Goal: Task Accomplishment & Management: Manage account settings

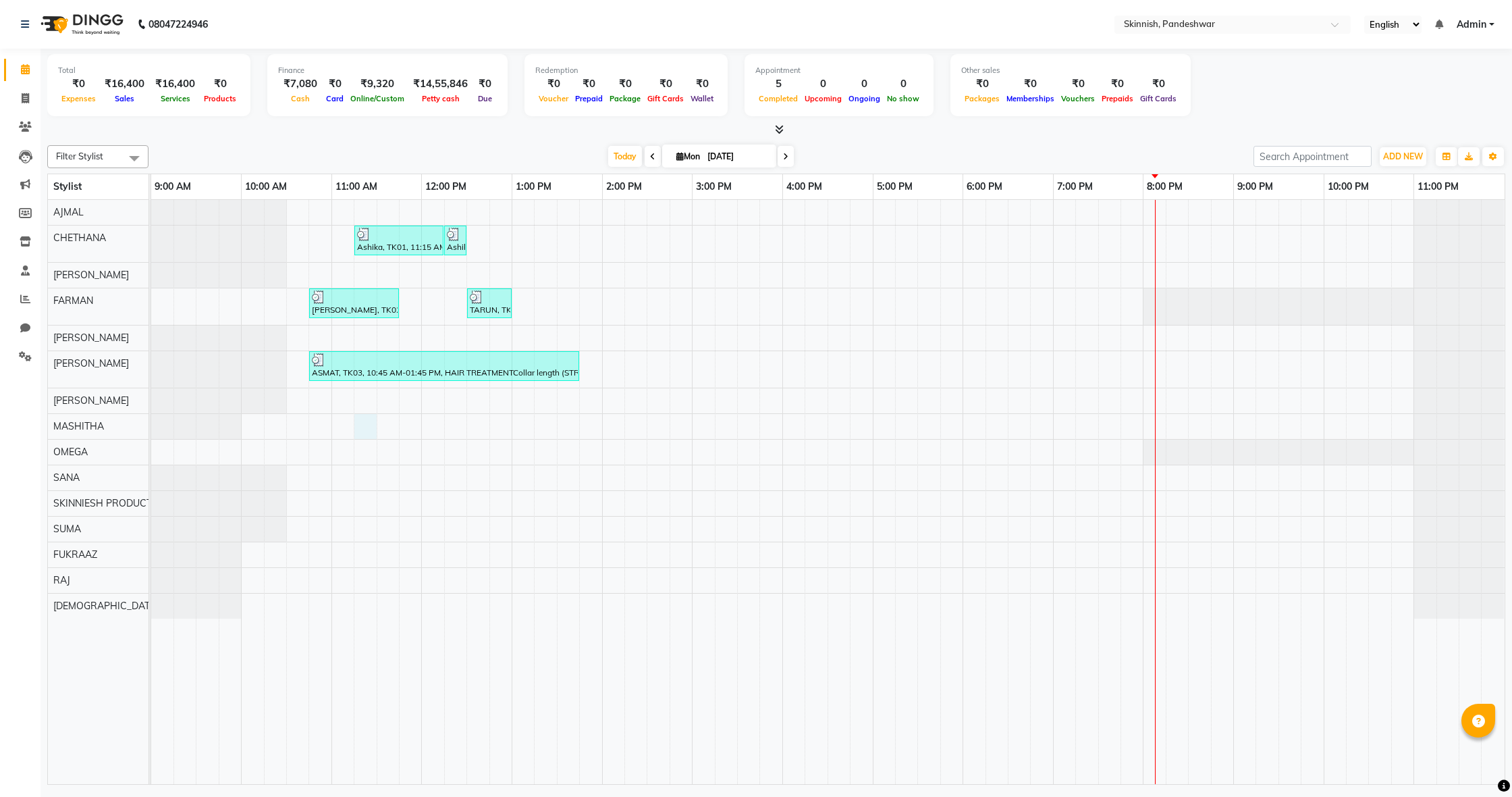
drag, startPoint x: 367, startPoint y: 431, endPoint x: 354, endPoint y: 429, distance: 13.2
click at [363, 431] on div "Ashika, TK01, 11:15 AM-12:15 PM, Advanced Facial TherapyHydra Facial Ashika, TK…" at bounding box center [828, 491] width 1353 height 584
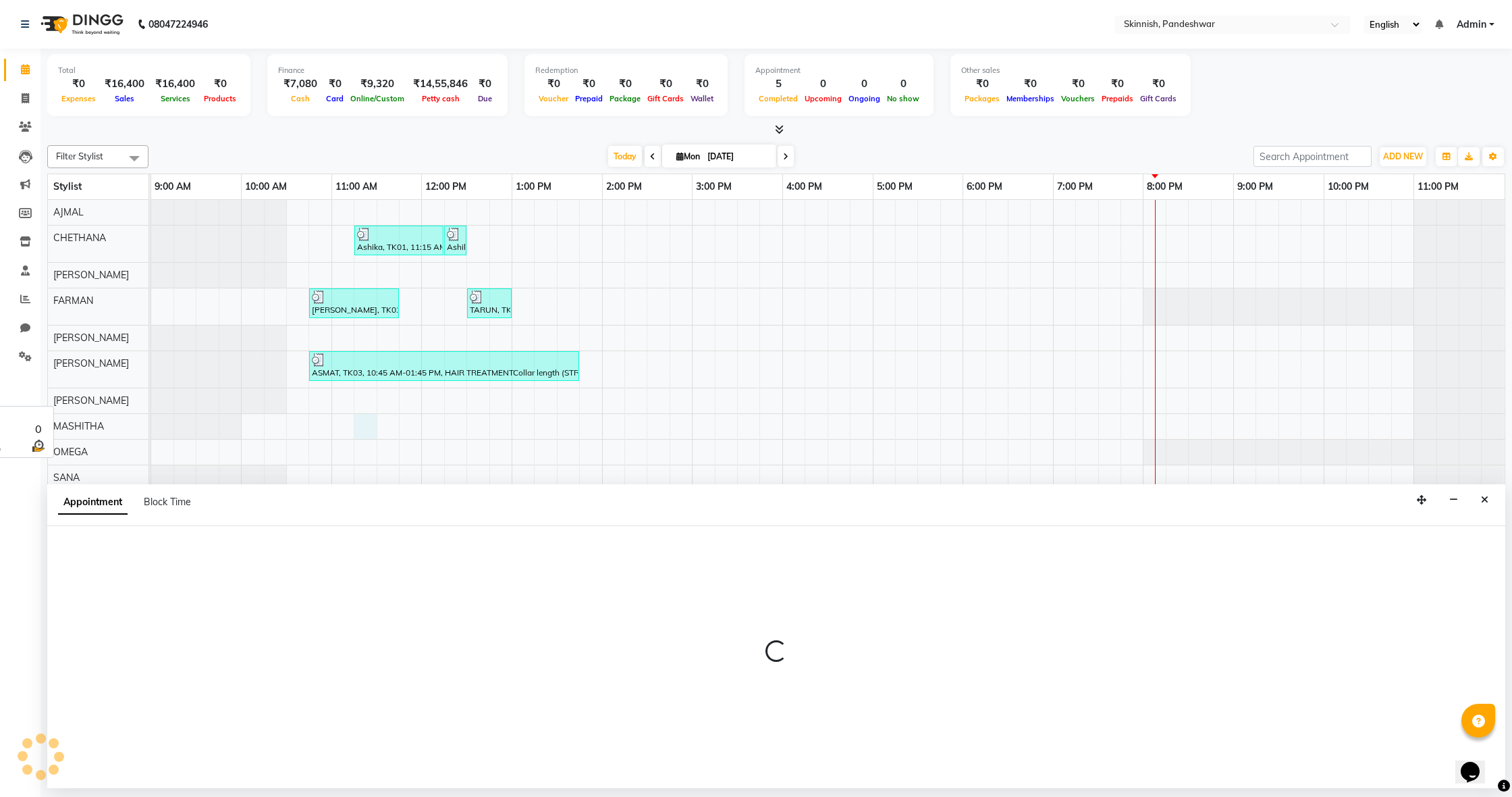
select select "79107"
select select "tentative"
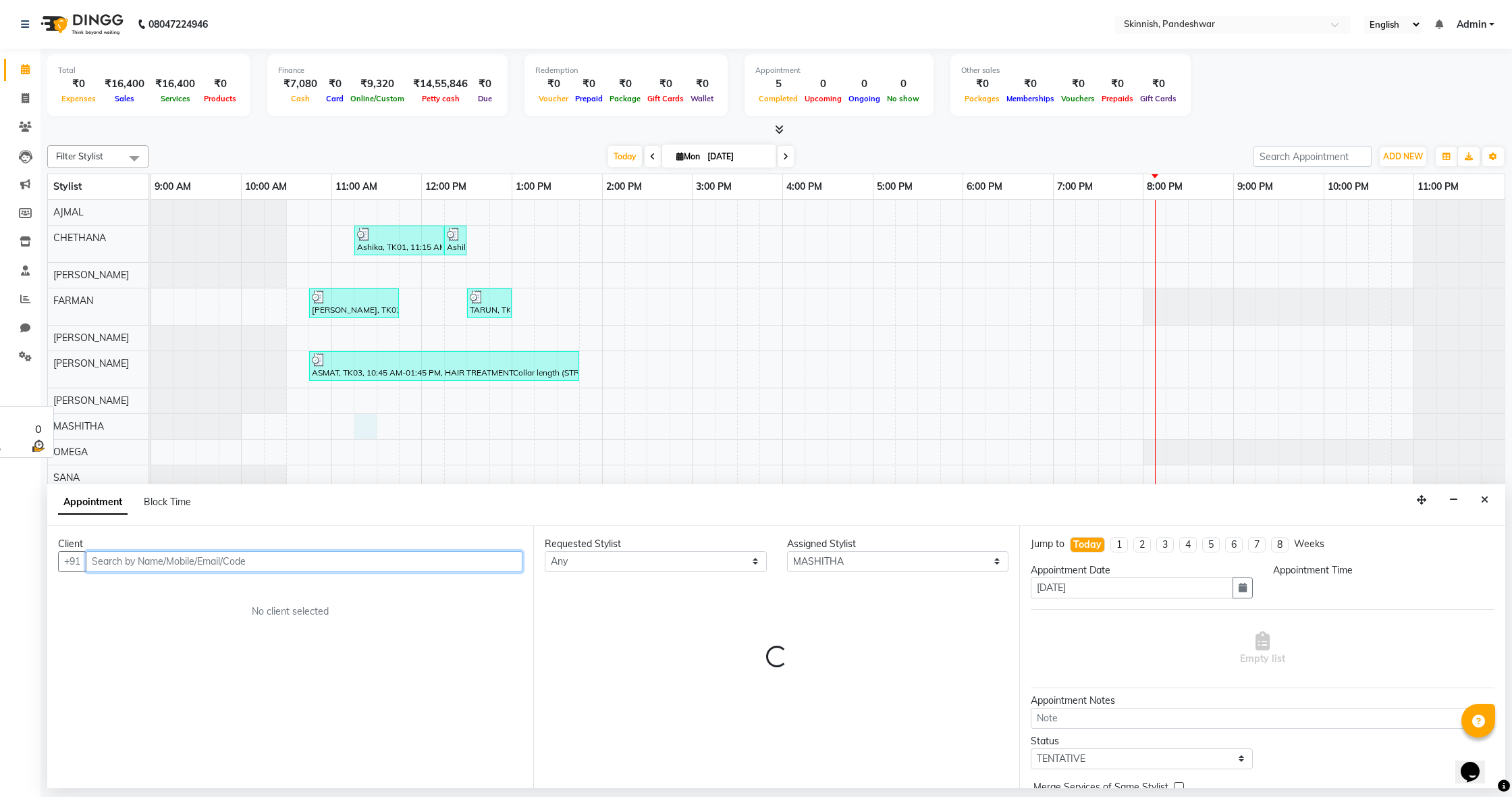
select select "675"
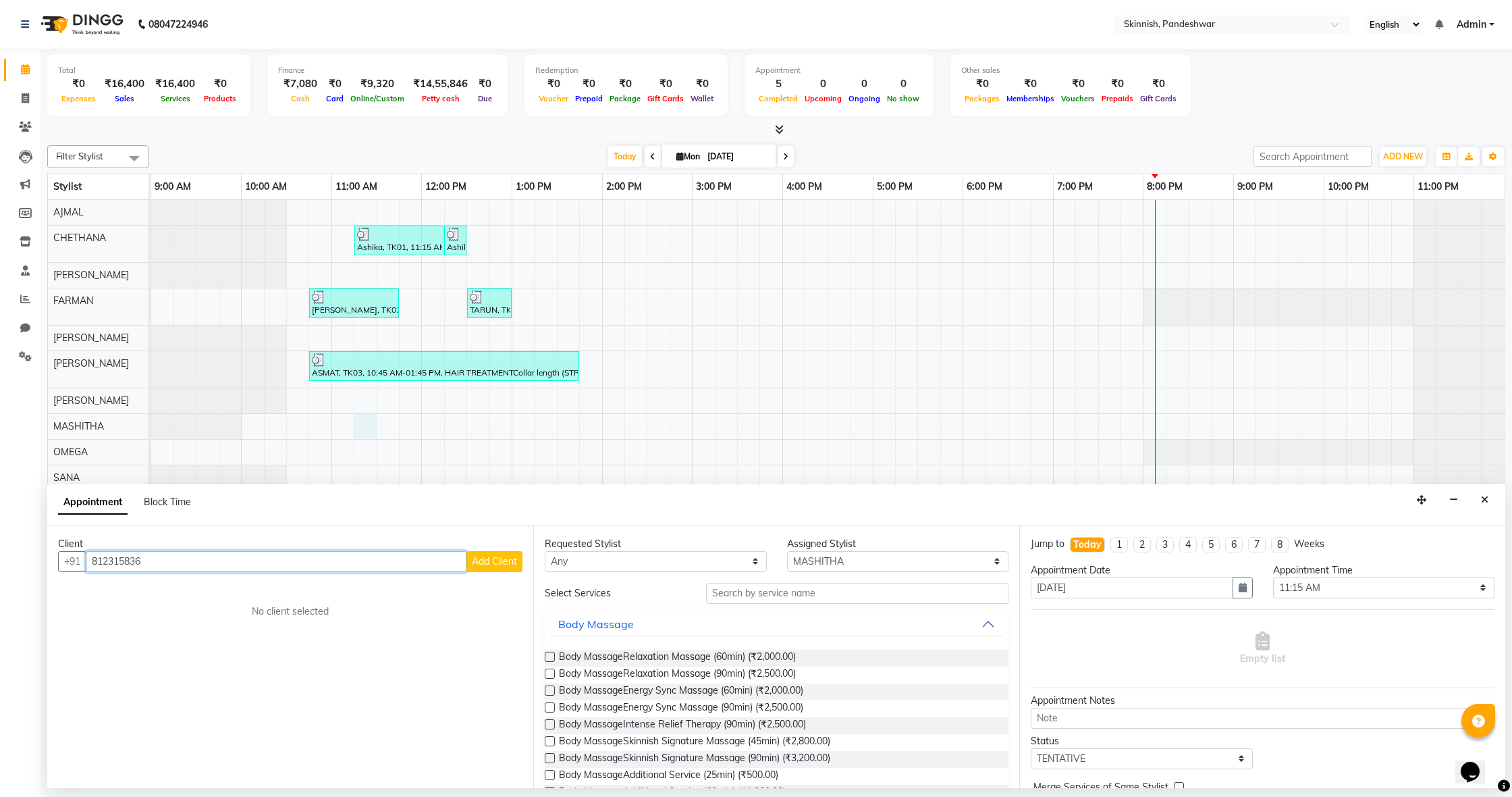
type input "812315836"
click at [506, 564] on span "Add Client" at bounding box center [494, 561] width 45 height 12
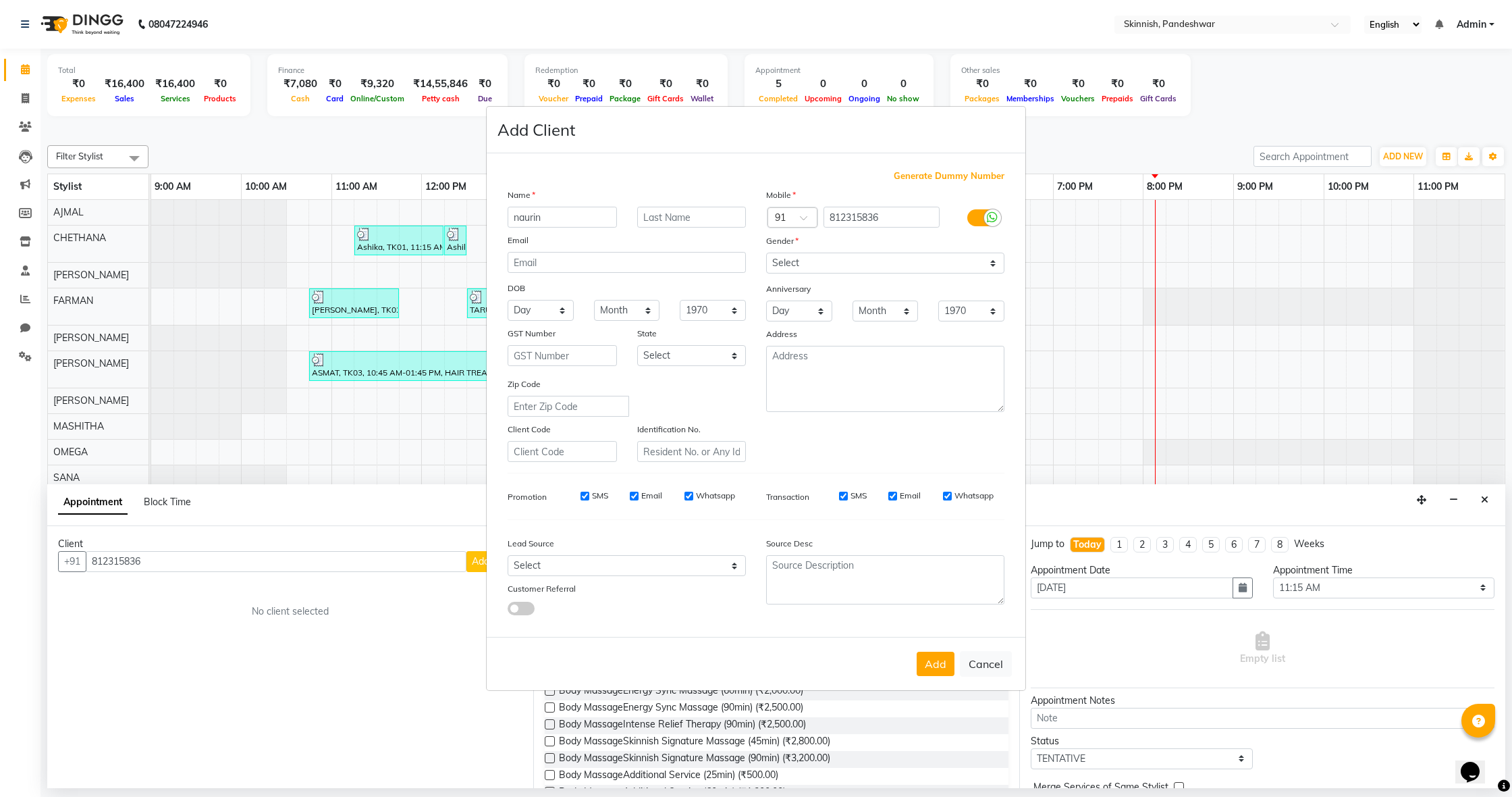
type input "naurin"
select select "female"
click at [943, 674] on button "Add" at bounding box center [935, 663] width 38 height 24
select select
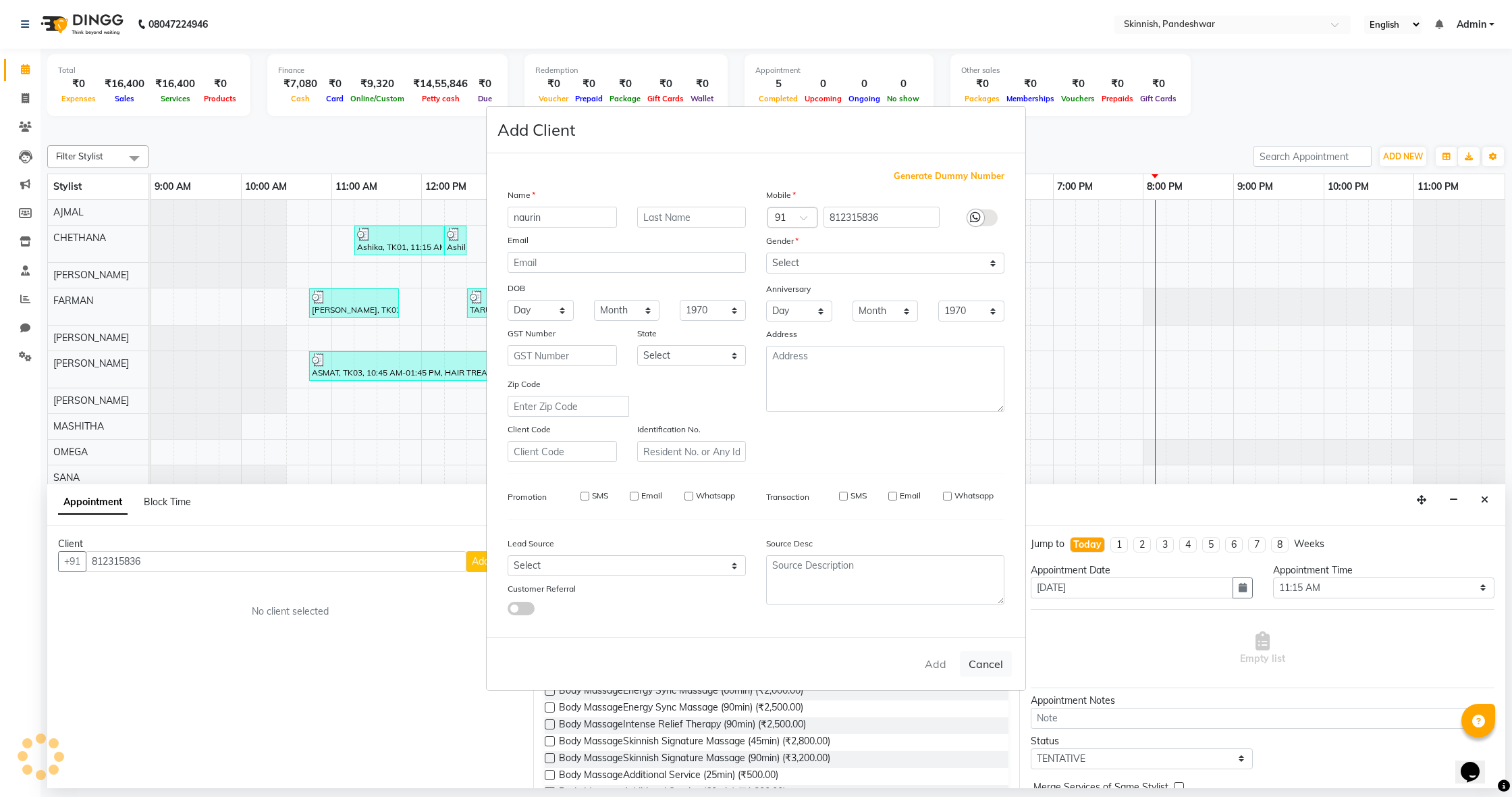
select select
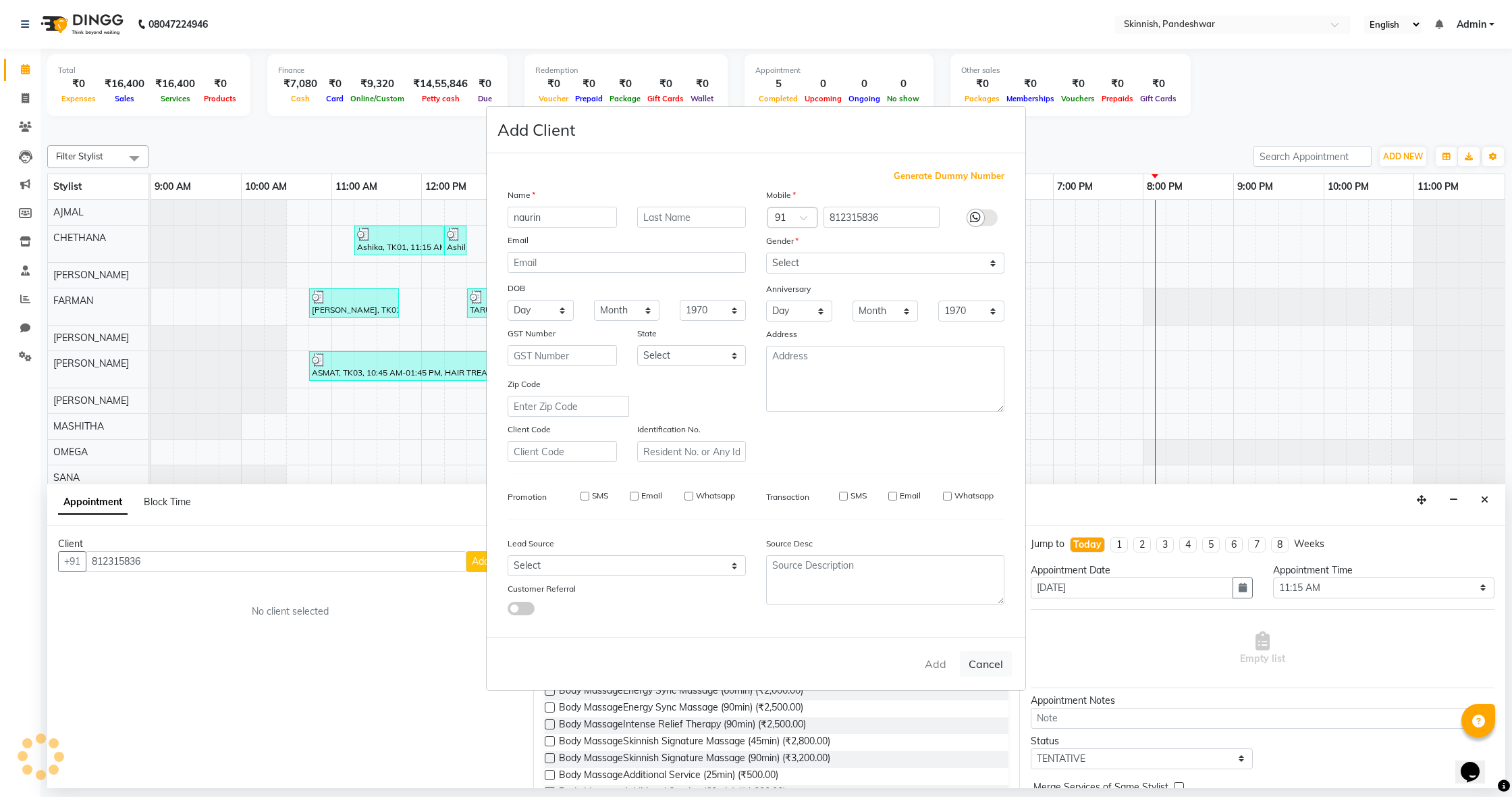
checkbox input "false"
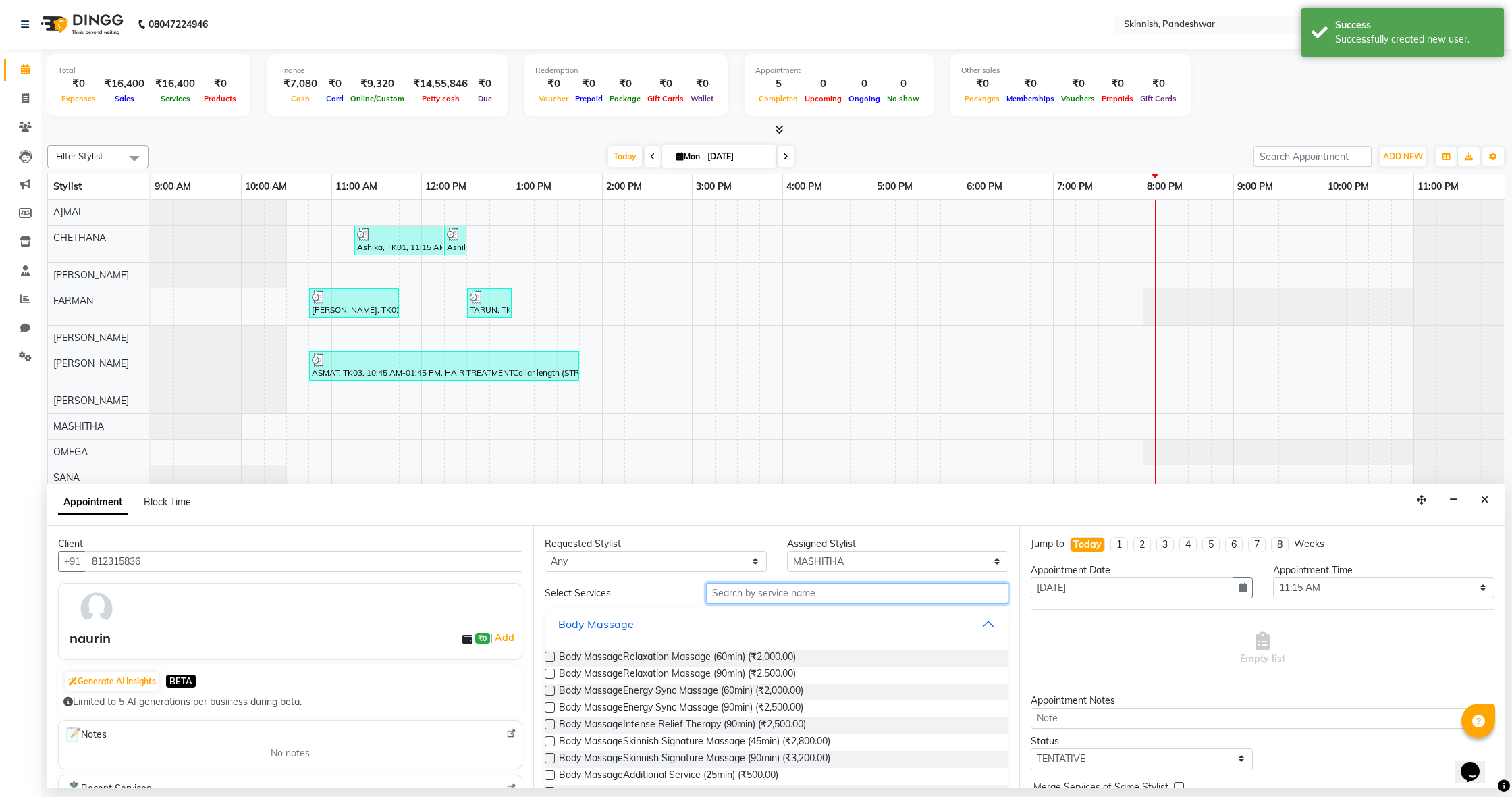
click at [771, 601] on input "text" at bounding box center [857, 593] width 302 height 21
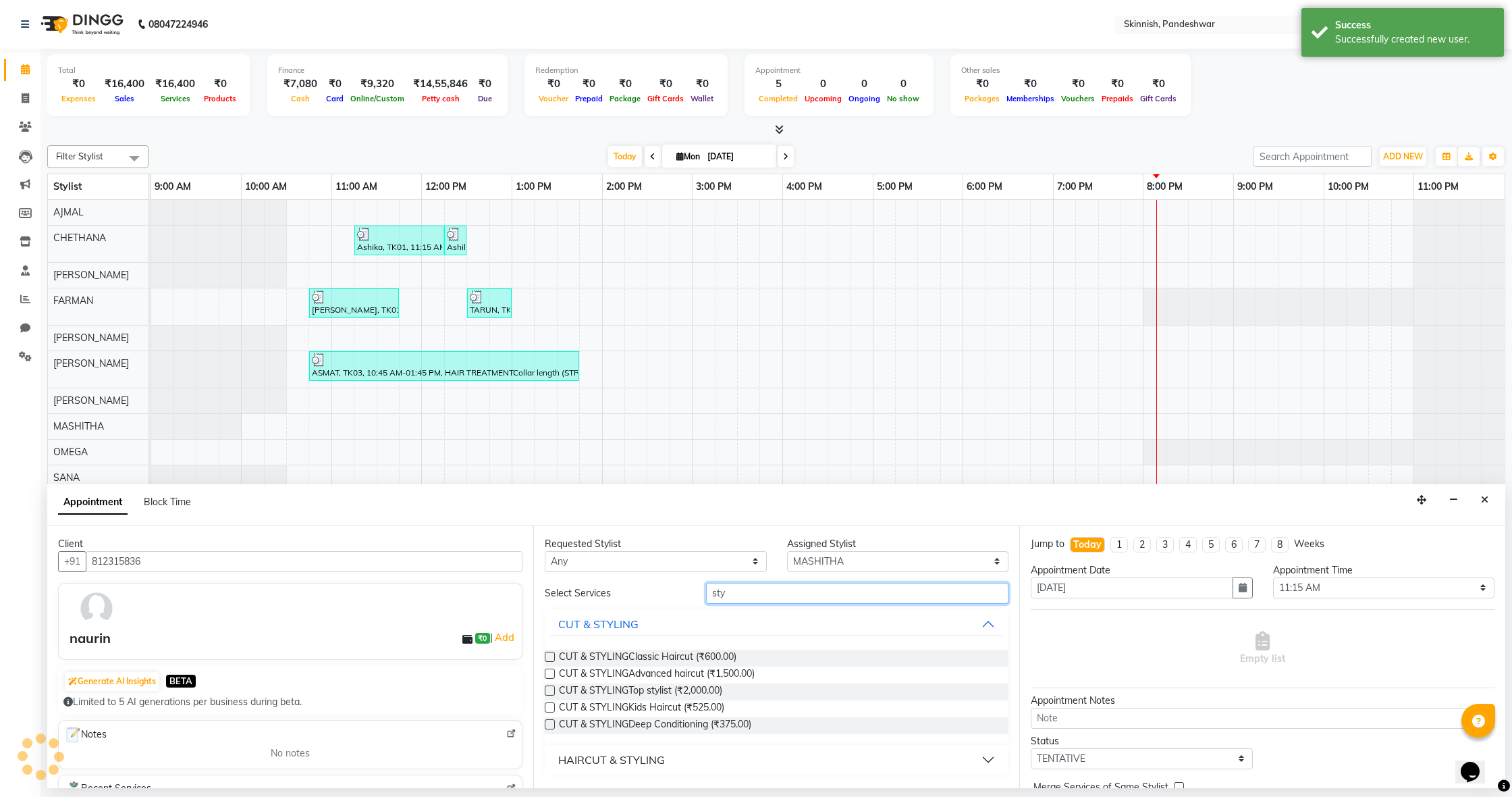
type input "sty"
drag, startPoint x: 552, startPoint y: 656, endPoint x: 570, endPoint y: 649, distance: 19.3
click at [552, 656] on label at bounding box center [550, 657] width 10 height 10
click at [552, 656] on input "checkbox" at bounding box center [549, 658] width 8 height 8
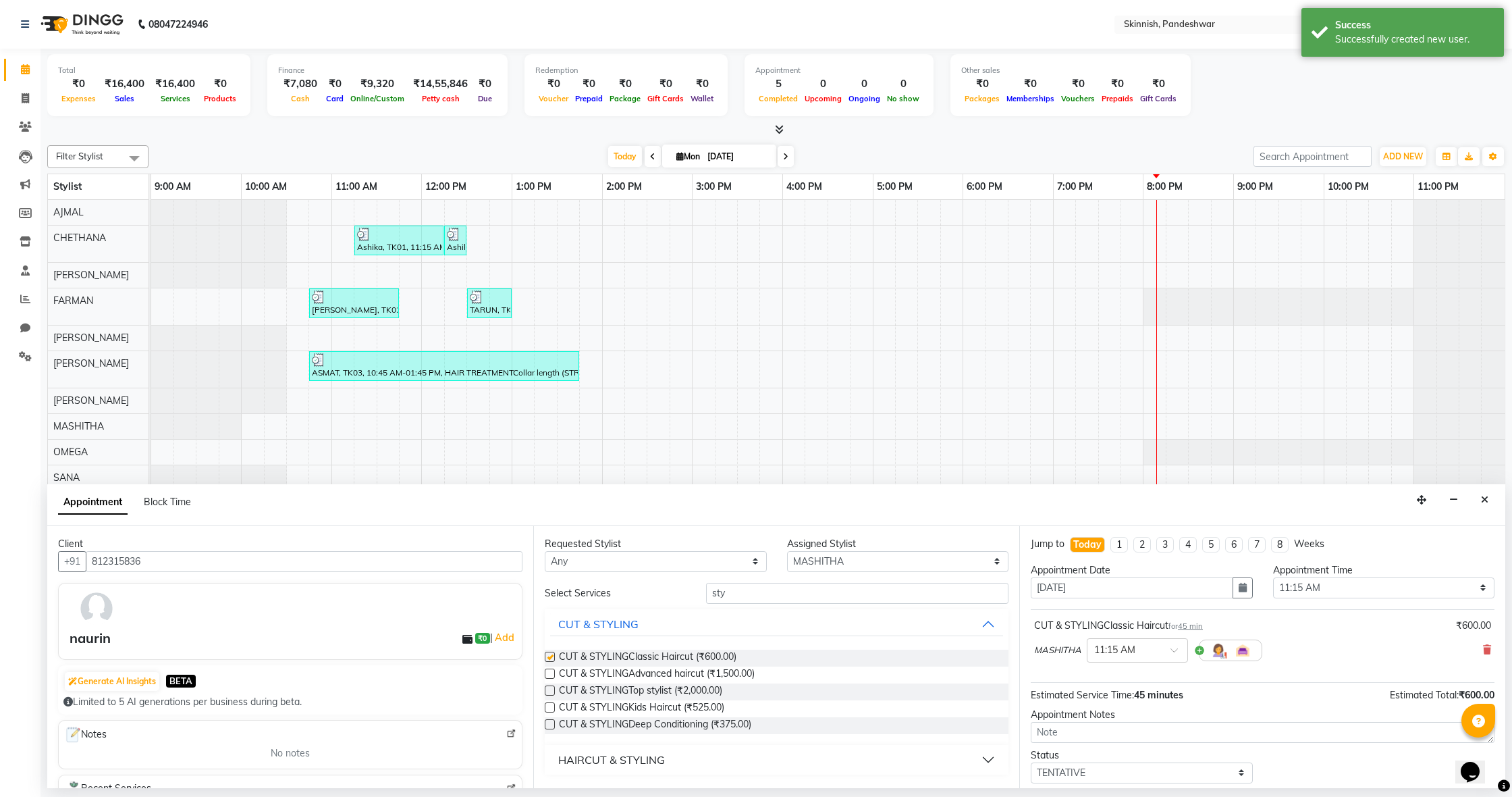
checkbox input "false"
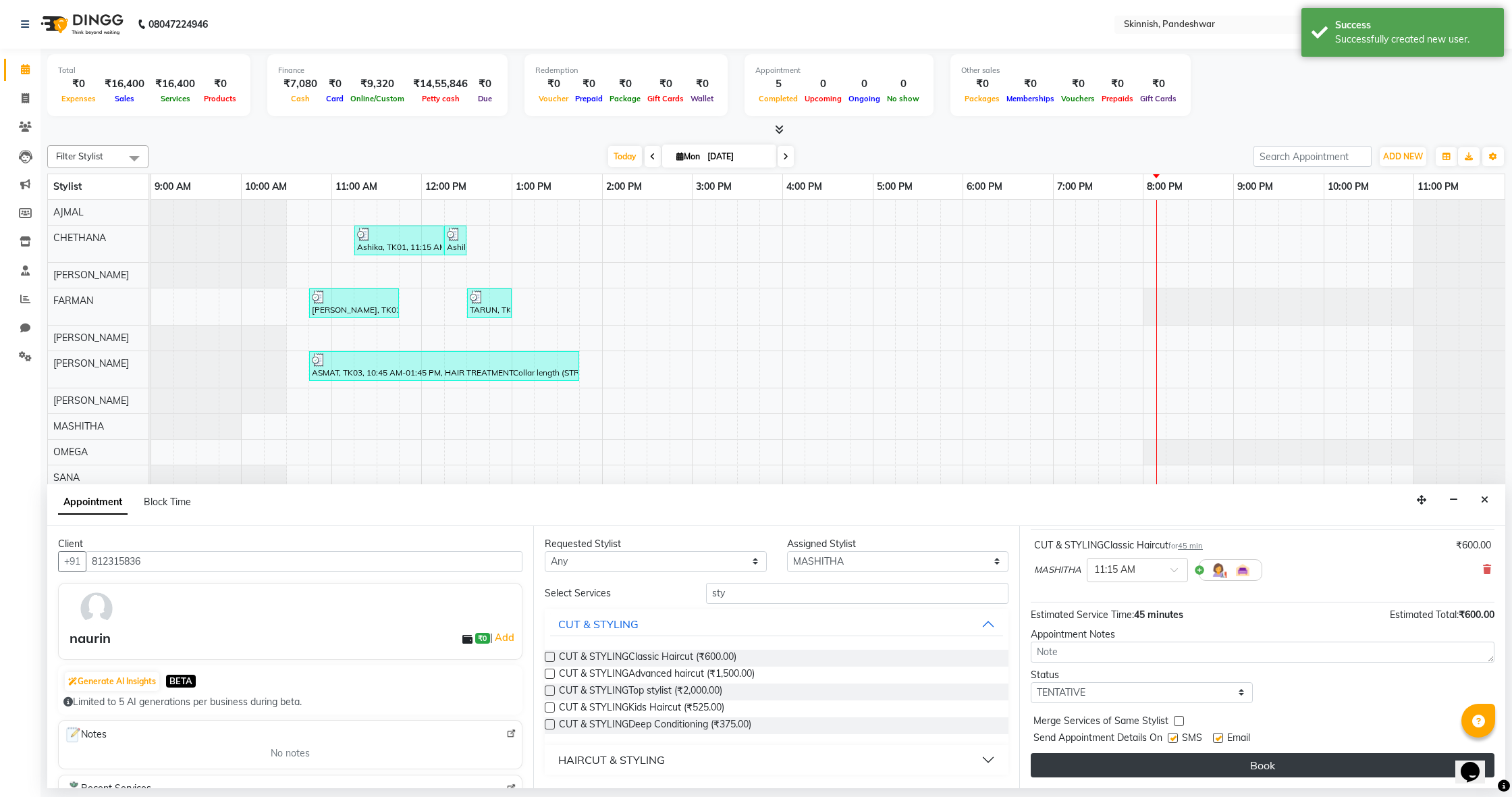
scroll to position [81, 0]
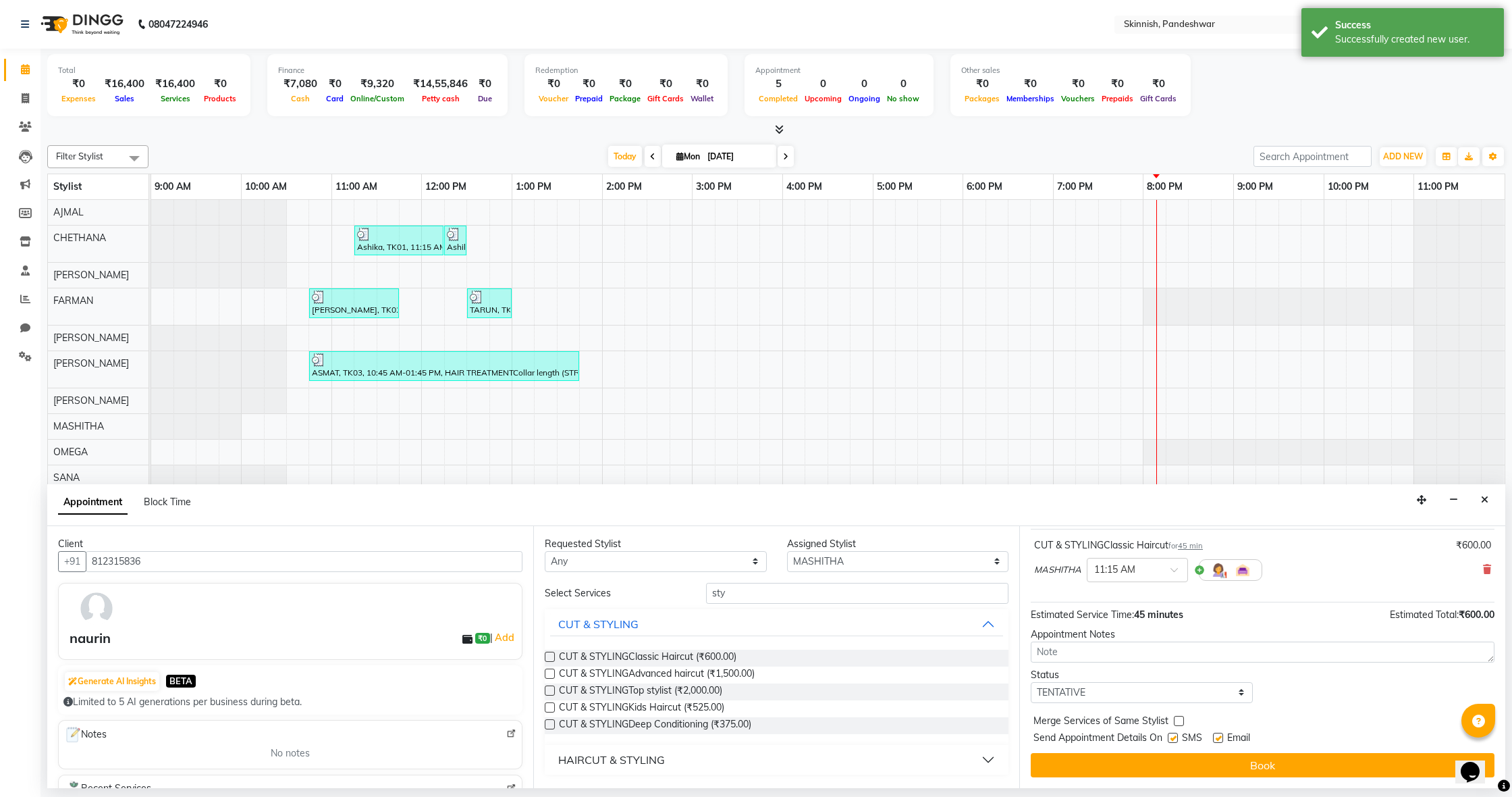
click at [1066, 761] on button "Book" at bounding box center [1263, 764] width 463 height 24
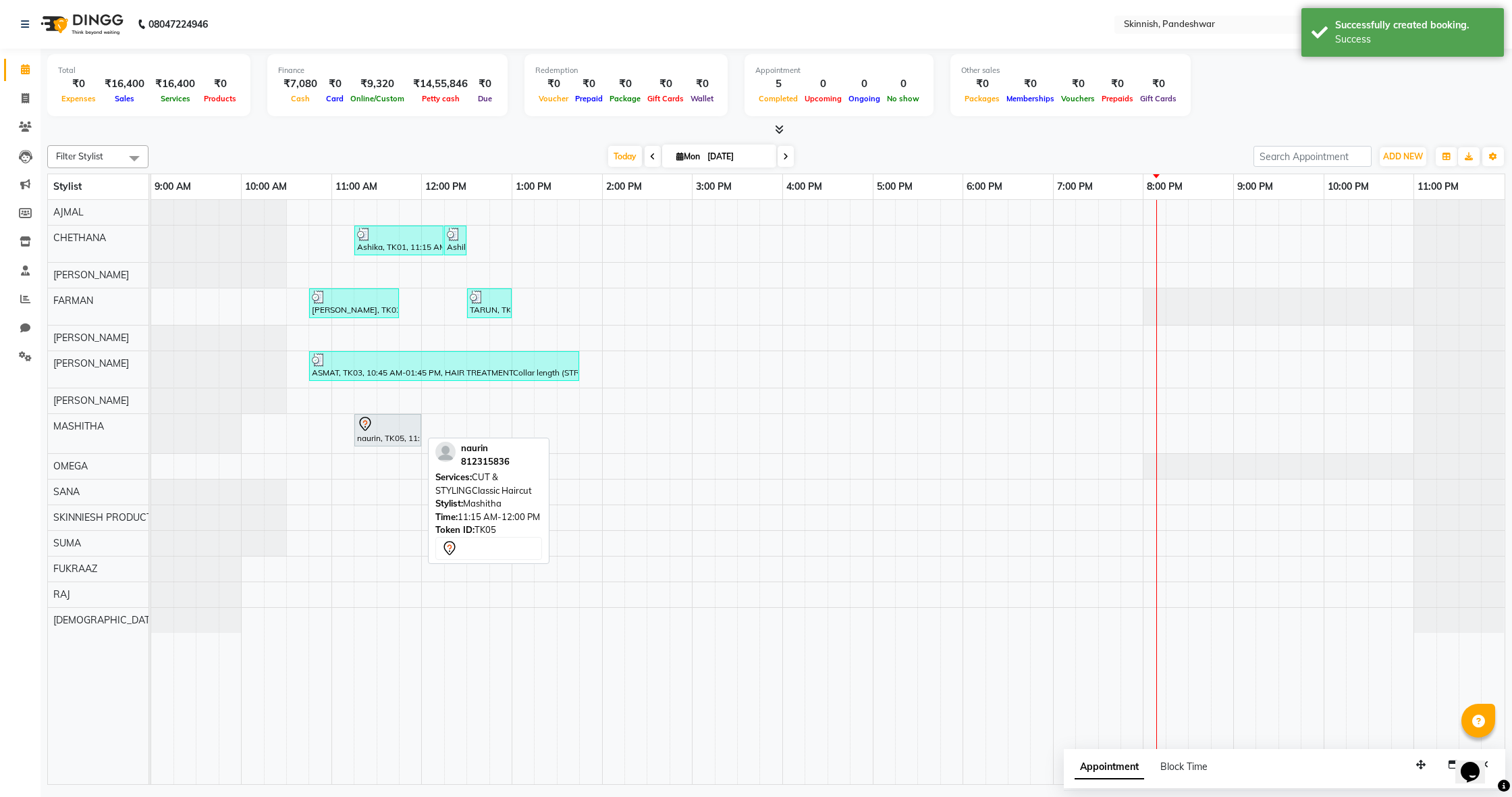
click at [408, 436] on div "naurin, TK05, 11:15 AM-12:00 PM, CUT & STYLINGClassic Haircut" at bounding box center [388, 430] width 64 height 29
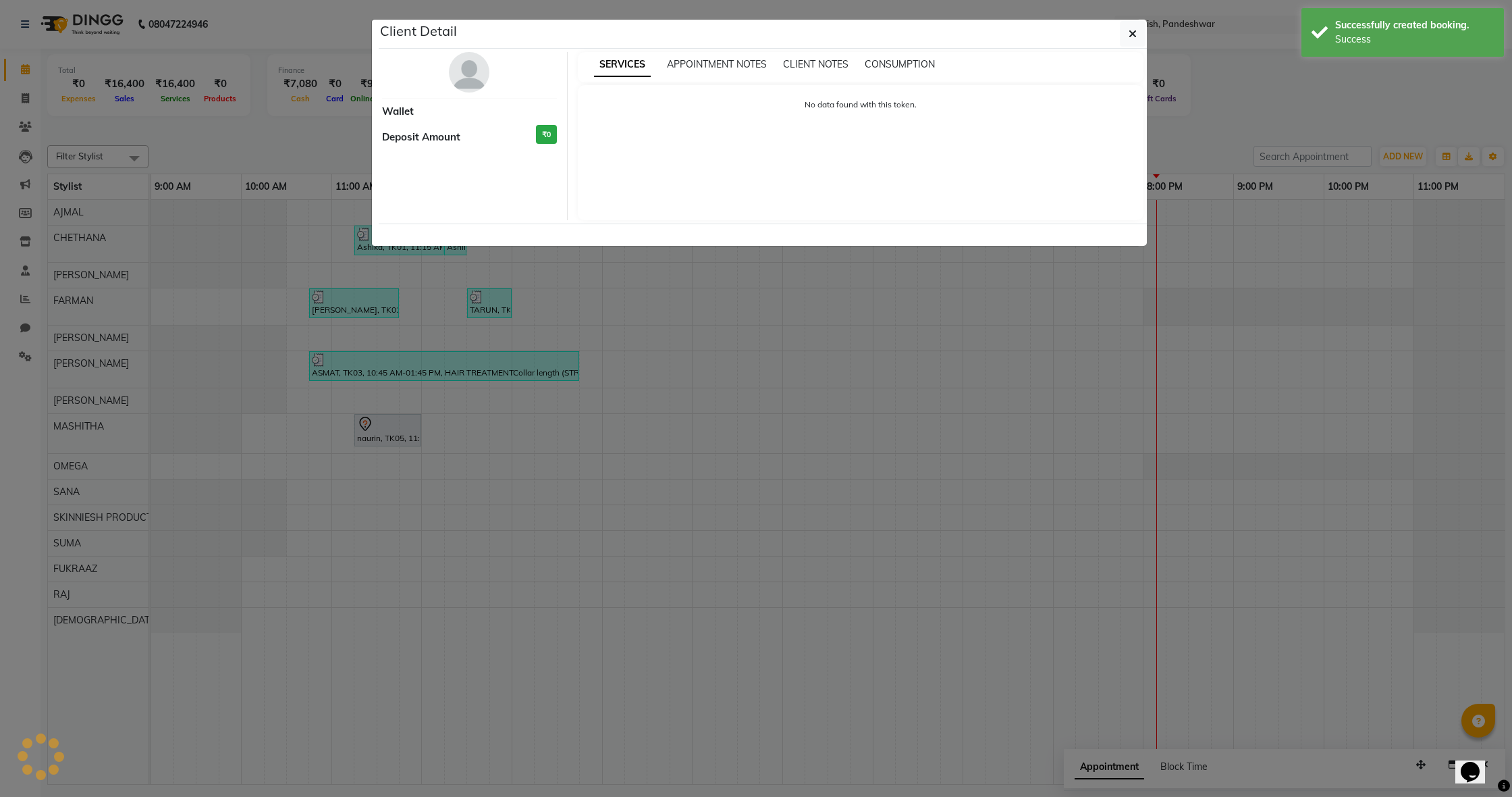
select select "7"
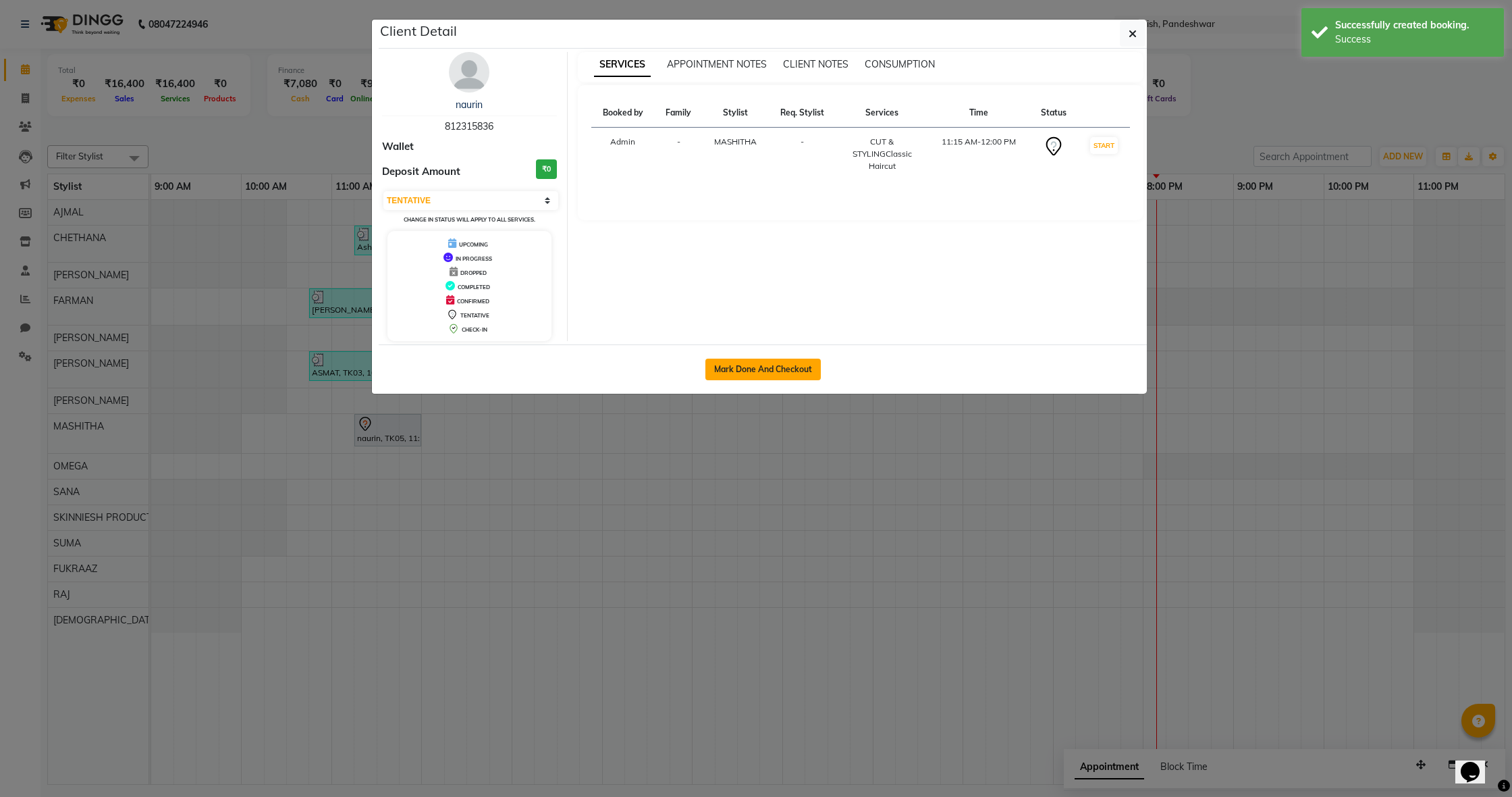
click at [781, 373] on button "Mark Done And Checkout" at bounding box center [762, 370] width 115 height 22
select select "service"
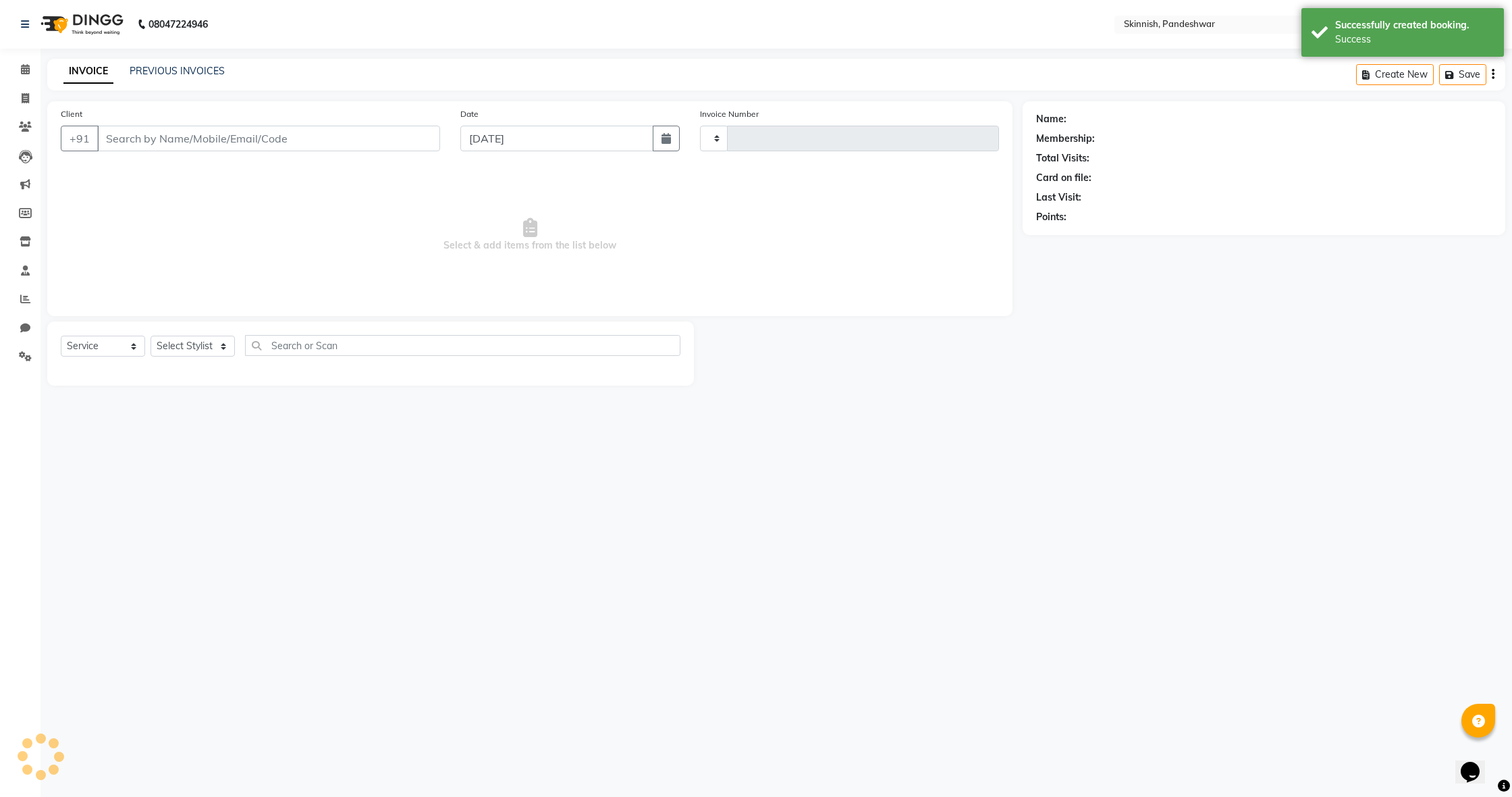
select select "3"
type input "1037"
select select "7886"
type input "812315836"
select select "79107"
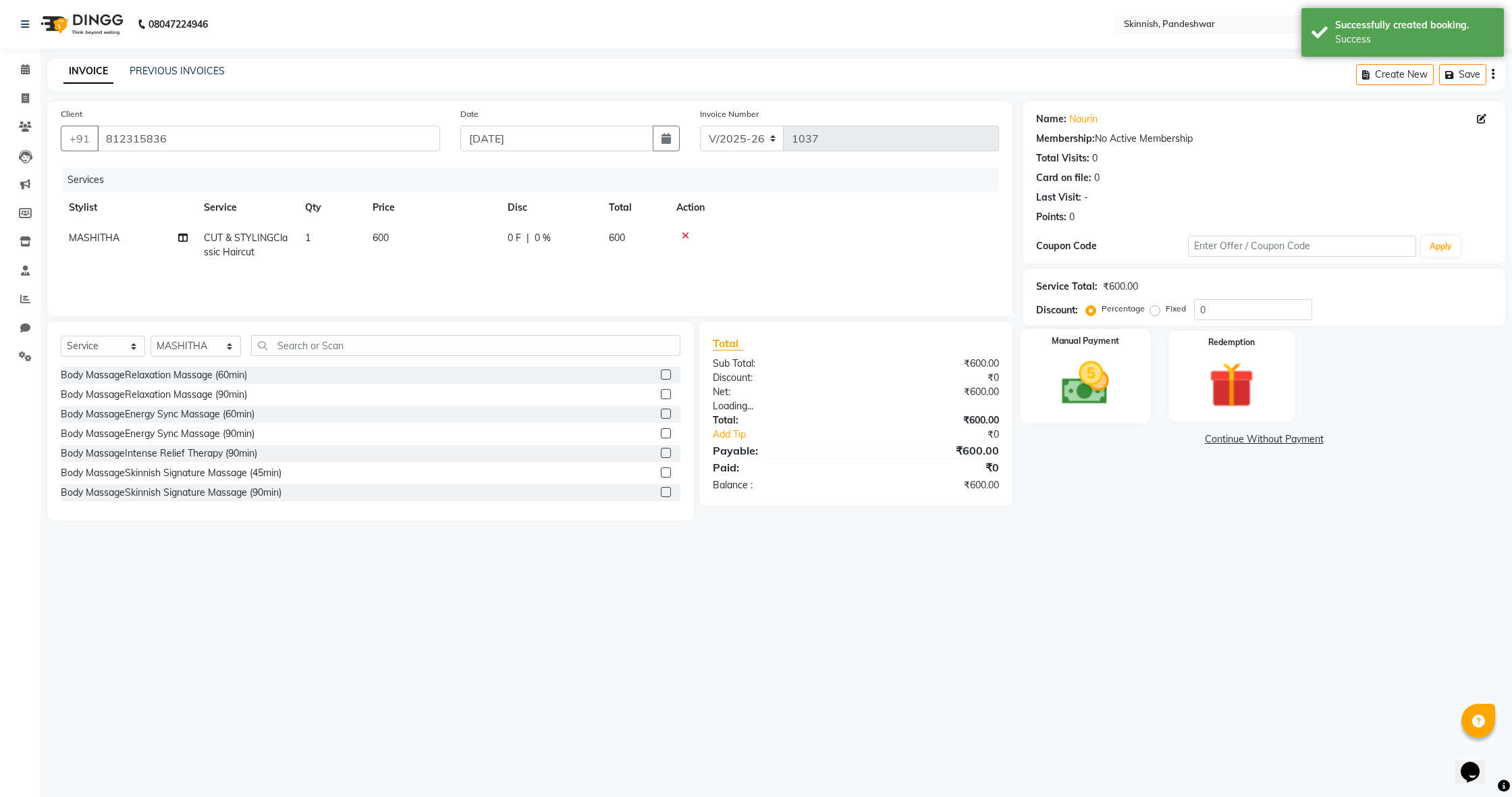
drag, startPoint x: 1096, startPoint y: 406, endPoint x: 1087, endPoint y: 401, distance: 10.3
click at [1096, 406] on img at bounding box center [1086, 383] width 77 height 55
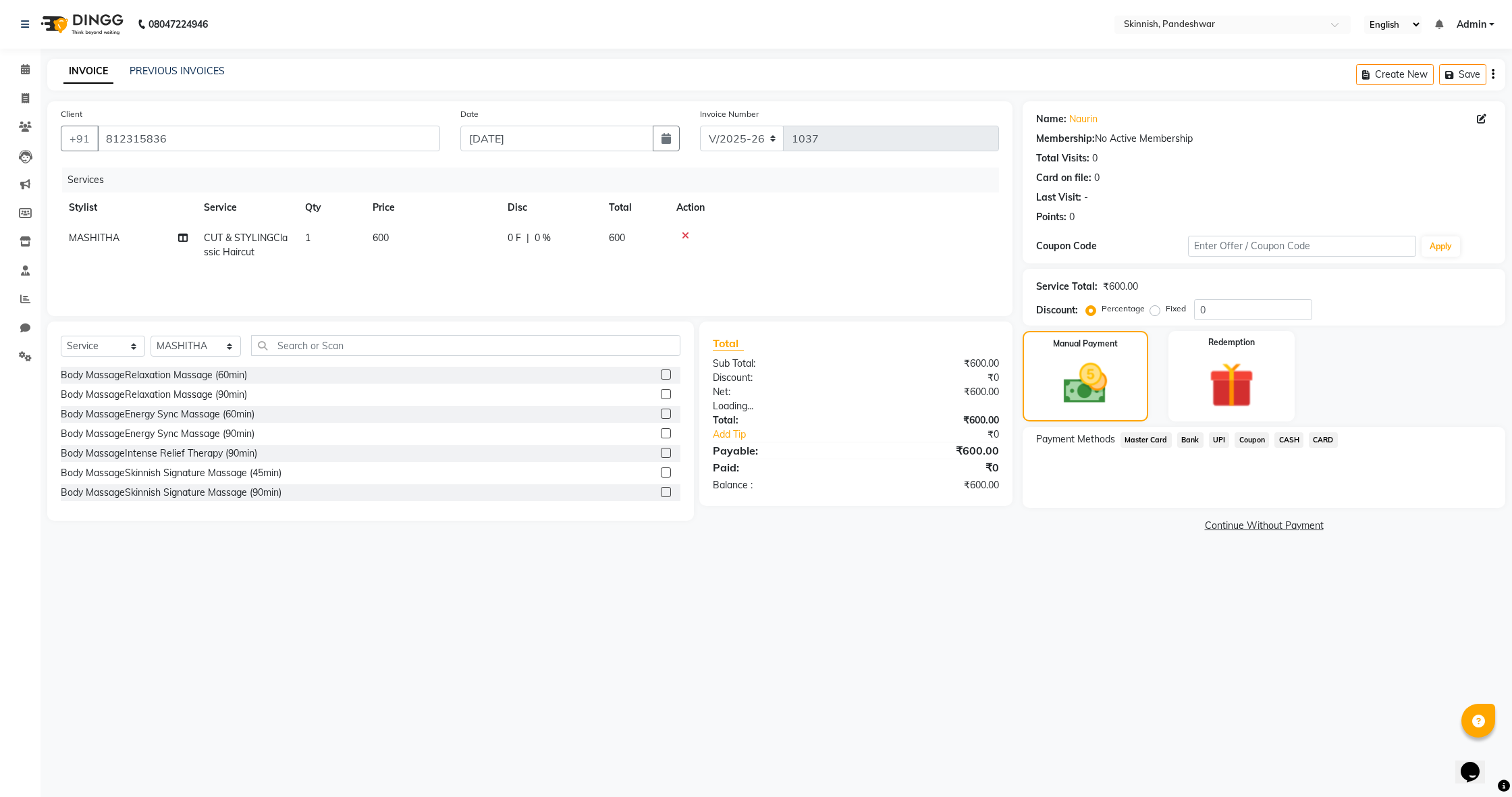
click at [1218, 444] on span "UPI" at bounding box center [1219, 440] width 21 height 15
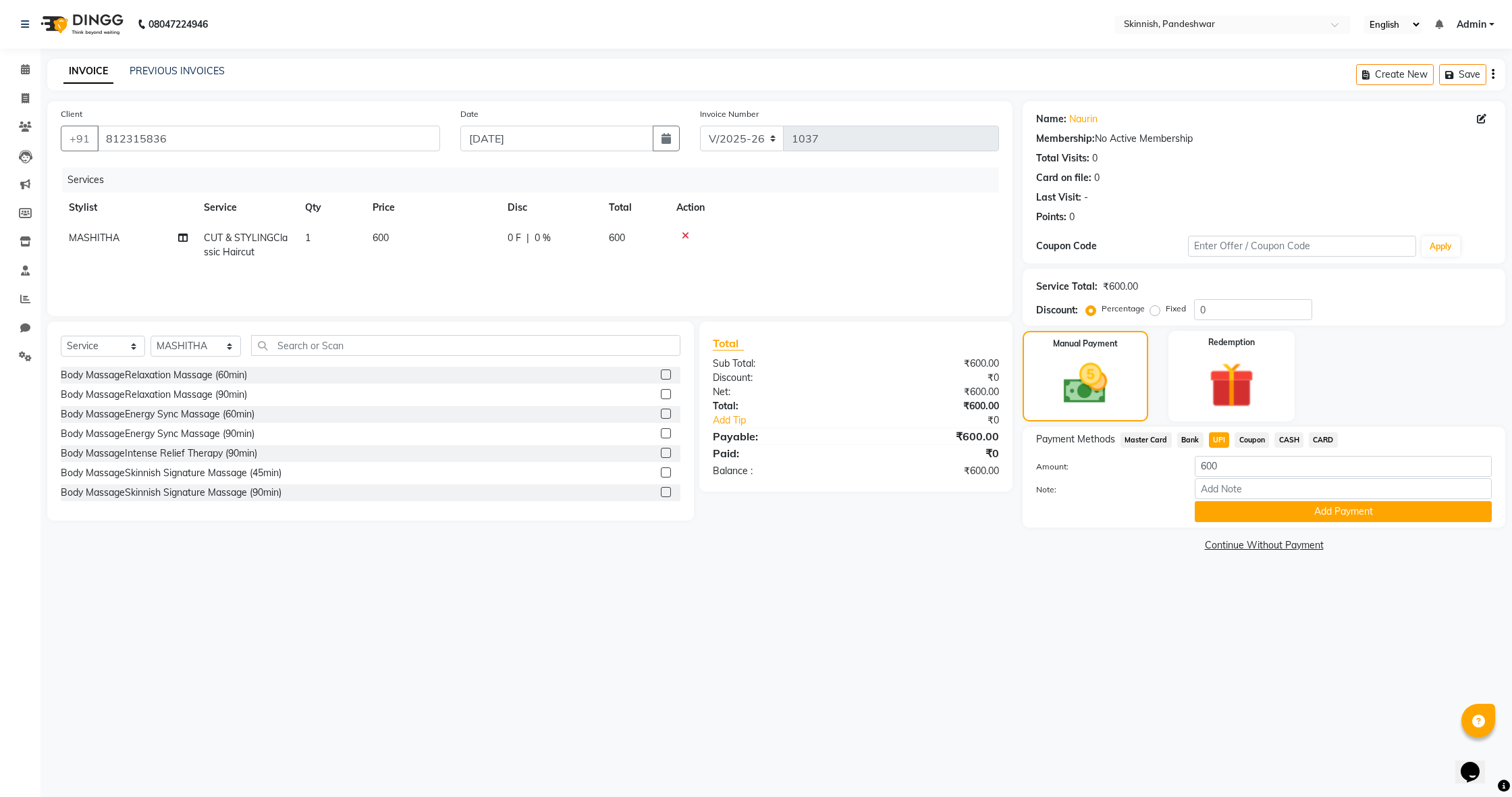
click at [390, 243] on td "600" at bounding box center [432, 244] width 135 height 45
select select "79107"
click at [510, 248] on input "600" at bounding box center [495, 241] width 119 height 21
type input "6"
type input "708"
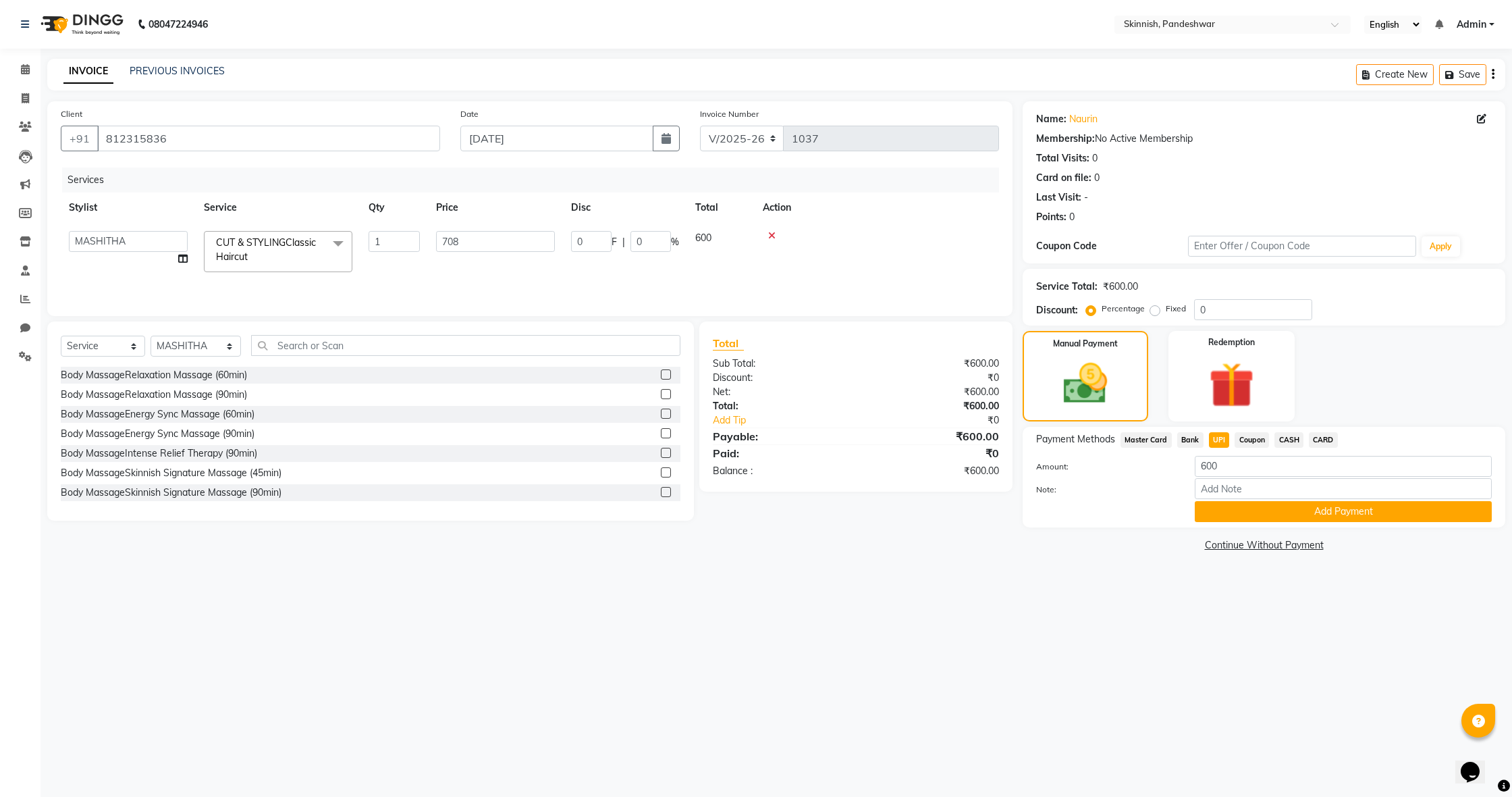
click at [1241, 436] on span "Coupon" at bounding box center [1252, 440] width 34 height 15
type input "835.44"
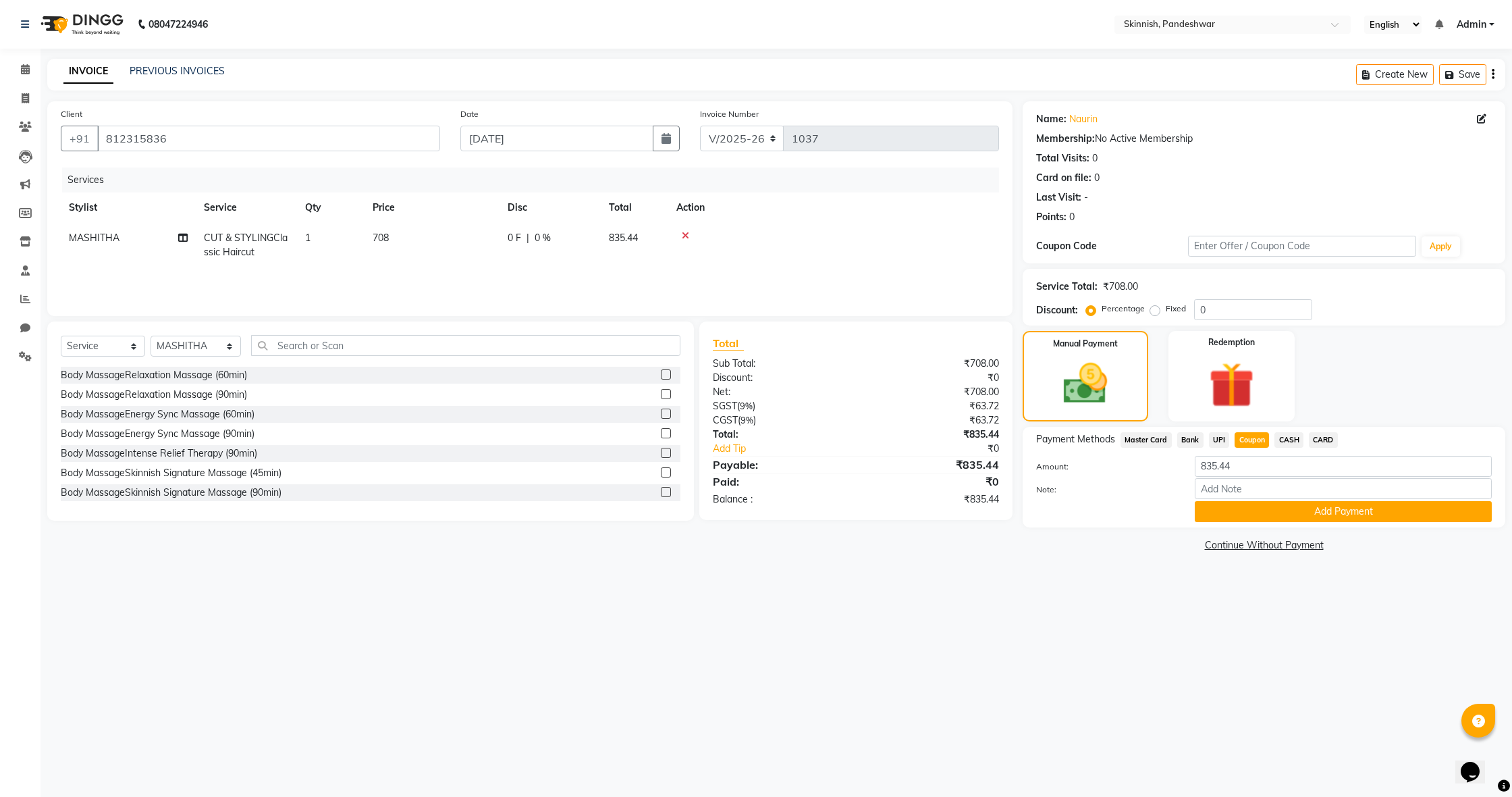
click at [383, 236] on span "708" at bounding box center [380, 238] width 16 height 12
select select "79107"
click at [498, 243] on input "708" at bounding box center [495, 241] width 119 height 21
type input "7"
type input "600"
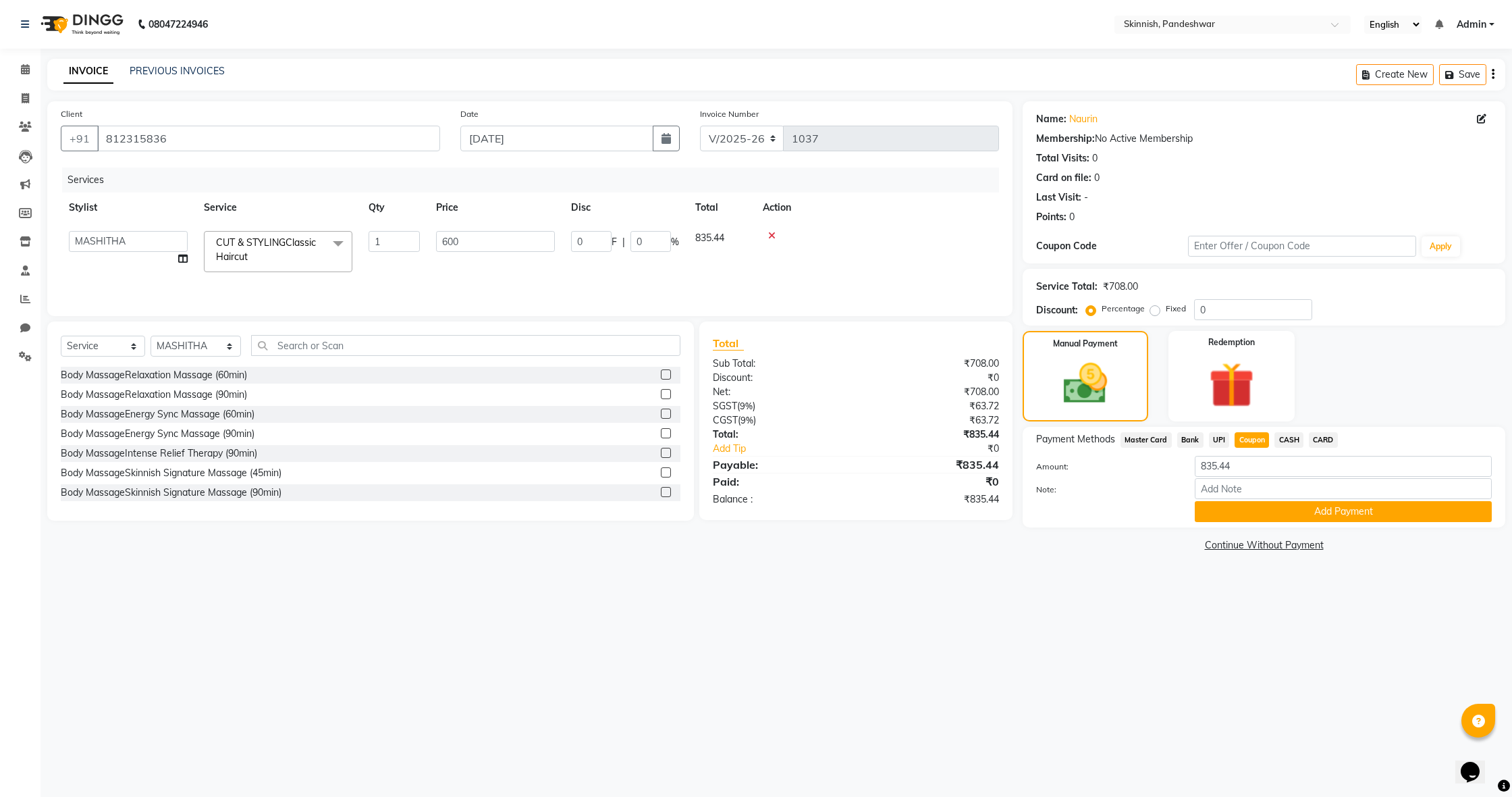
drag, startPoint x: 1216, startPoint y: 437, endPoint x: 1206, endPoint y: 422, distance: 18.0
click at [1216, 437] on span "UPI" at bounding box center [1219, 440] width 21 height 15
type input "708"
click at [1268, 505] on button "Add Payment" at bounding box center [1343, 511] width 297 height 21
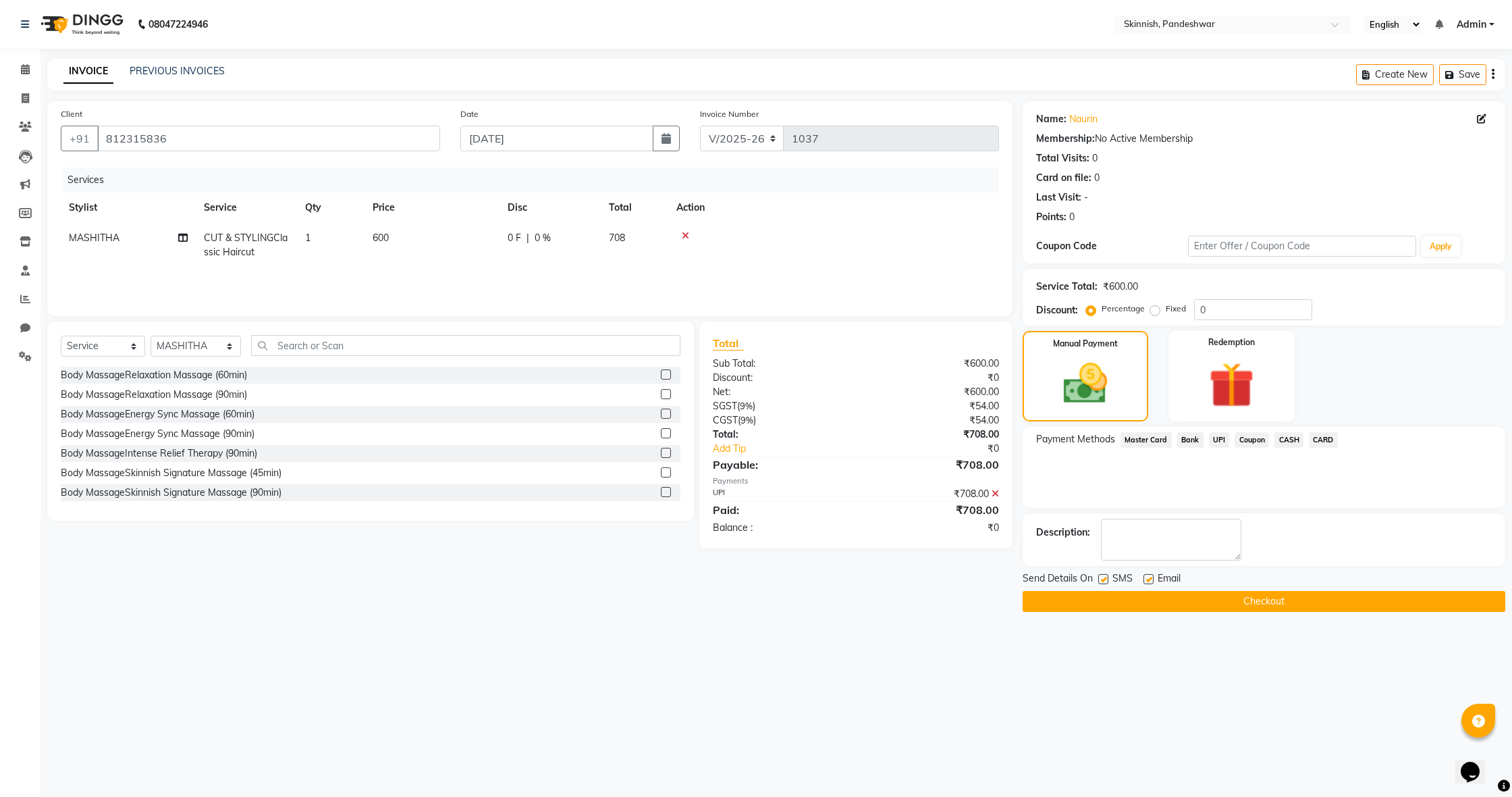
click at [1276, 602] on button "Checkout" at bounding box center [1263, 601] width 483 height 21
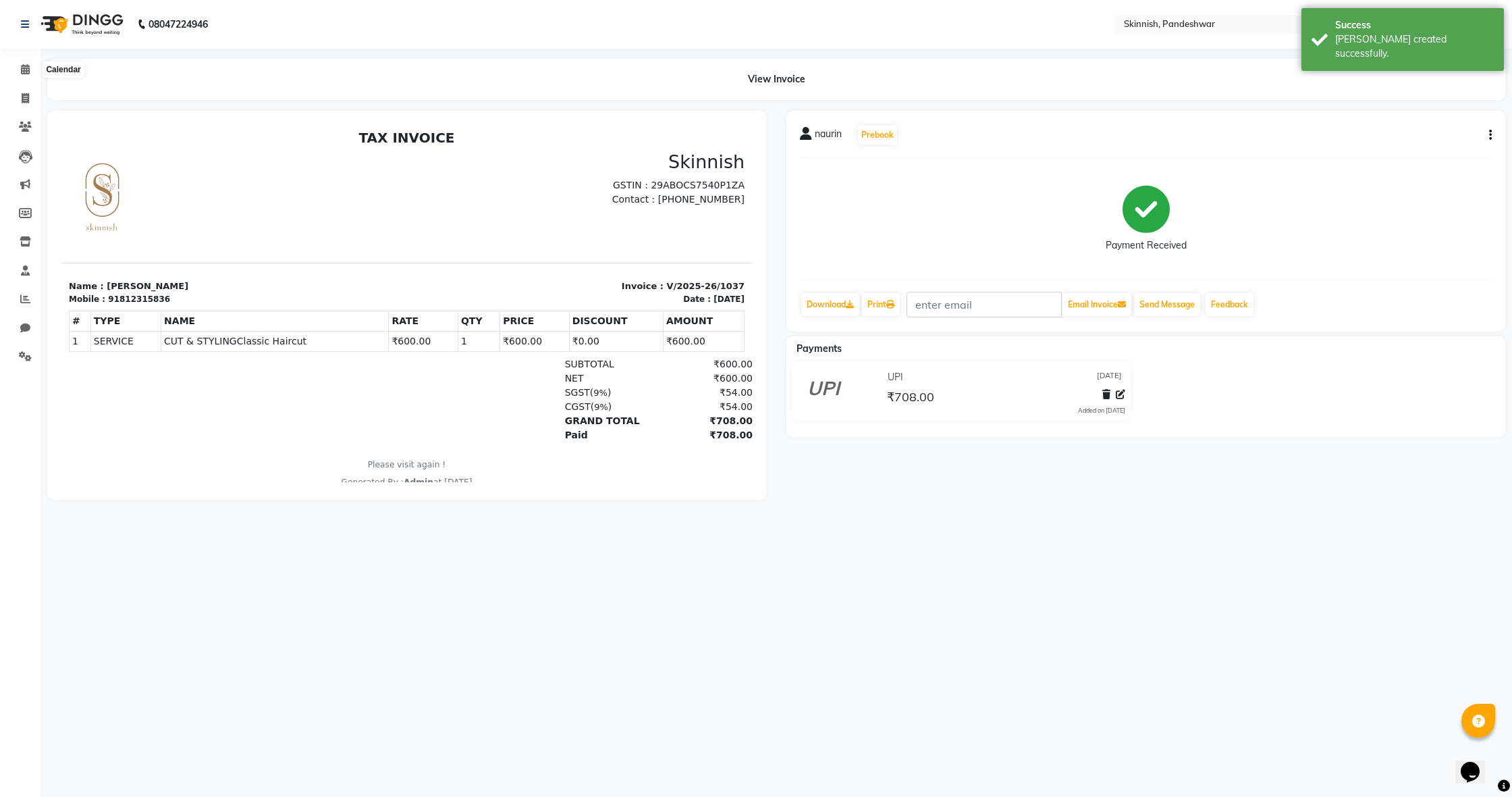
drag, startPoint x: 27, startPoint y: 72, endPoint x: 56, endPoint y: 74, distance: 29.1
click at [27, 72] on icon at bounding box center [25, 69] width 8 height 10
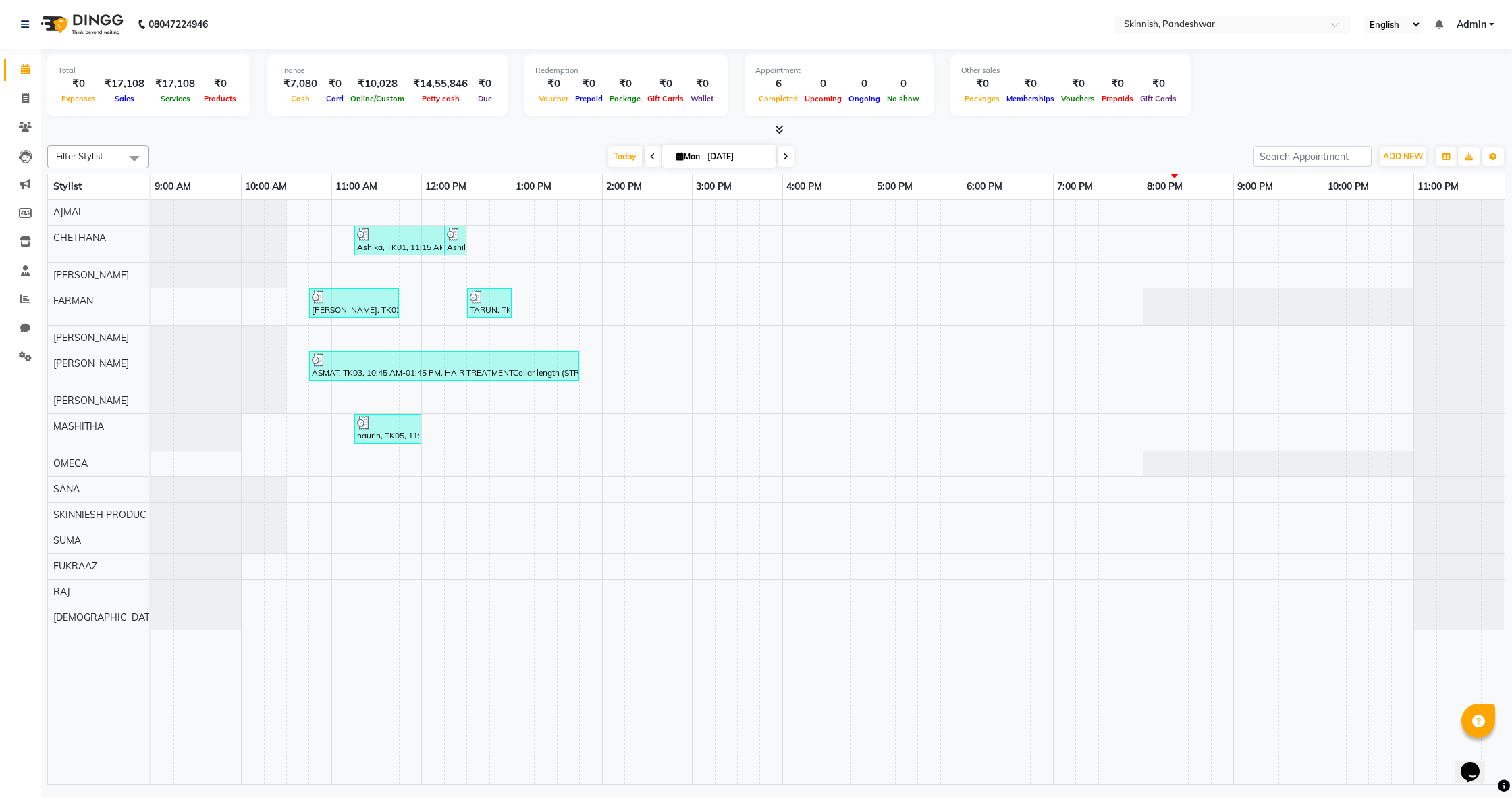
click at [645, 157] on span at bounding box center [652, 156] width 16 height 21
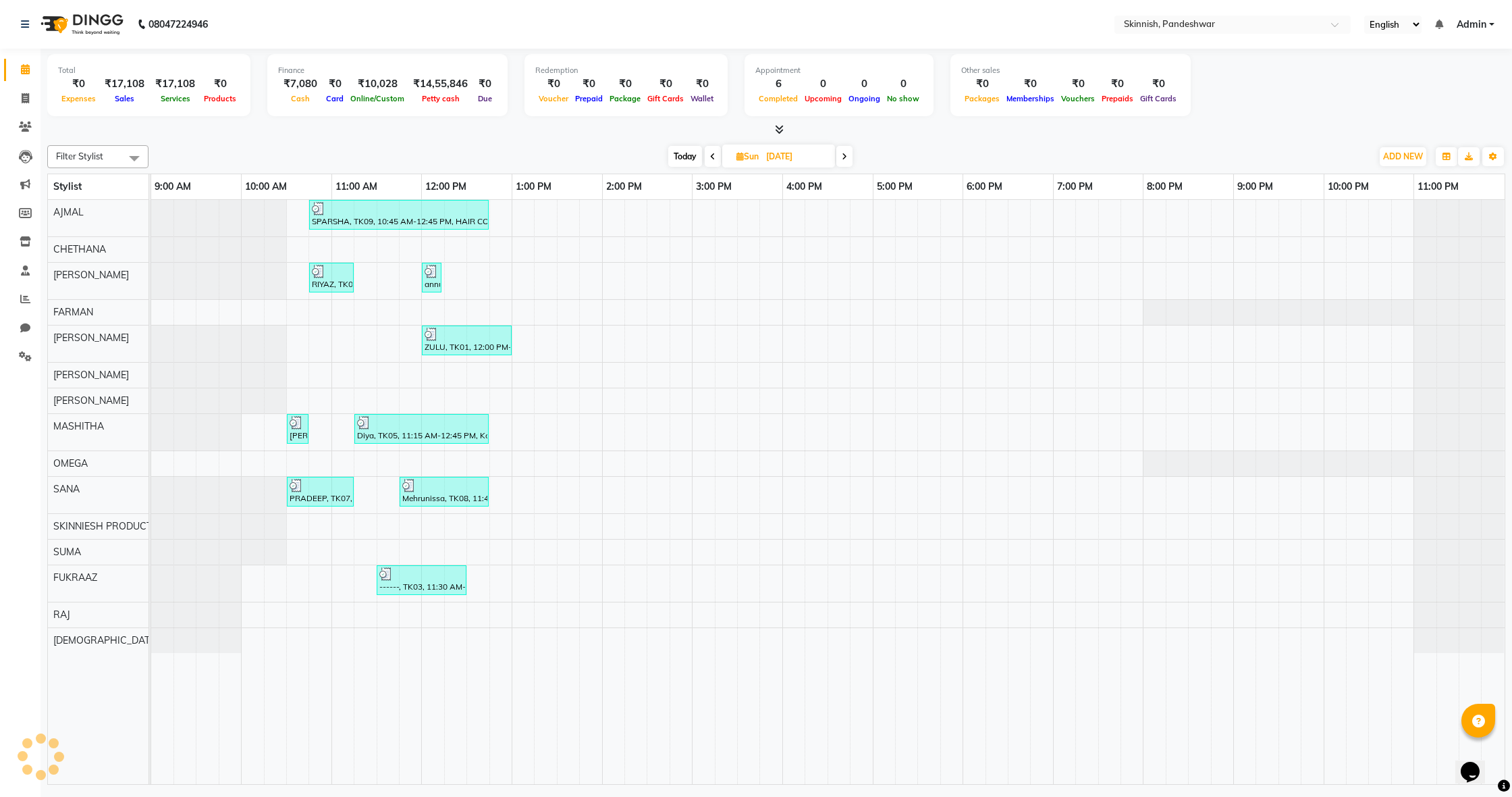
click at [642, 157] on div "Today Sun 31-08-2025" at bounding box center [760, 156] width 1210 height 20
click at [714, 156] on span at bounding box center [712, 156] width 16 height 21
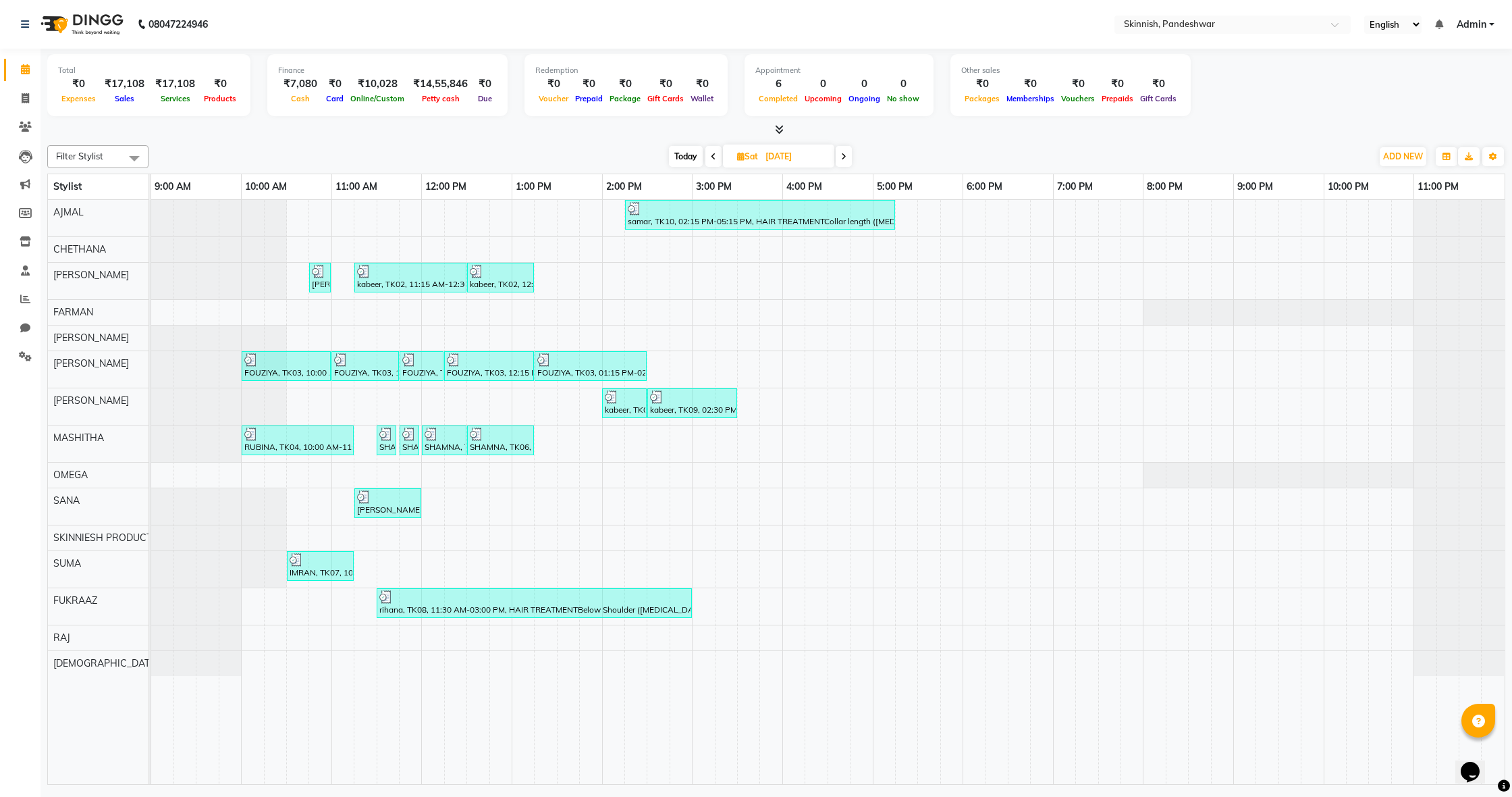
click at [714, 156] on icon at bounding box center [714, 157] width 5 height 8
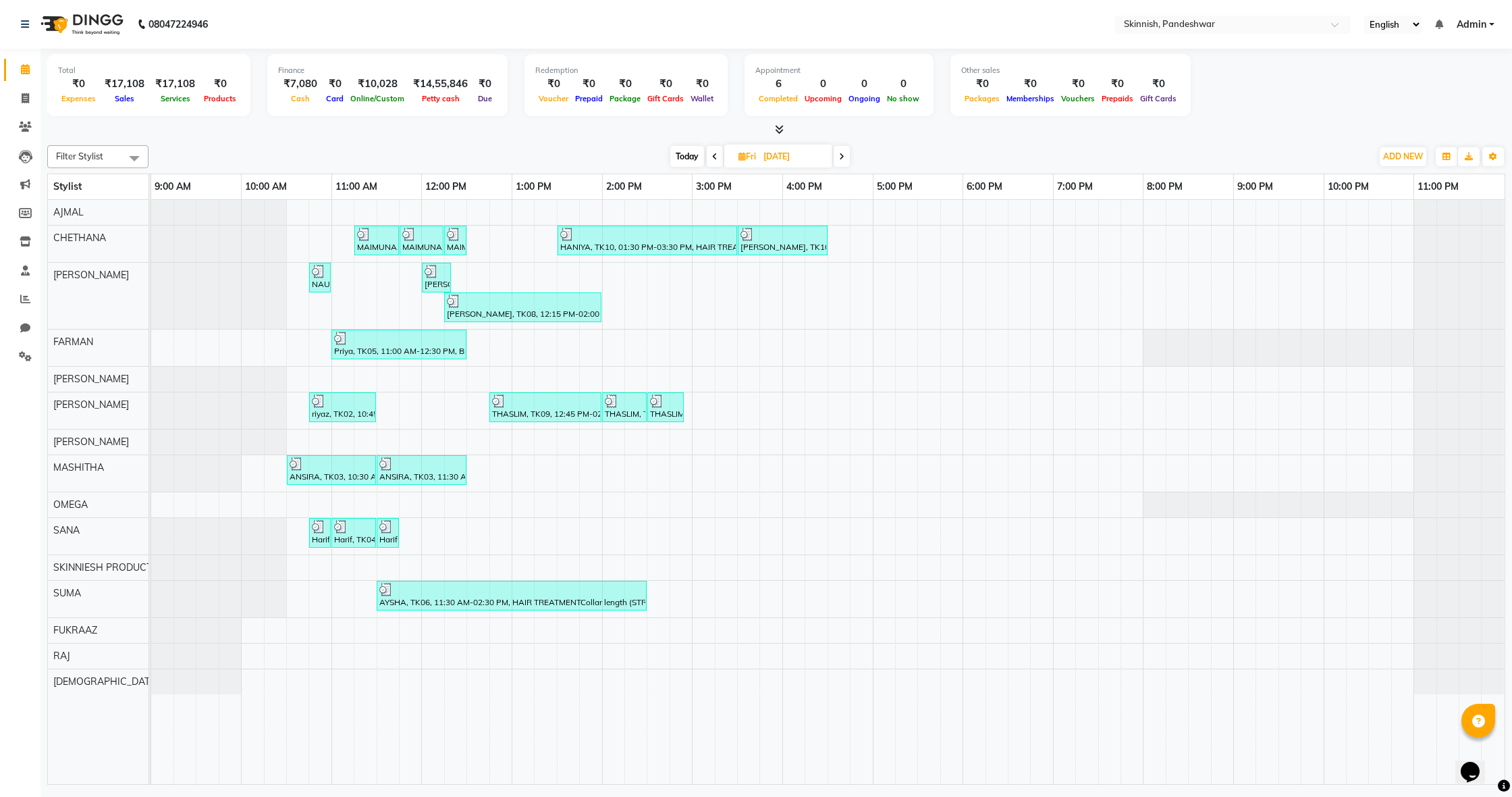
click at [715, 156] on icon at bounding box center [714, 157] width 5 height 8
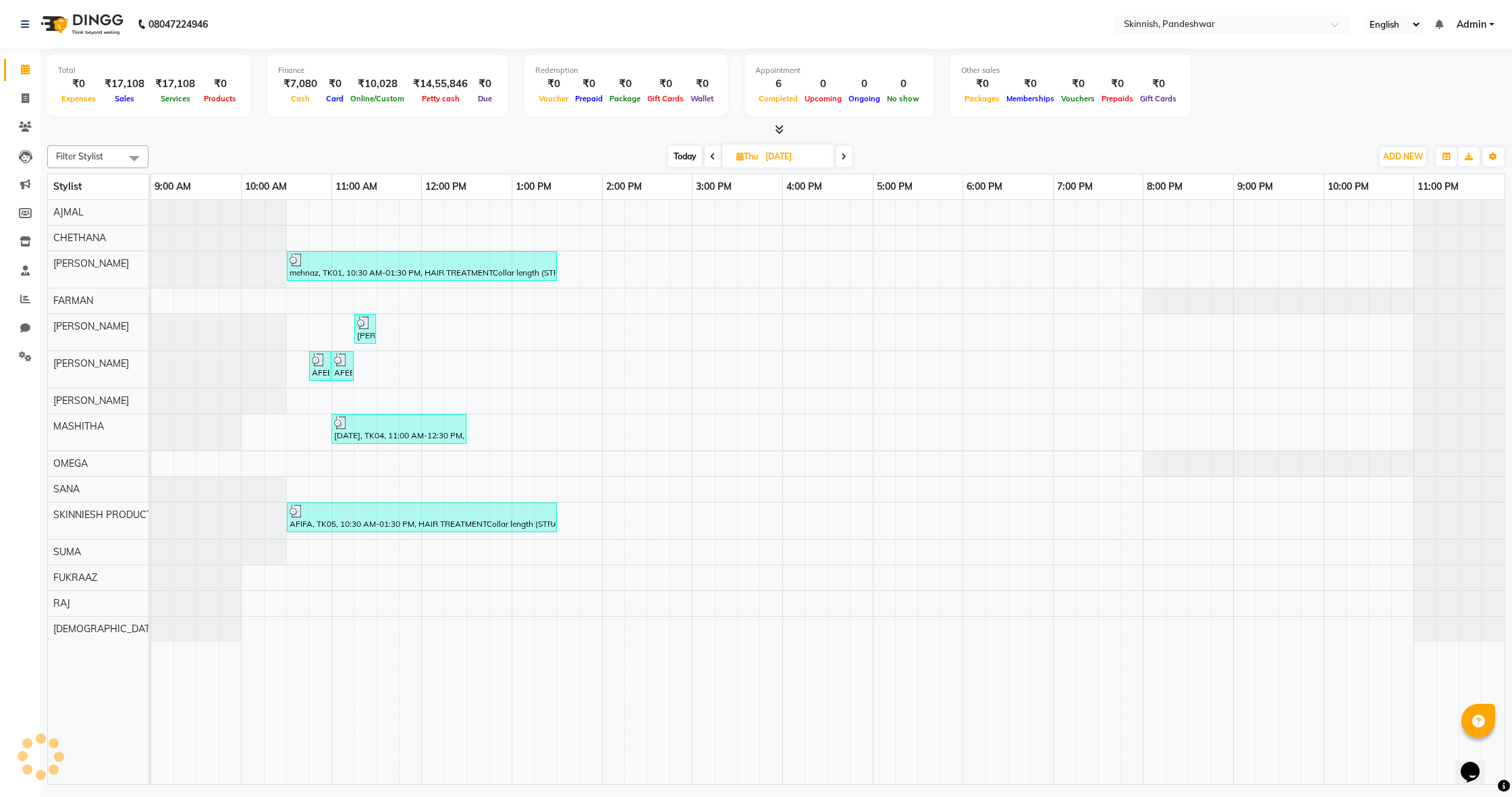
click at [715, 156] on span at bounding box center [712, 156] width 16 height 21
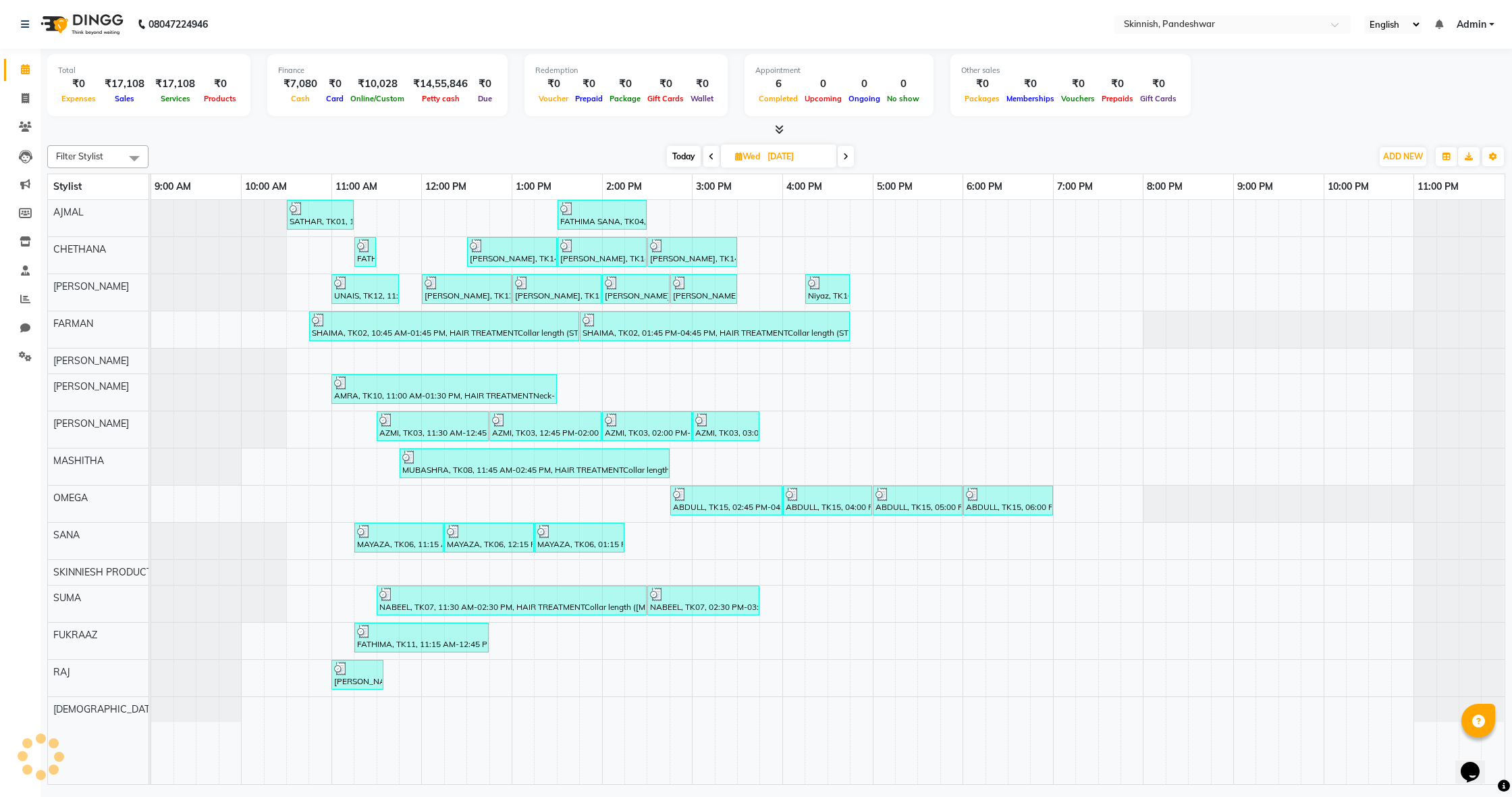
click at [715, 156] on span at bounding box center [711, 156] width 16 height 21
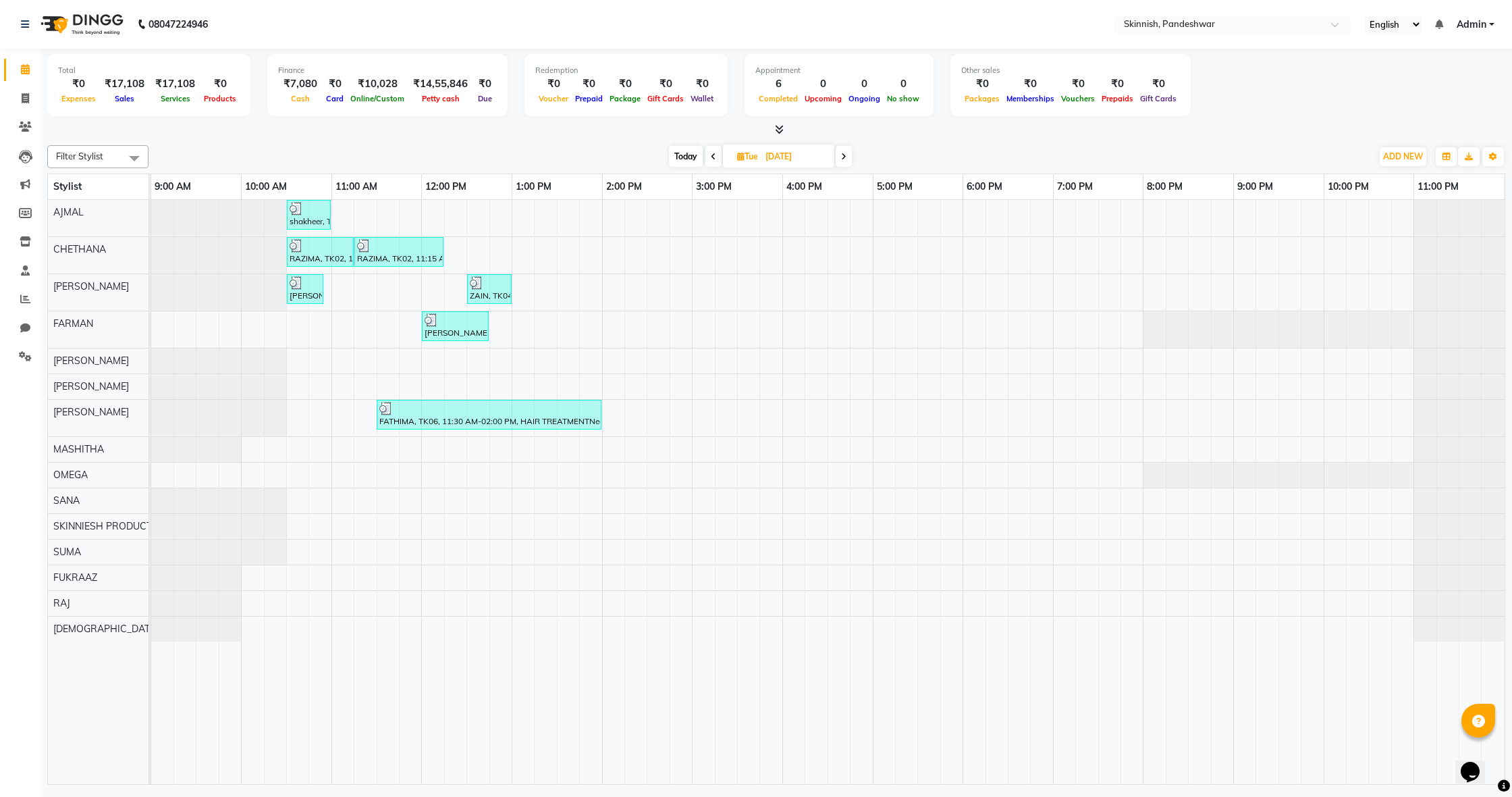
click at [845, 159] on icon at bounding box center [844, 157] width 5 height 8
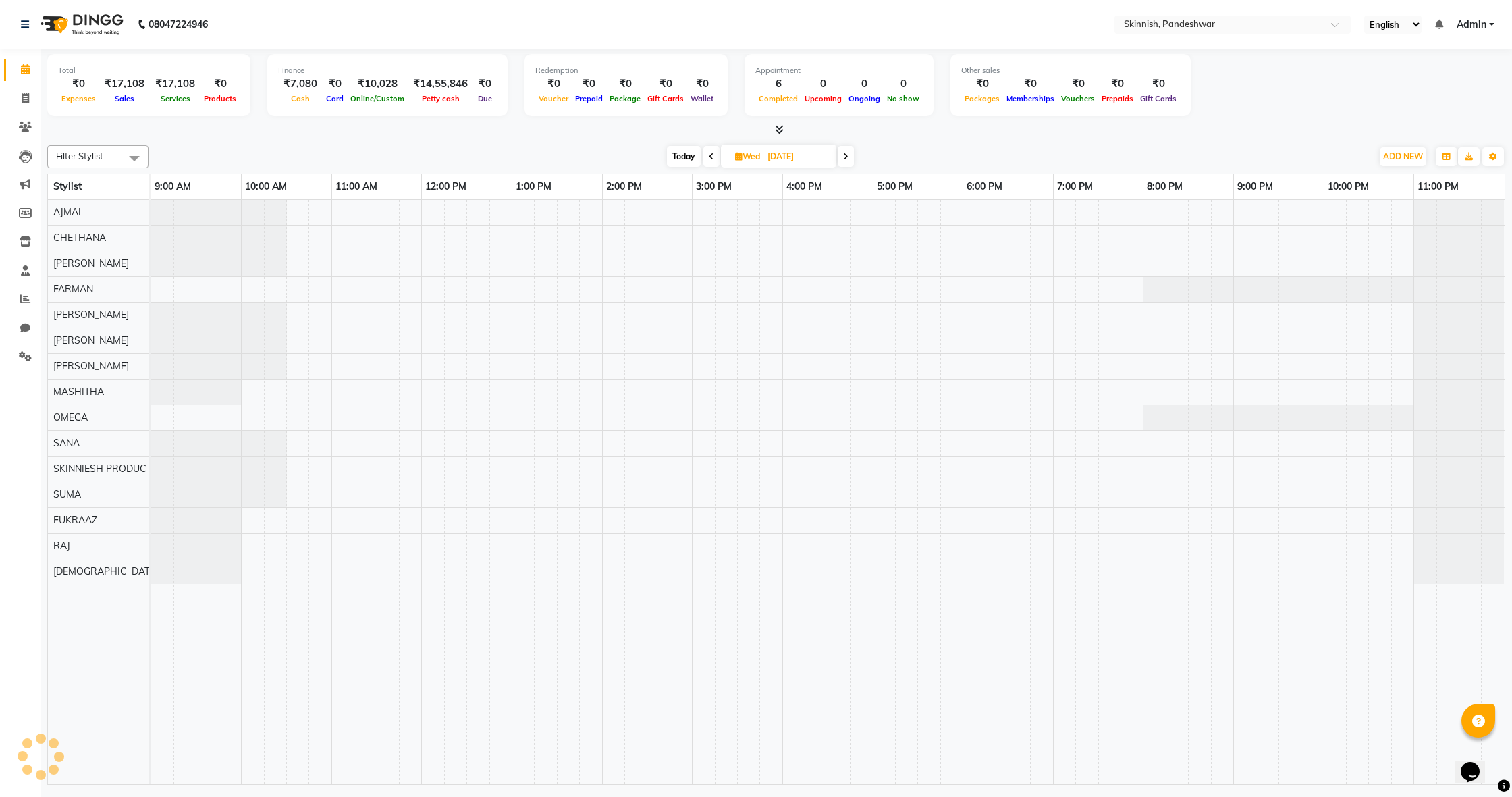
click at [846, 158] on icon at bounding box center [845, 157] width 5 height 8
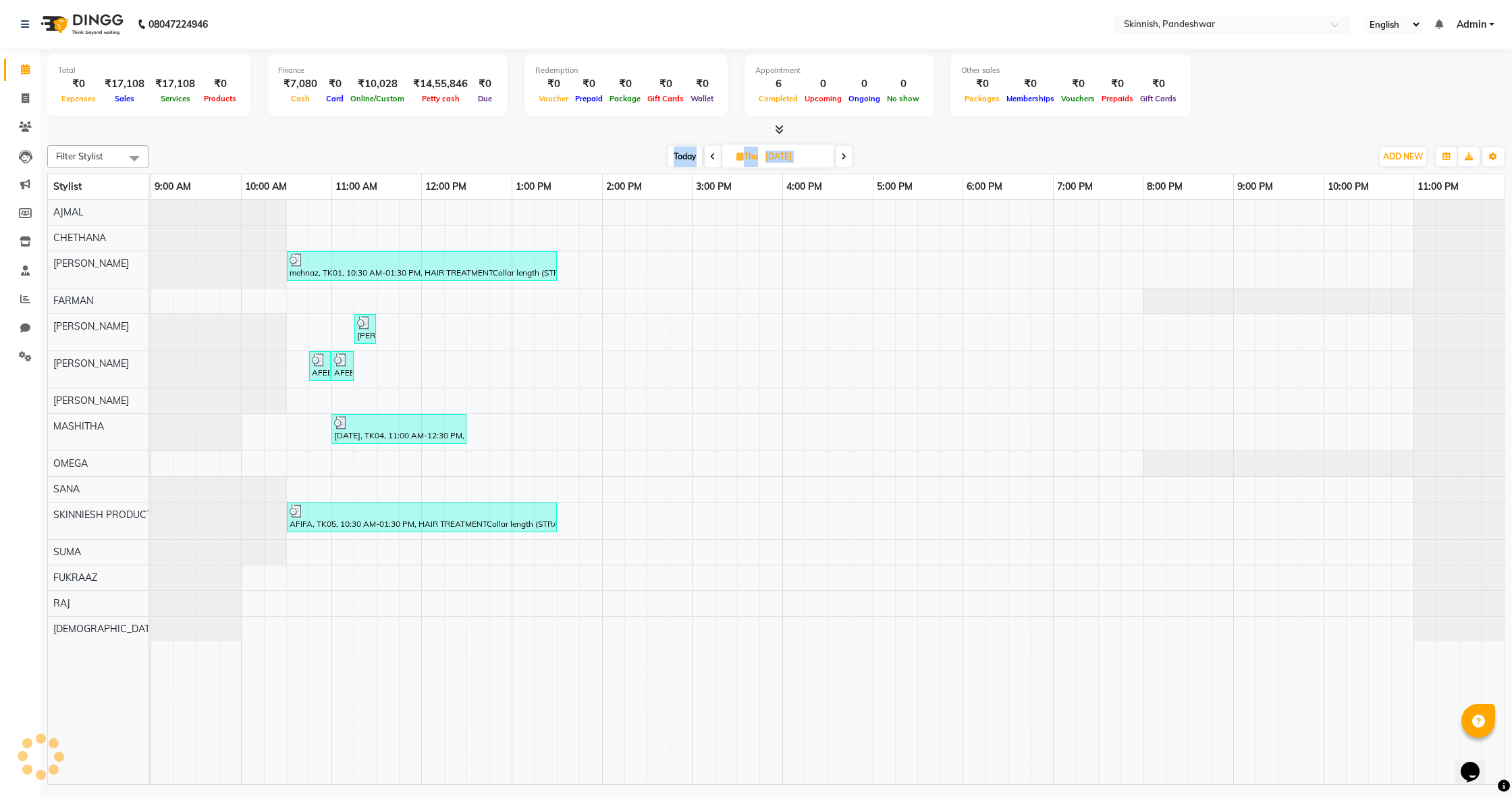
click at [845, 158] on icon at bounding box center [844, 157] width 5 height 8
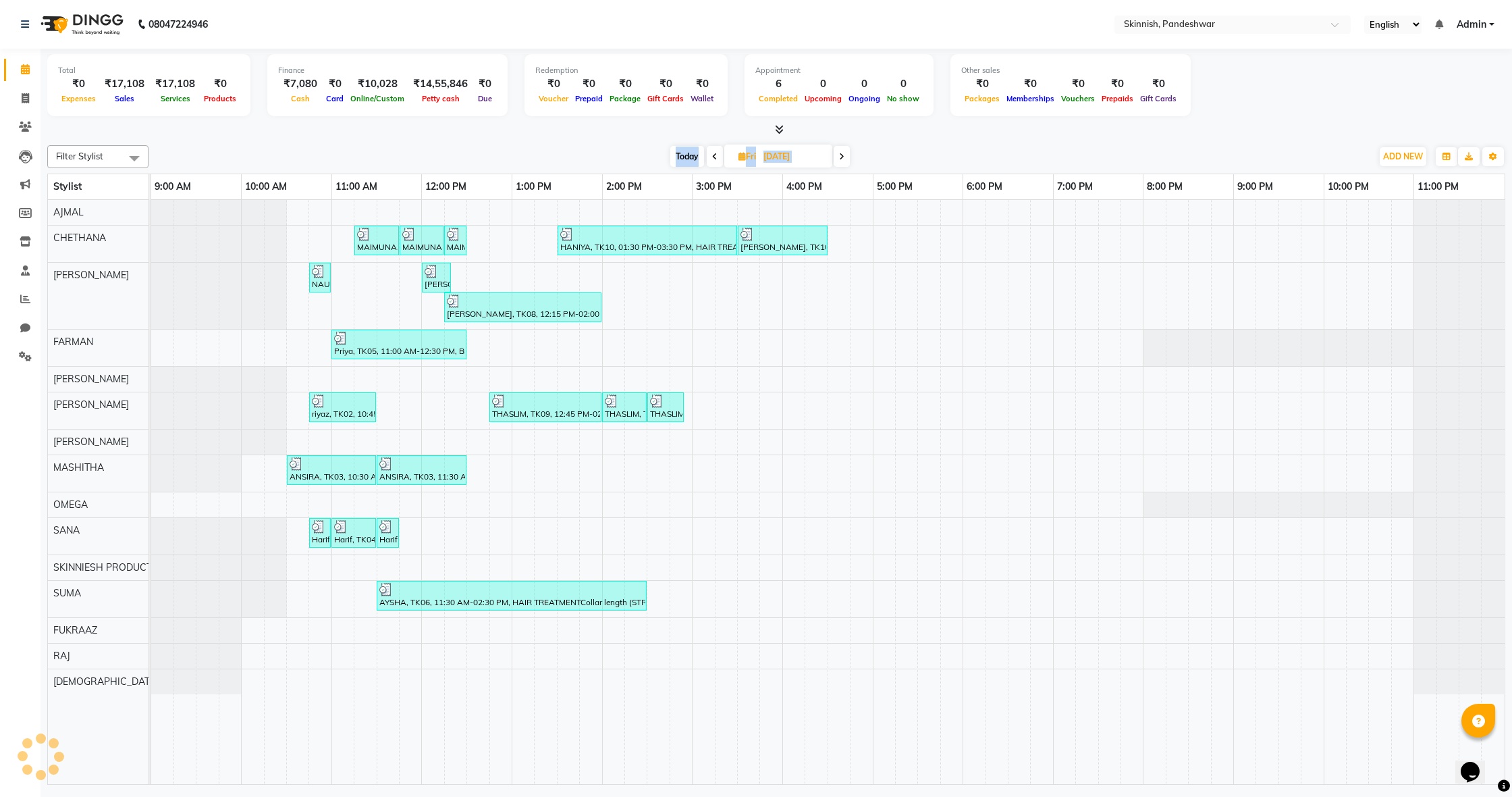
click at [845, 158] on span at bounding box center [841, 156] width 16 height 21
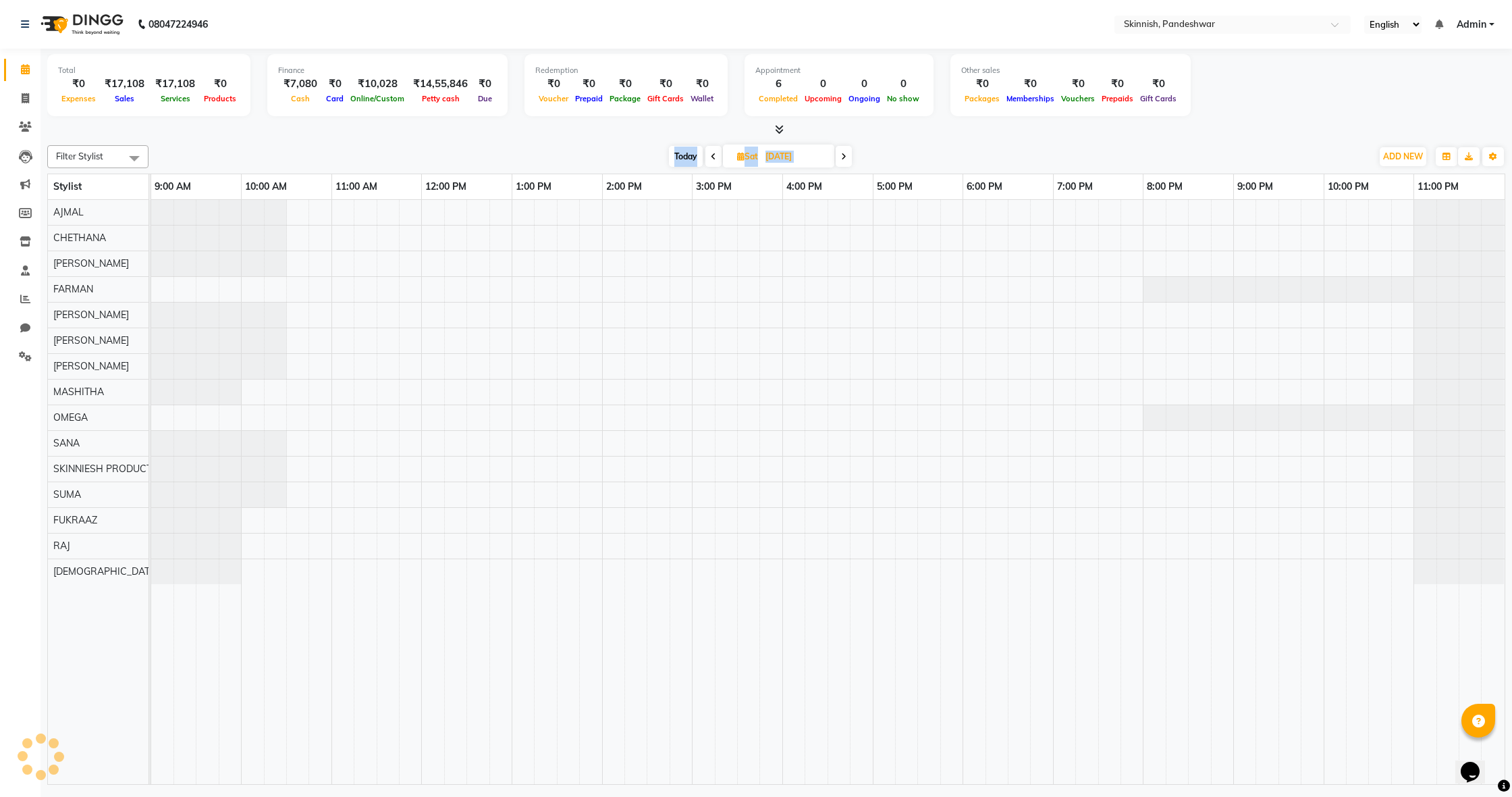
click at [845, 158] on icon at bounding box center [844, 157] width 5 height 8
type input "[DATE]"
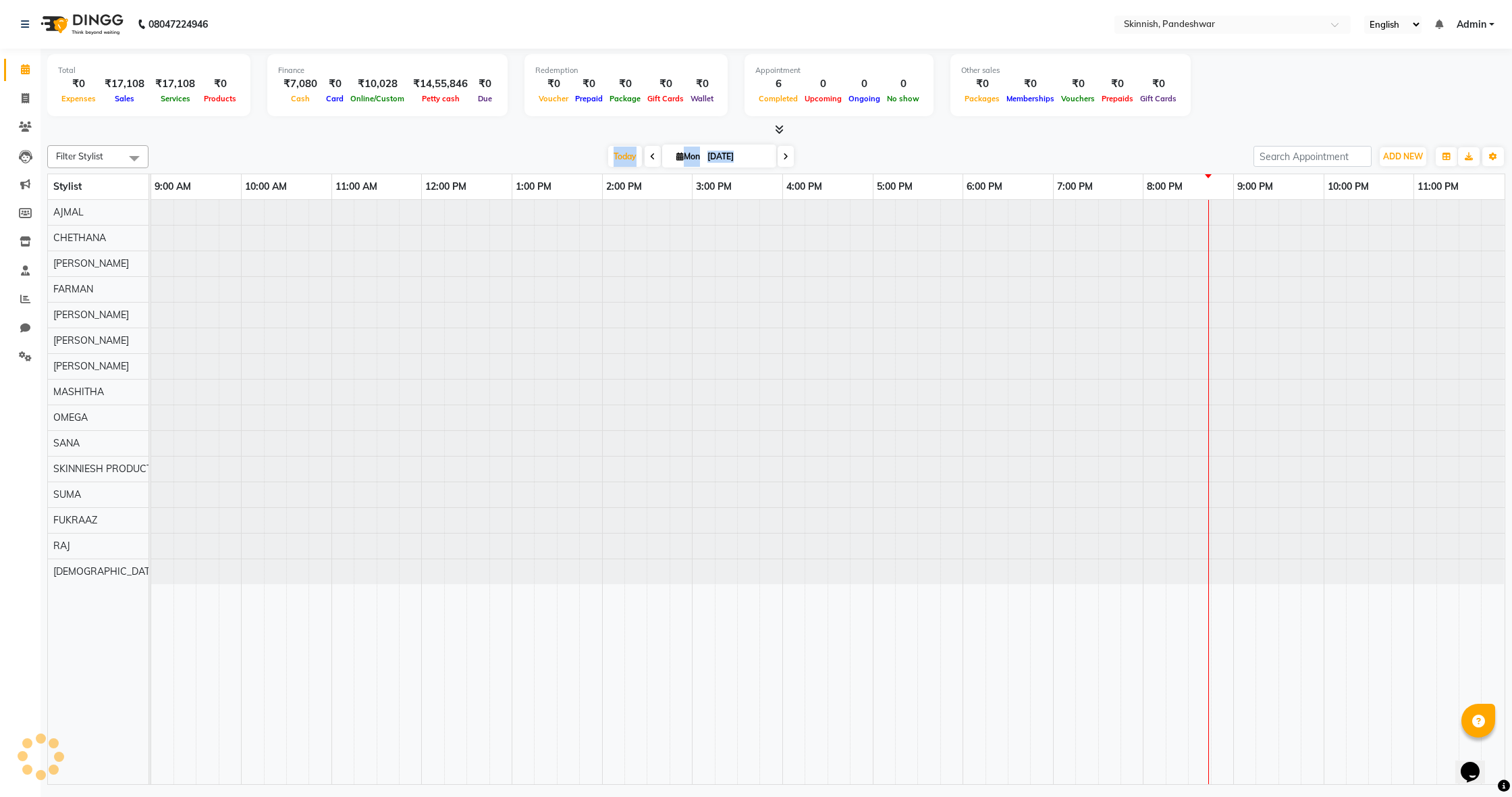
click at [845, 158] on div "Today Mon 01-09-2025" at bounding box center [701, 156] width 1091 height 20
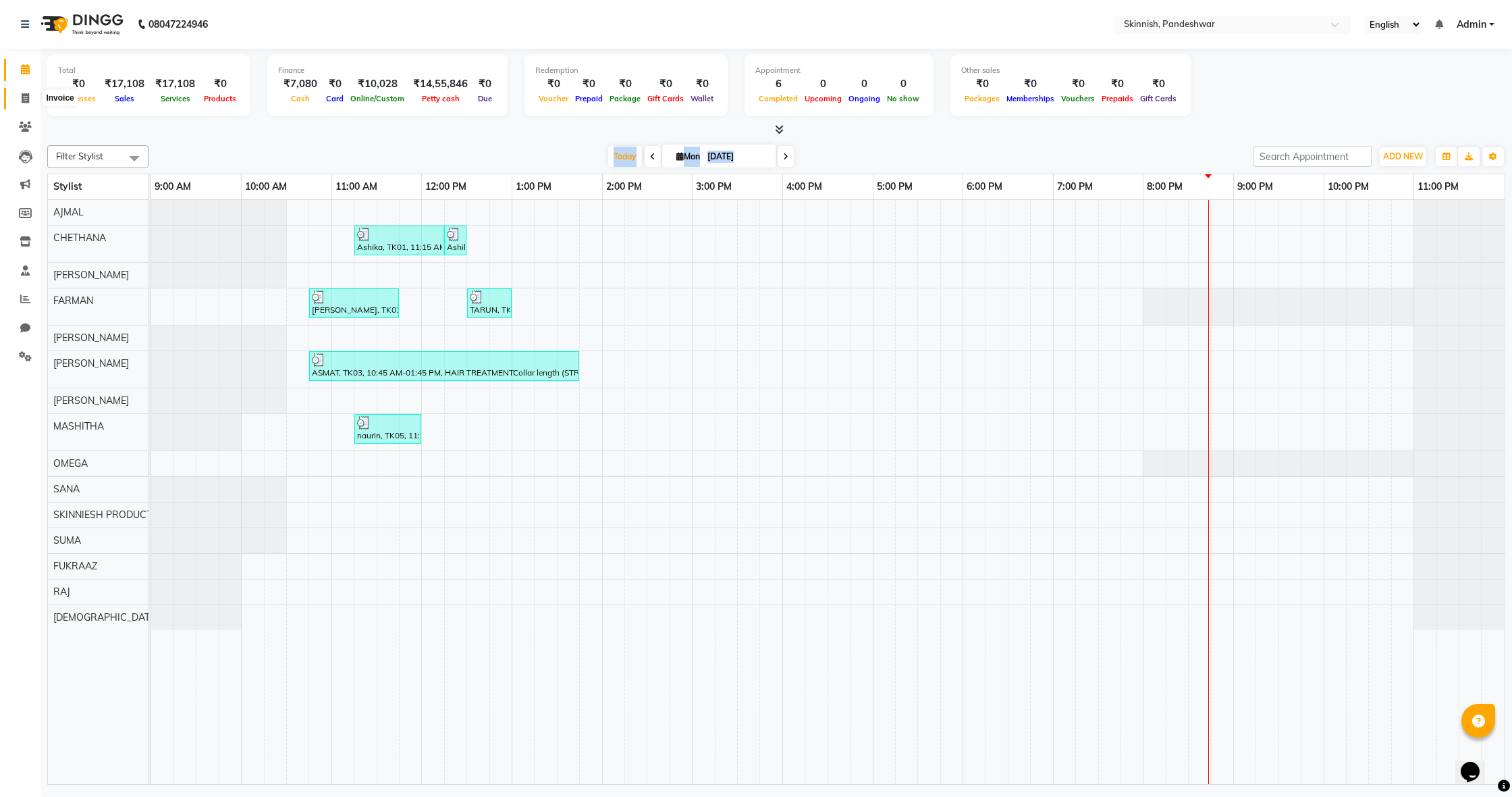
click at [19, 98] on span at bounding box center [25, 99] width 24 height 15
select select "service"
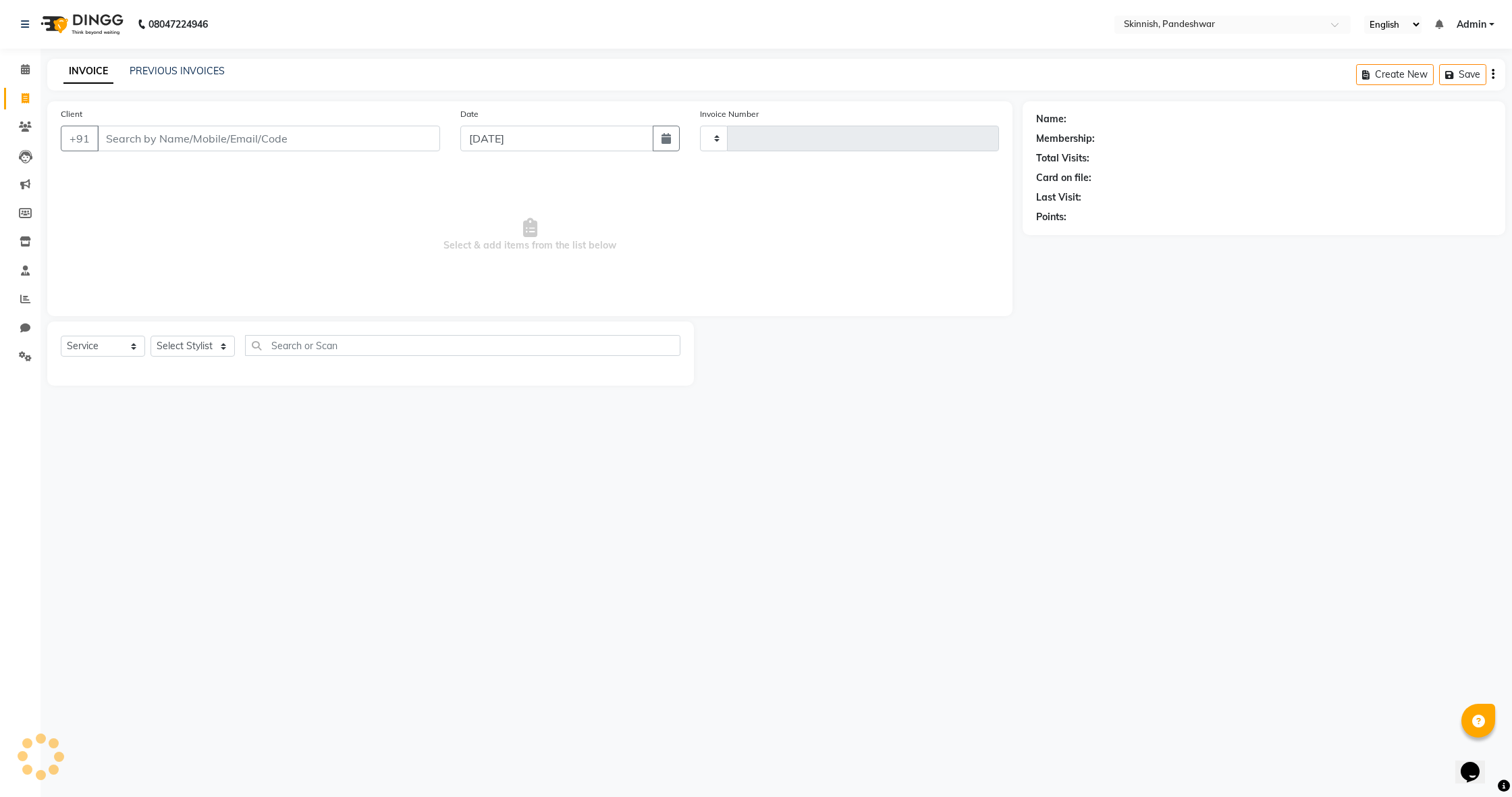
type input "1038"
select select "7886"
click at [26, 72] on span at bounding box center [25, 70] width 24 height 15
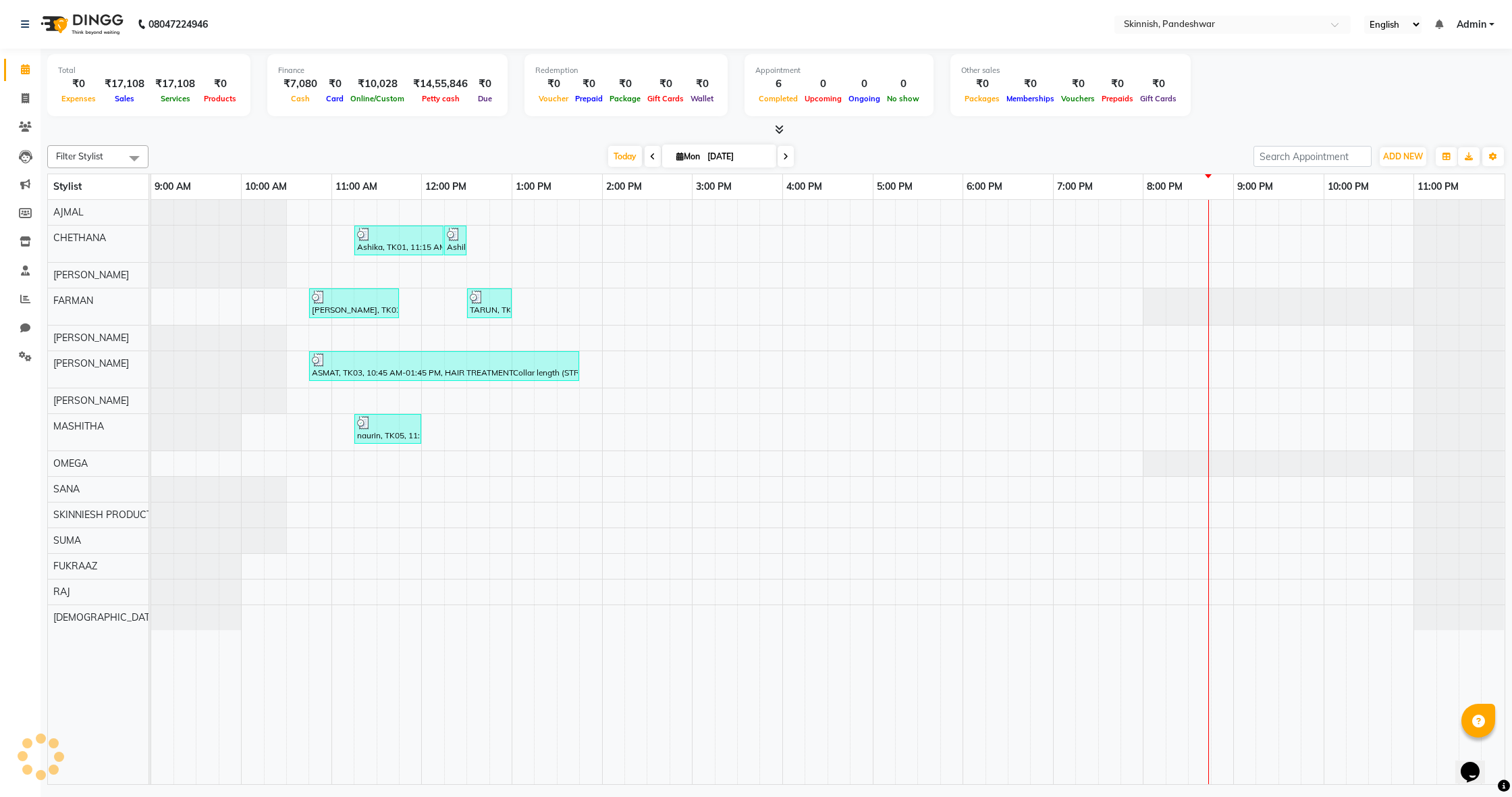
click at [24, 71] on icon at bounding box center [25, 69] width 8 height 10
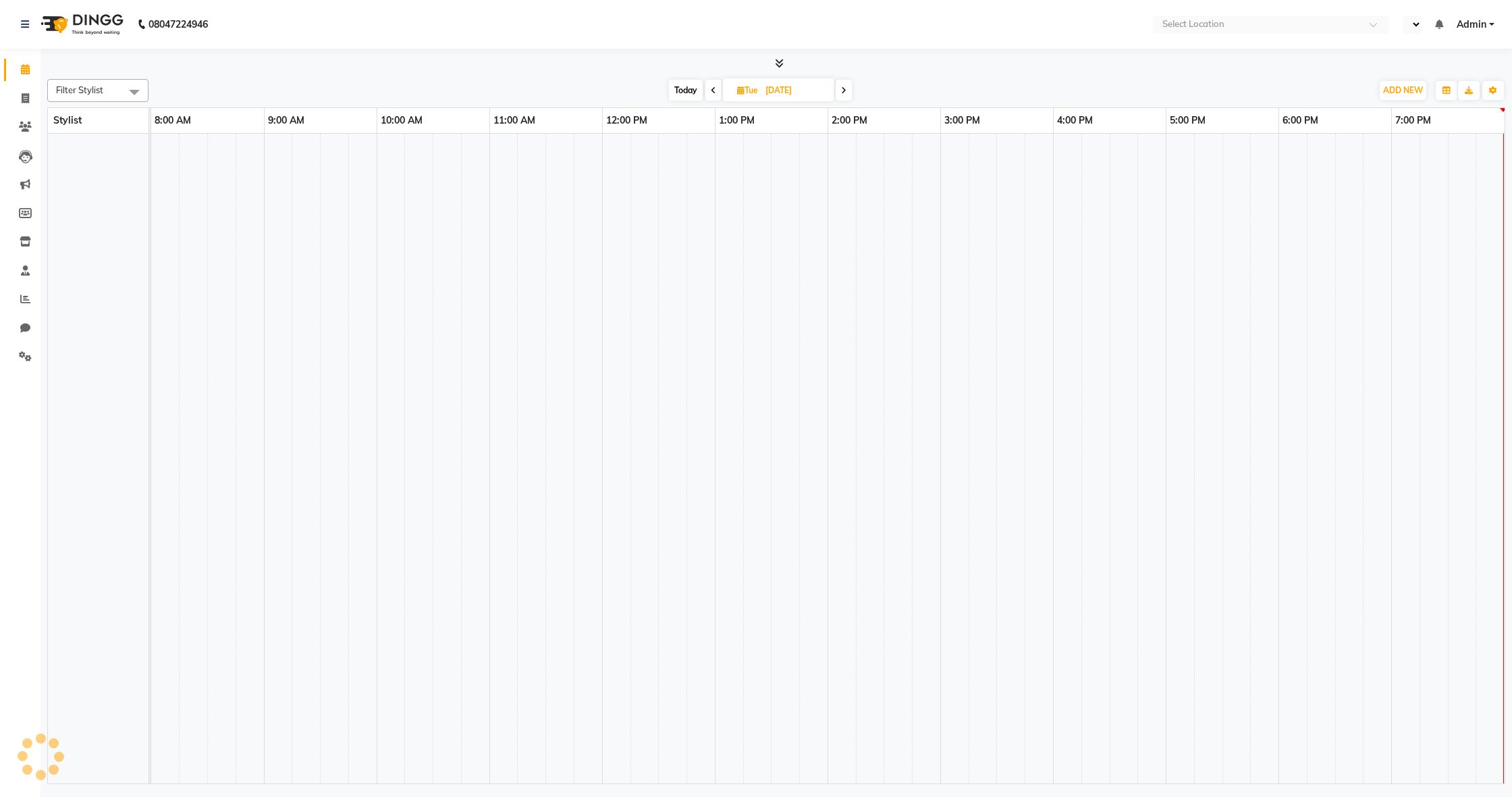
select select "en"
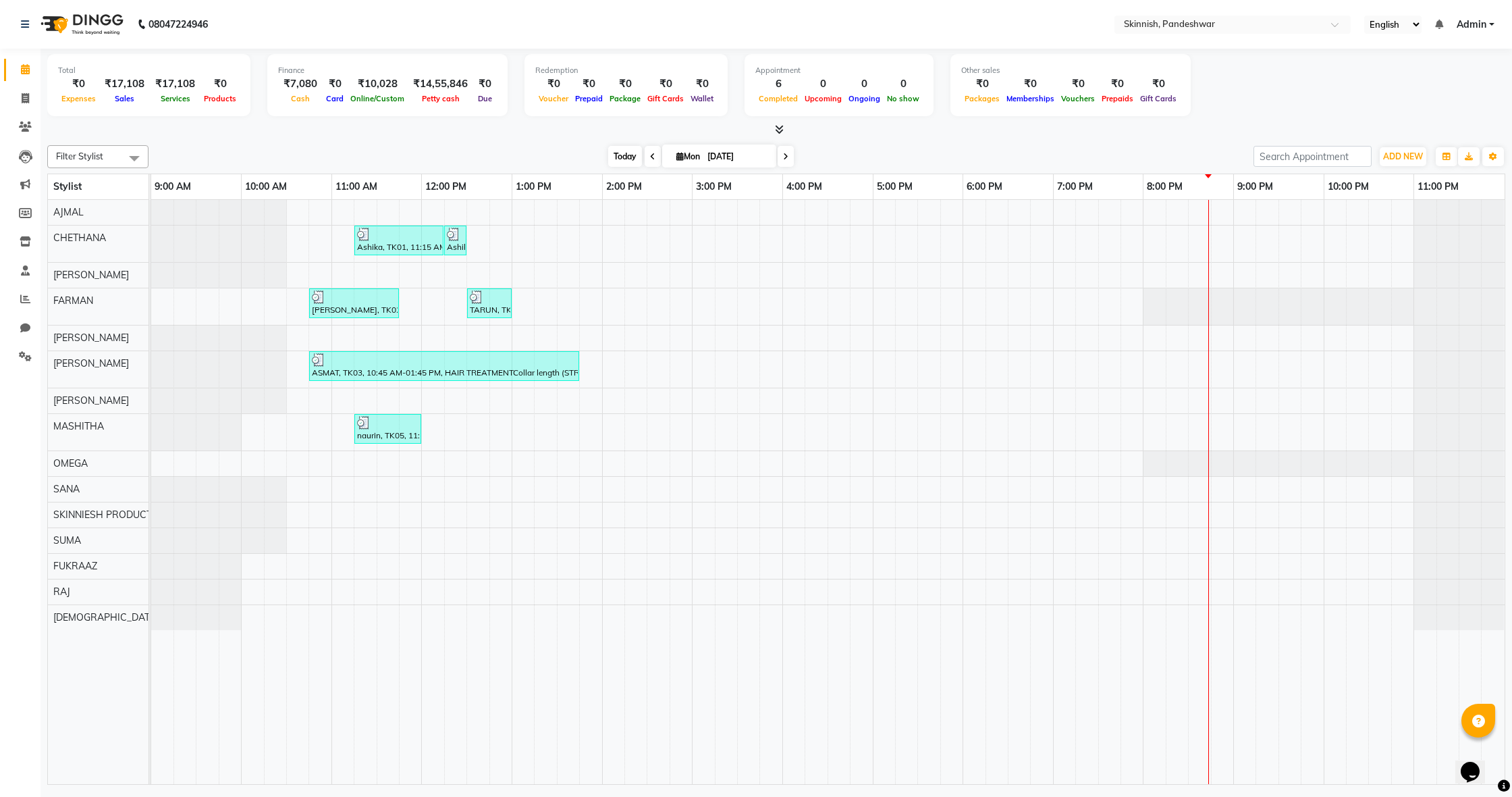
click at [620, 155] on span "Today" at bounding box center [625, 156] width 34 height 21
click at [620, 155] on span "Today" at bounding box center [625, 156] width 34 height 21
click at [731, 615] on div "Ashika, TK01, 11:15 AM-12:15 PM, Advanced Facial TherapyHydra Facial Ashika, TK…" at bounding box center [828, 491] width 1353 height 584
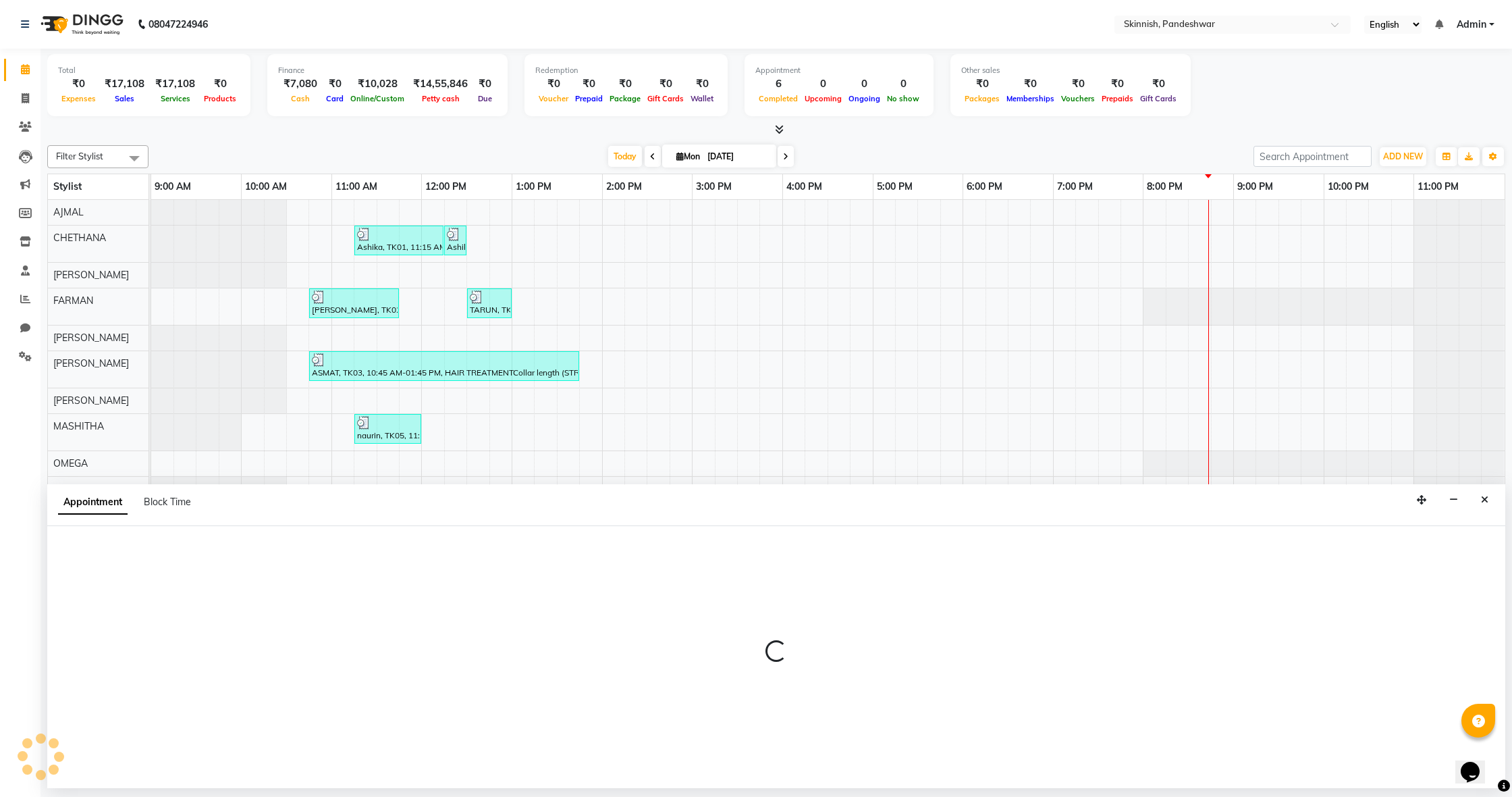
select select "83079"
select select "915"
select select "tentative"
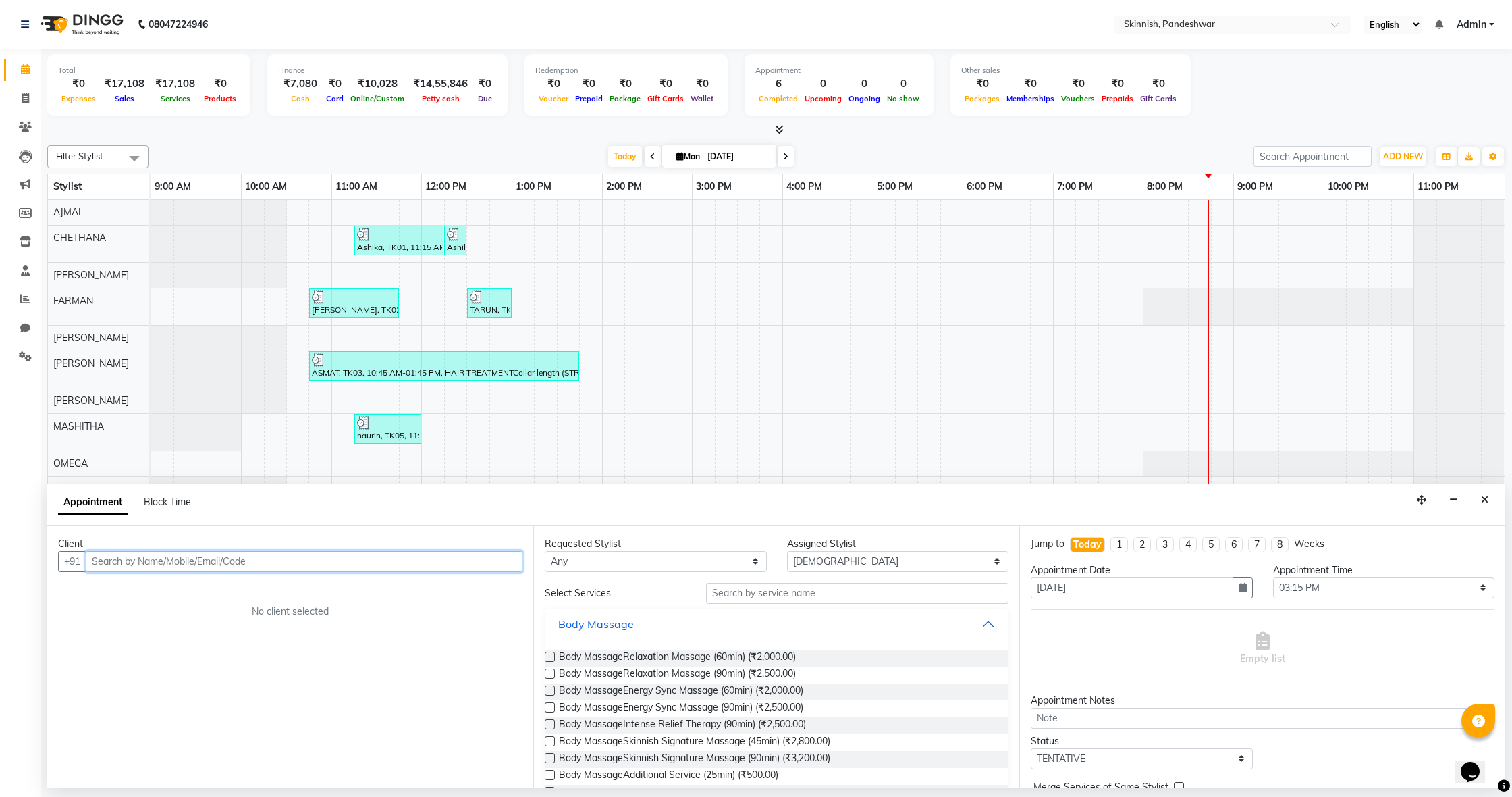
click at [215, 558] on input "text" at bounding box center [304, 561] width 437 height 21
click at [151, 588] on span "8197936355" at bounding box center [170, 590] width 67 height 13
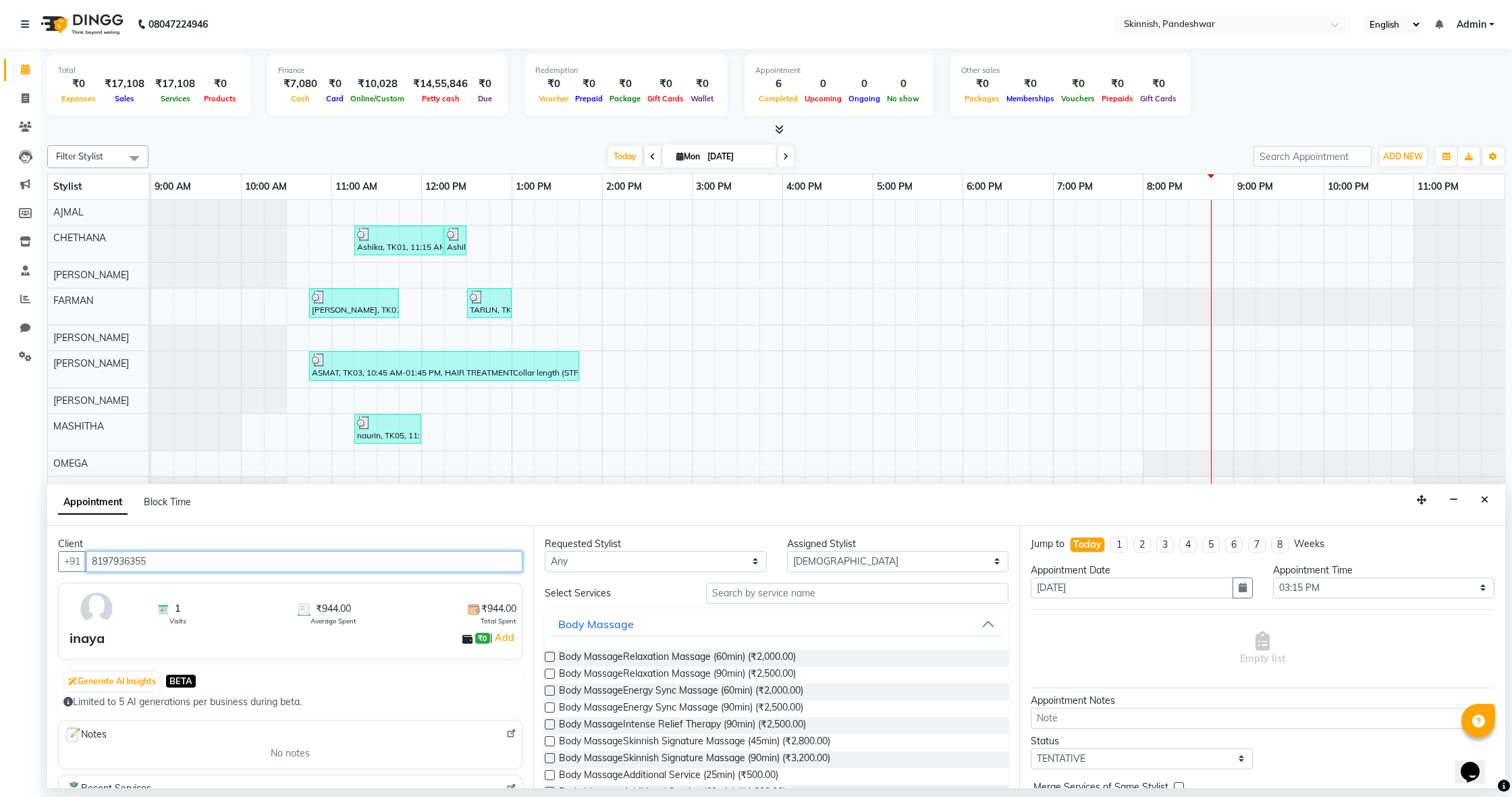
type input "8197936355"
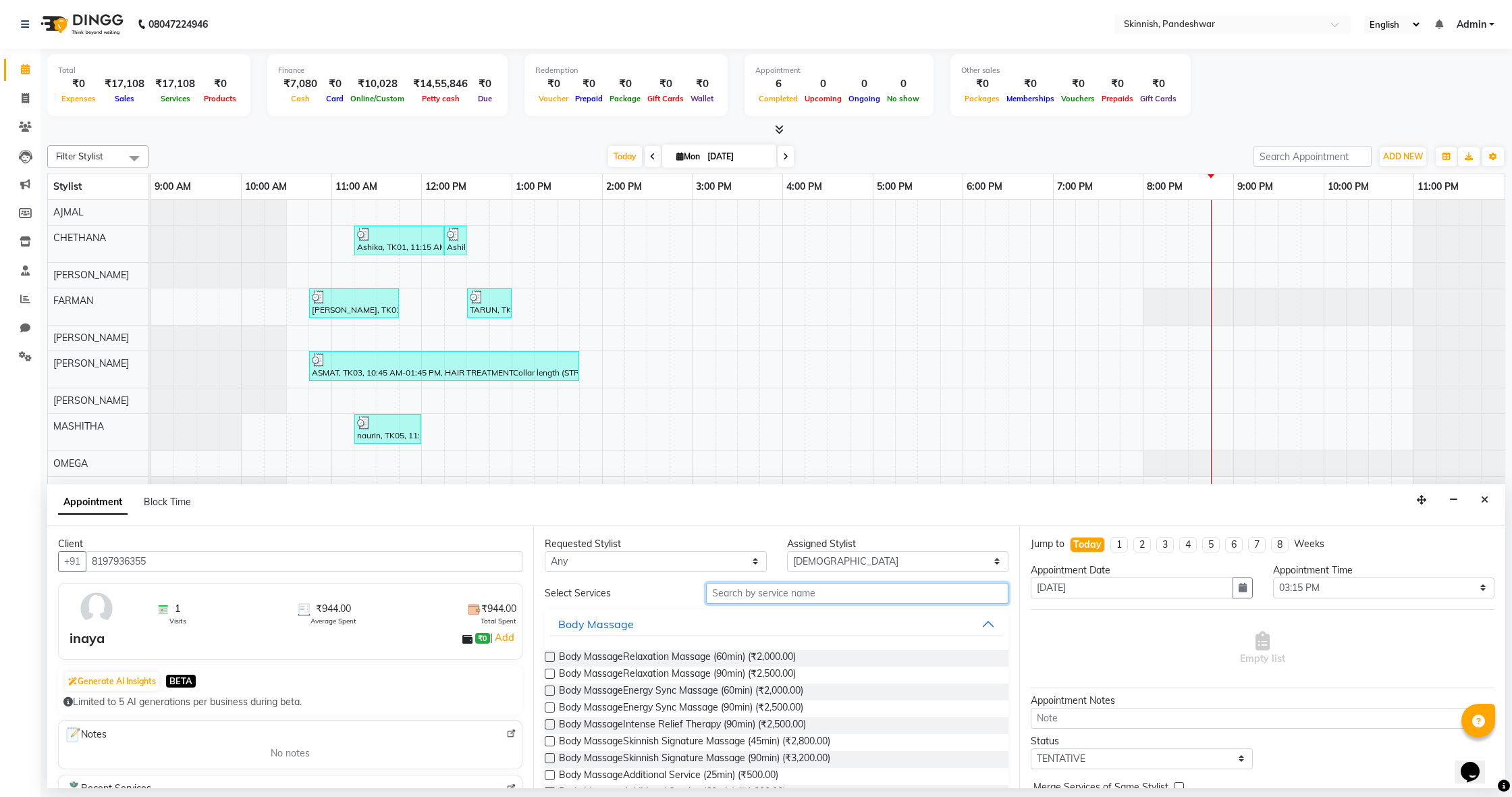
click at [876, 590] on input "text" at bounding box center [857, 593] width 302 height 21
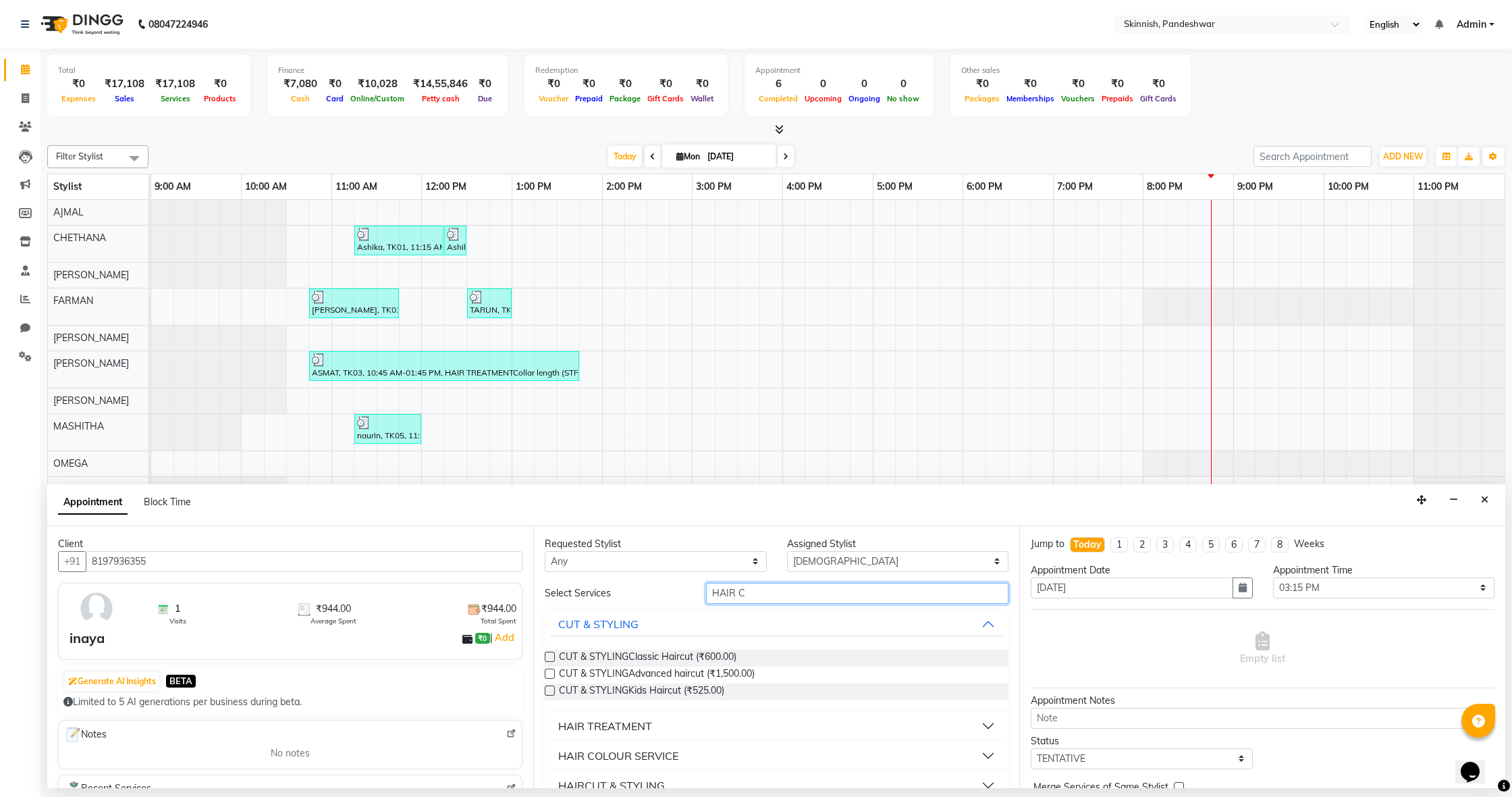
type input "HAIR C"
click at [552, 674] on label at bounding box center [550, 674] width 10 height 10
click at [552, 674] on input "checkbox" at bounding box center [549, 674] width 8 height 8
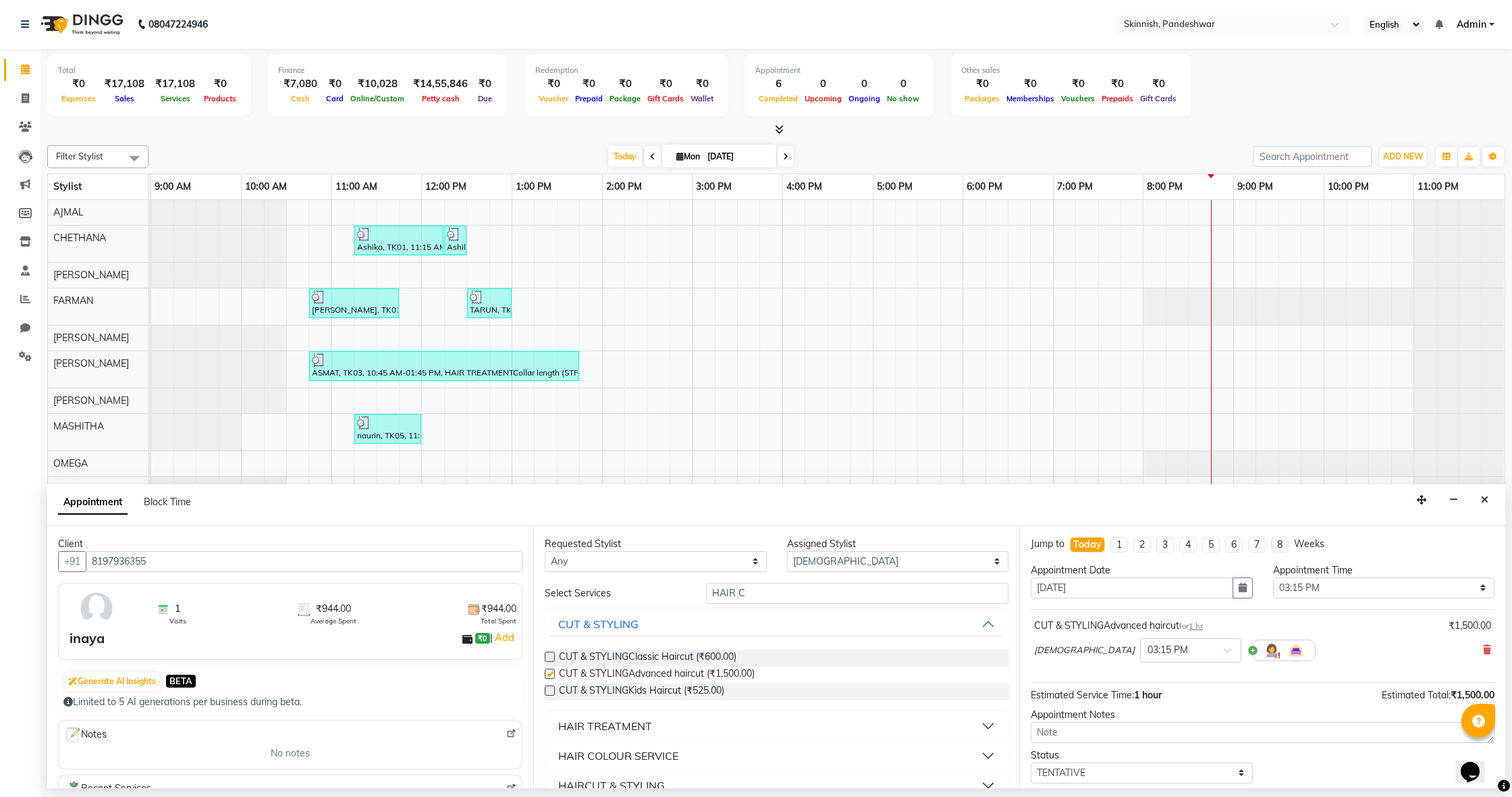
checkbox input "false"
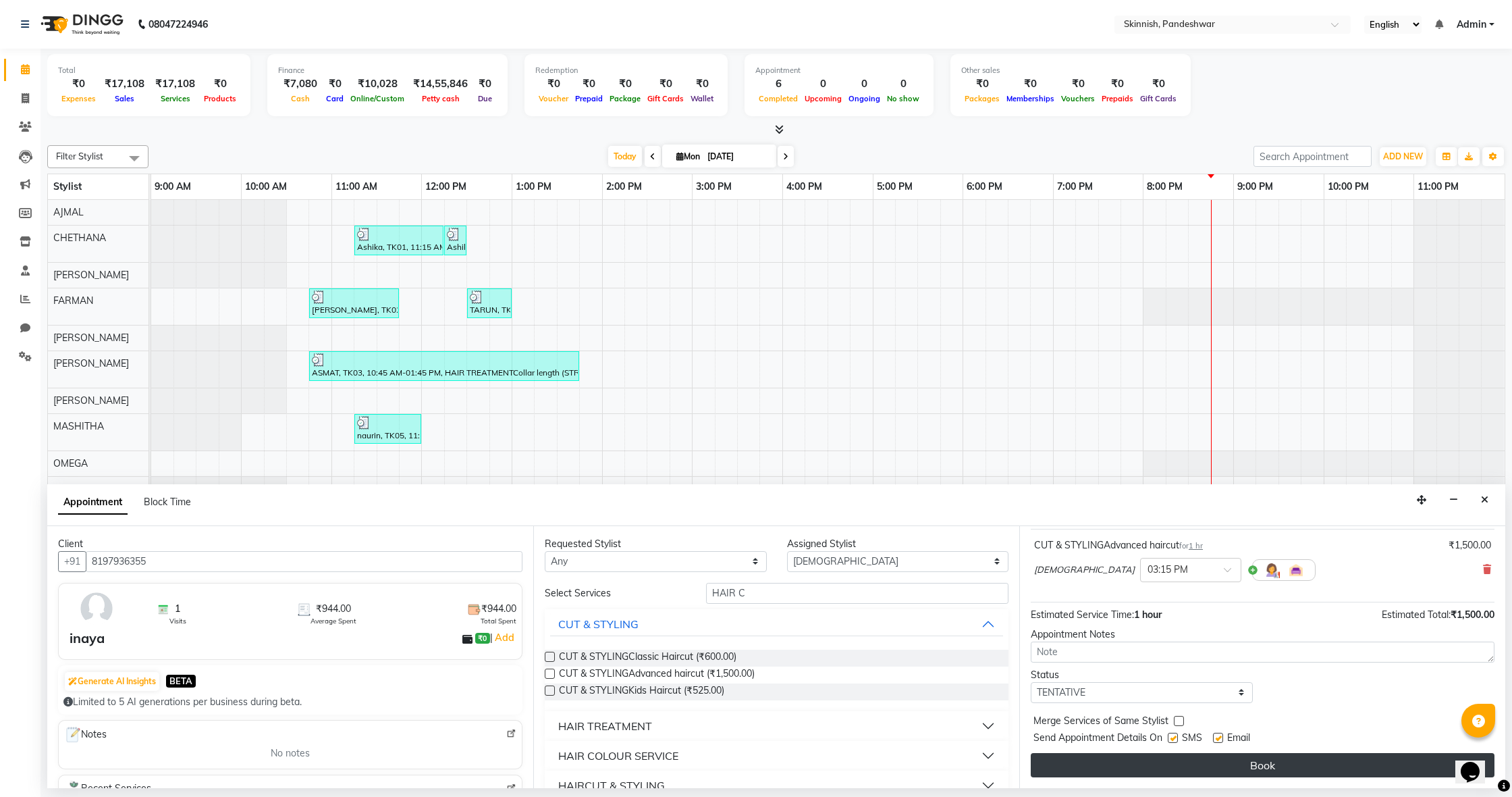
scroll to position [81, 0]
click at [1277, 756] on button "Book" at bounding box center [1263, 764] width 463 height 24
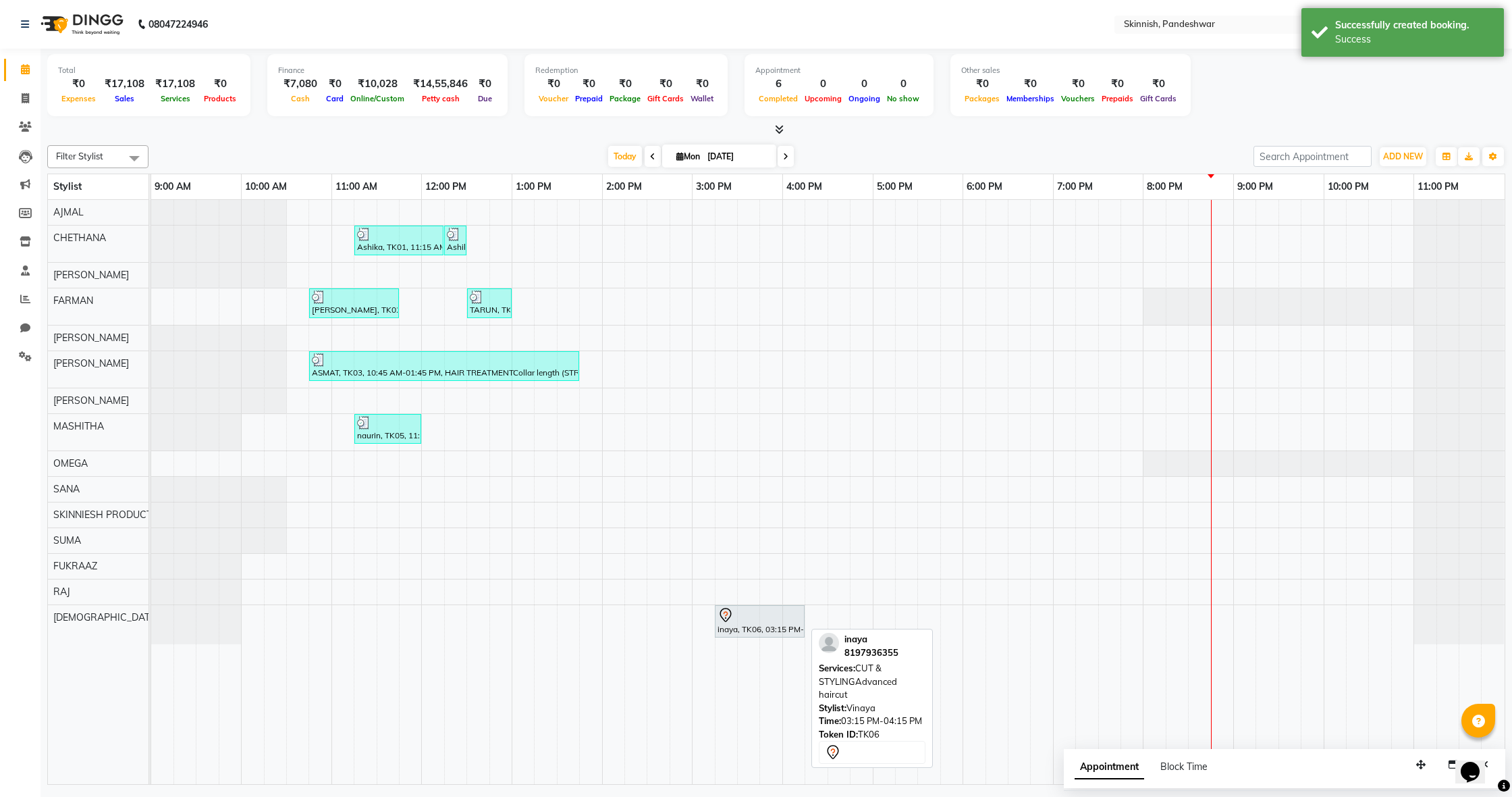
click at [774, 626] on div "inaya, TK06, 03:15 PM-04:15 PM, CUT & STYLINGAdvanced haircut" at bounding box center [760, 621] width 87 height 29
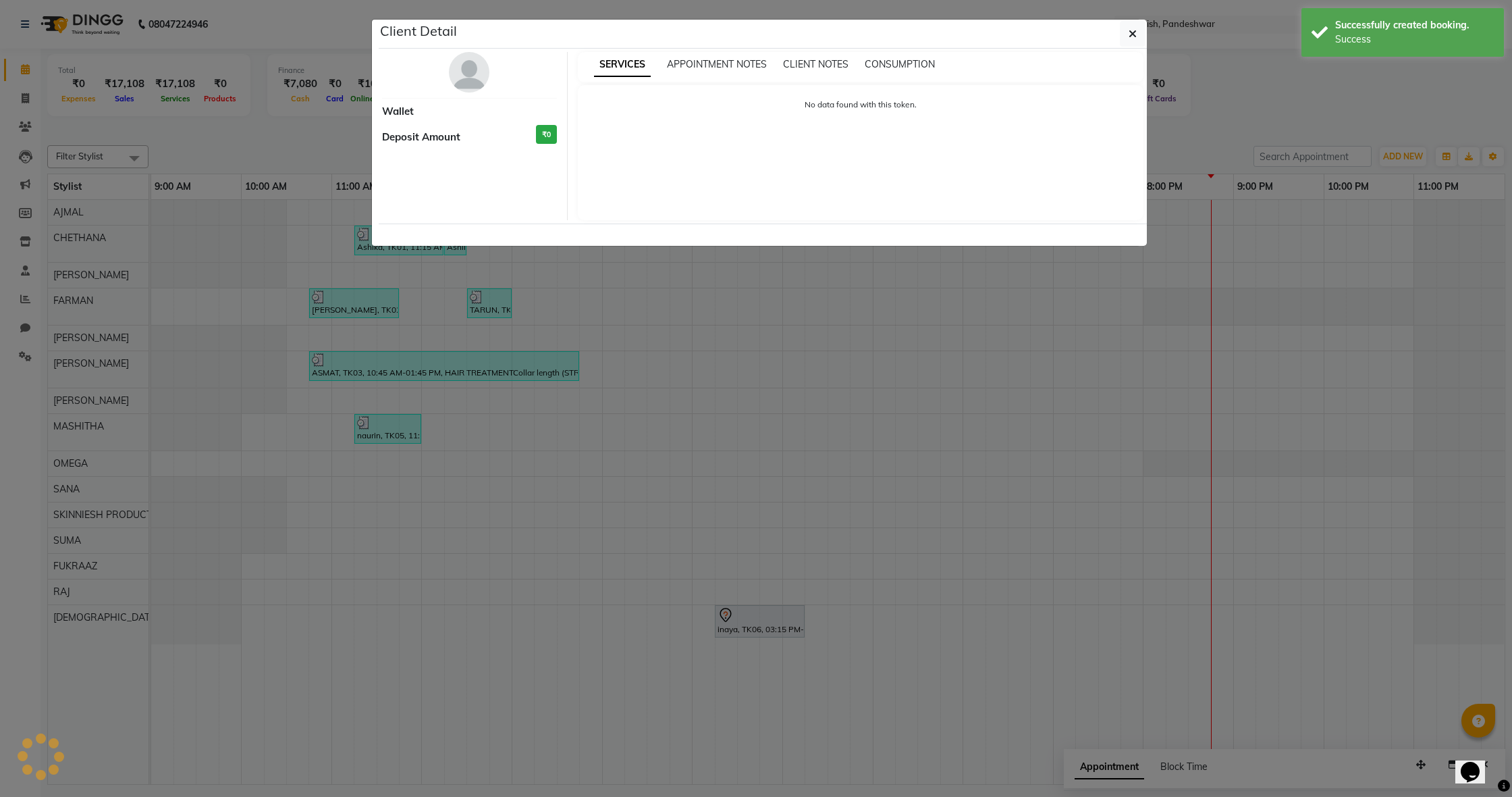
select select "7"
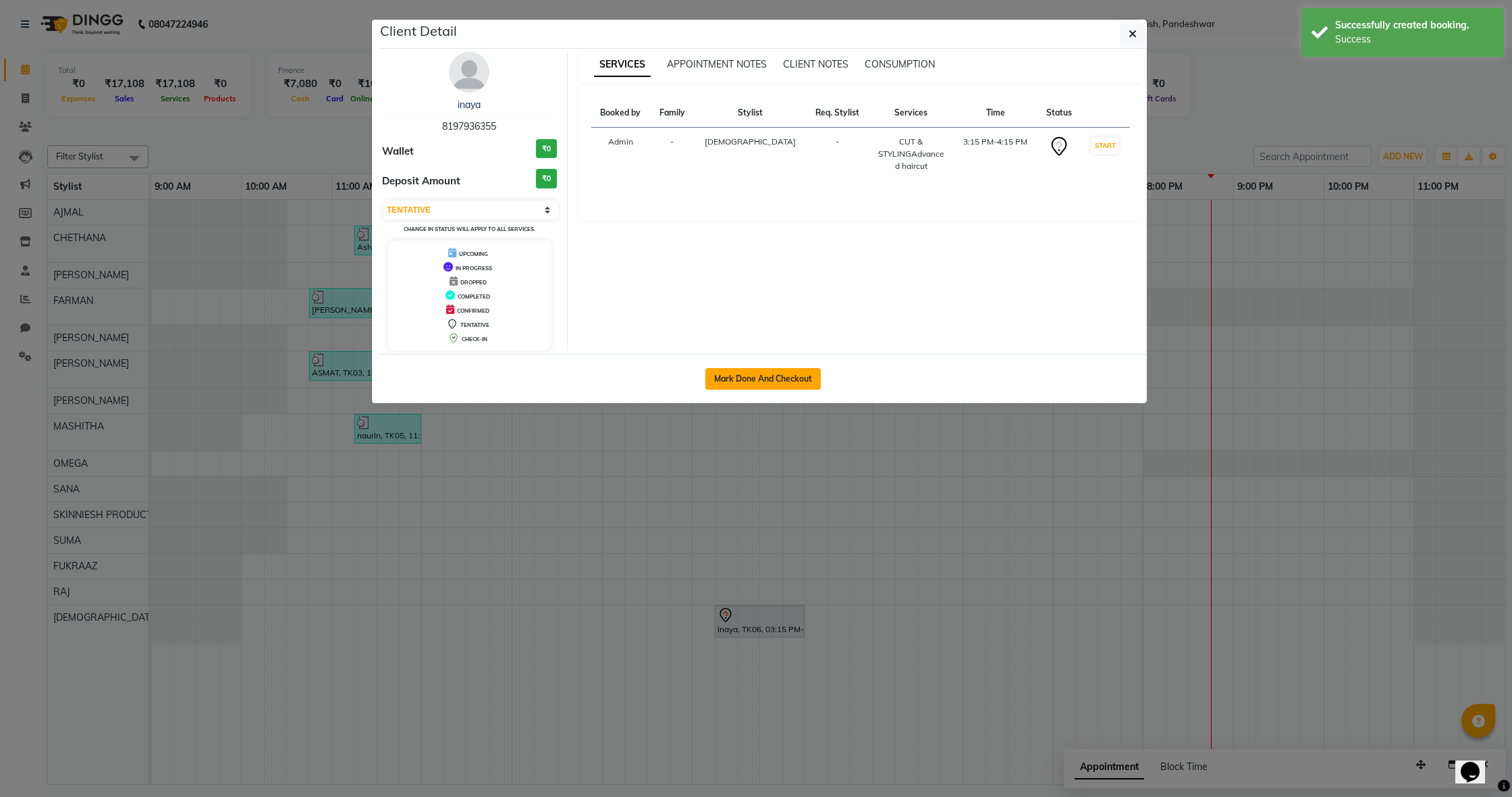
click at [789, 373] on button "Mark Done And Checkout" at bounding box center [762, 379] width 115 height 22
select select "7886"
select select "service"
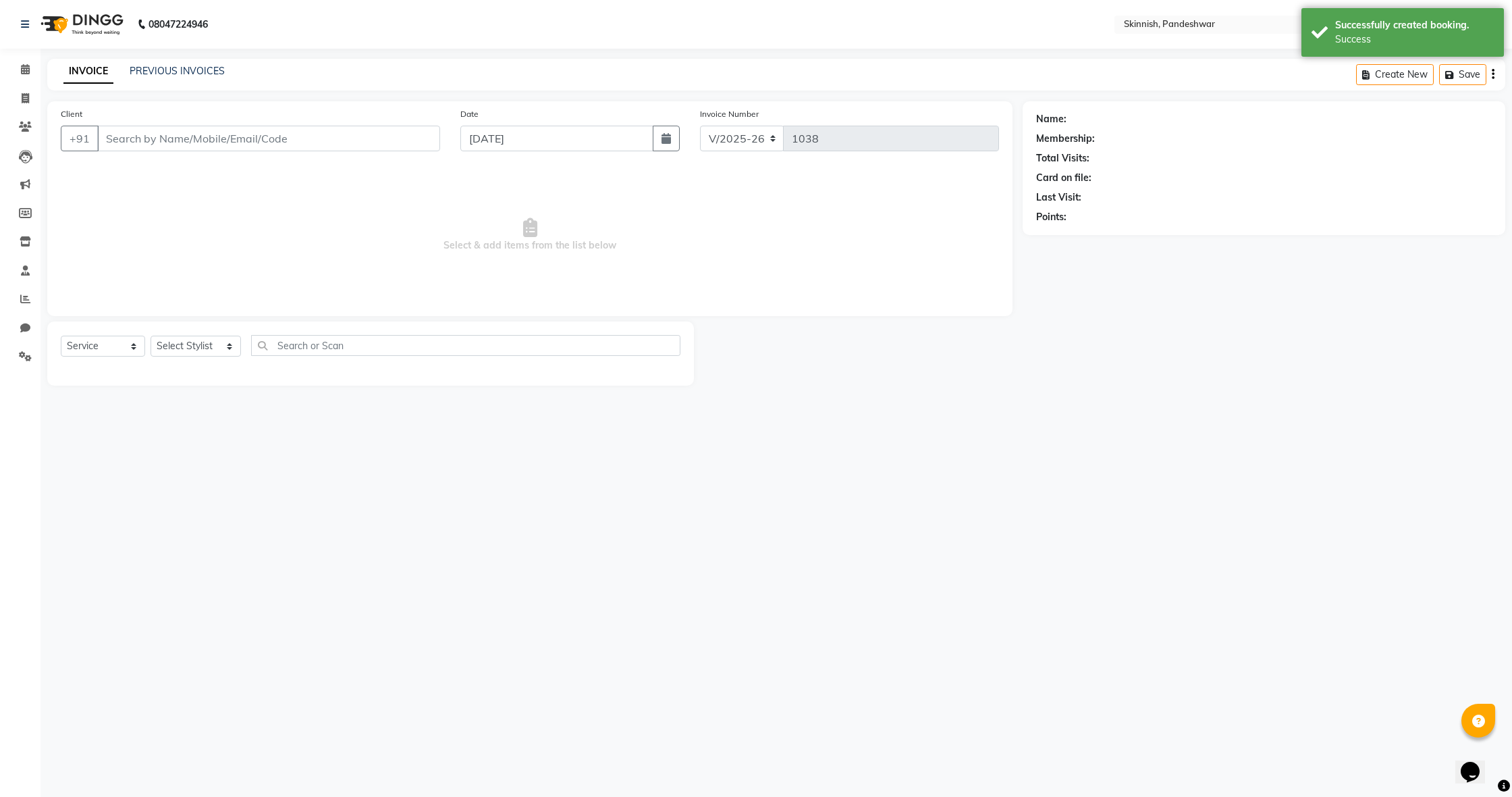
type input "8197936355"
select select "83079"
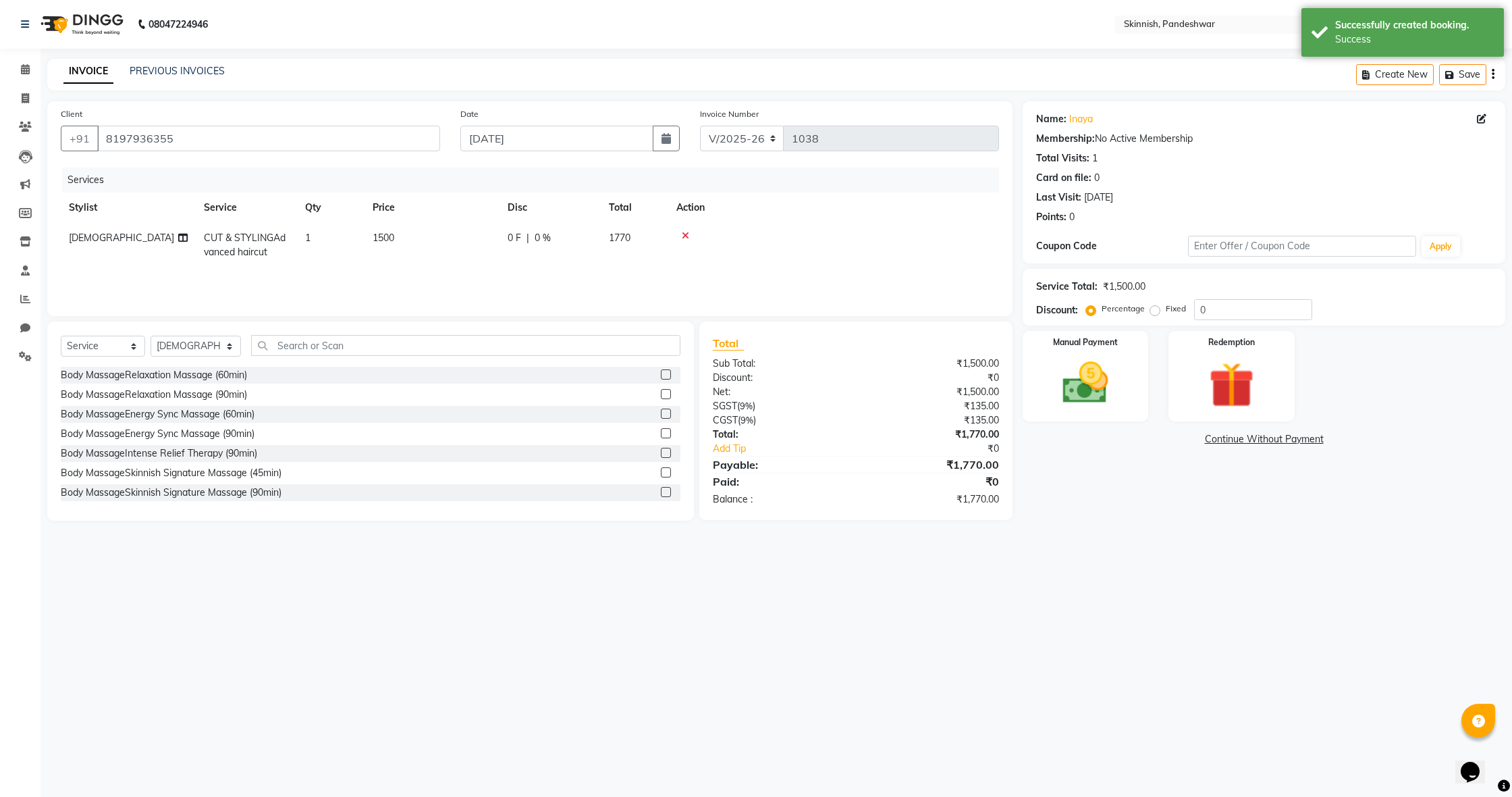
click at [398, 239] on td "1500" at bounding box center [432, 244] width 135 height 45
select select "83079"
click at [472, 243] on input "1500" at bounding box center [495, 241] width 119 height 21
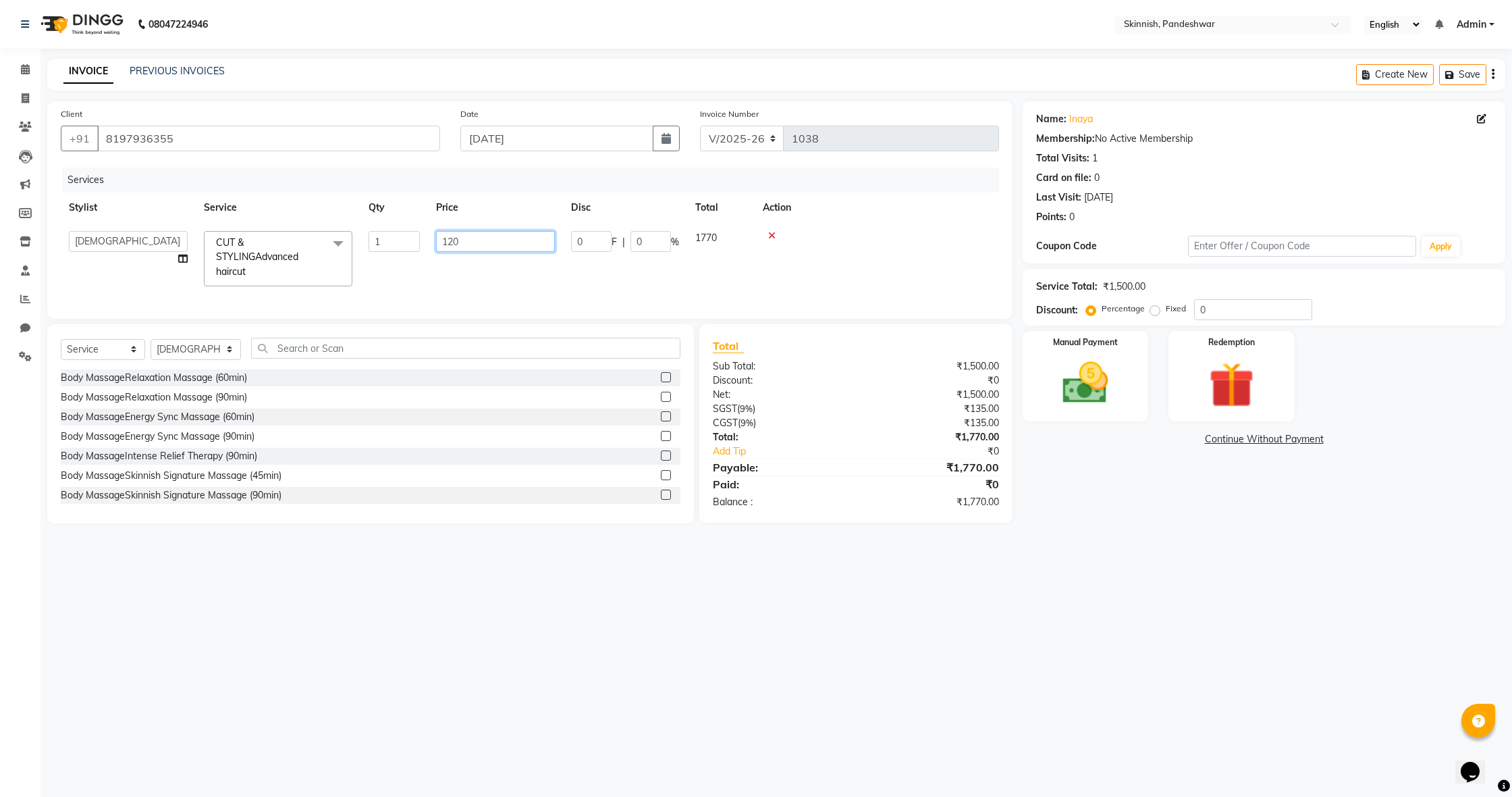
type input "1200"
drag, startPoint x: 662, startPoint y: 652, endPoint x: 688, endPoint y: 418, distance: 235.4
click at [662, 652] on div "08047224946 Select Location × Skinnish, Pandeshwar English ENGLISH Español العر…" at bounding box center [756, 398] width 1512 height 797
click at [1095, 390] on img at bounding box center [1086, 383] width 77 height 55
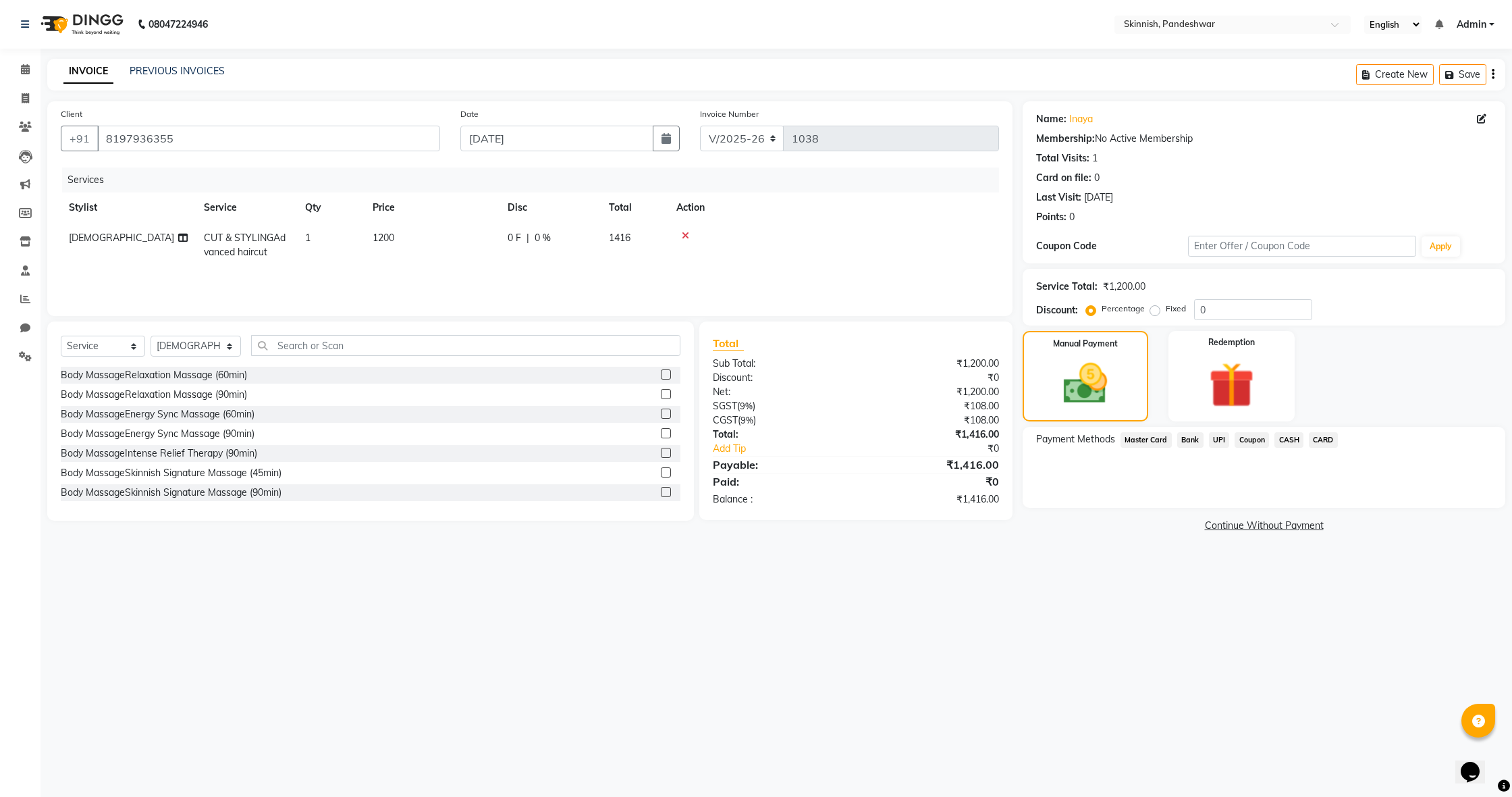
click at [1216, 442] on span "UPI" at bounding box center [1219, 440] width 21 height 15
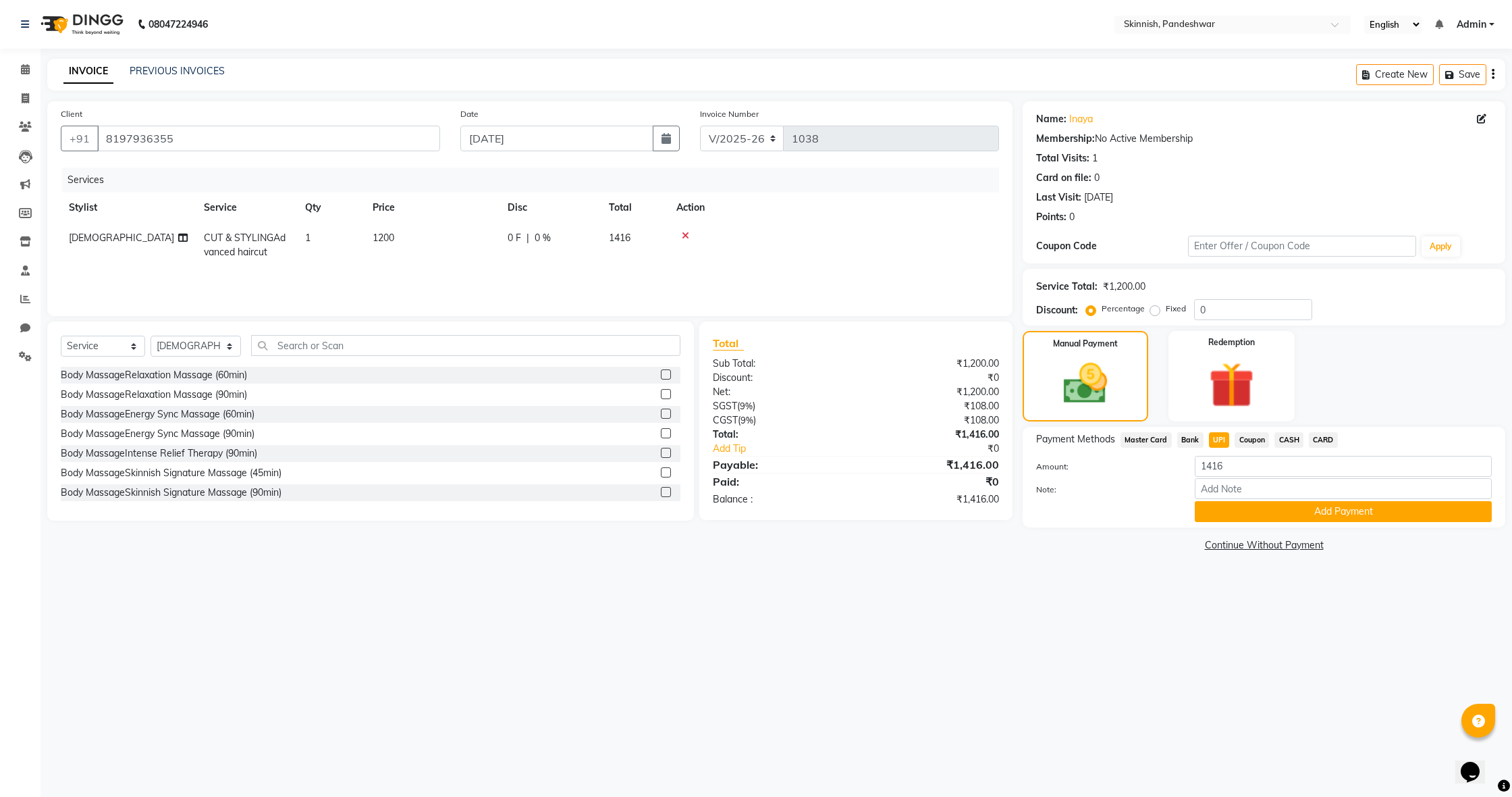
click at [1250, 511] on button "Add Payment" at bounding box center [1343, 511] width 297 height 21
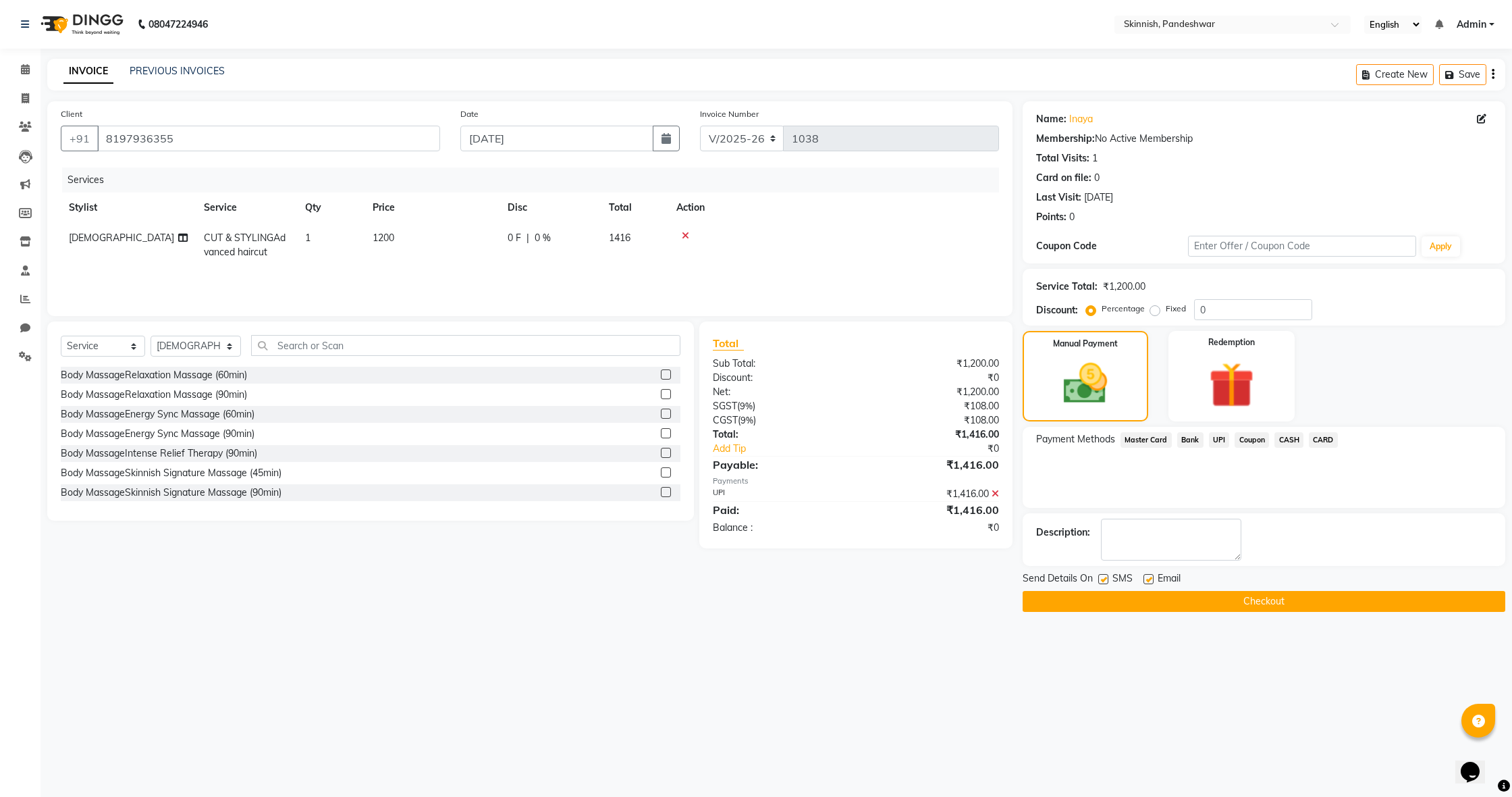
click at [1214, 606] on button "Checkout" at bounding box center [1263, 601] width 483 height 21
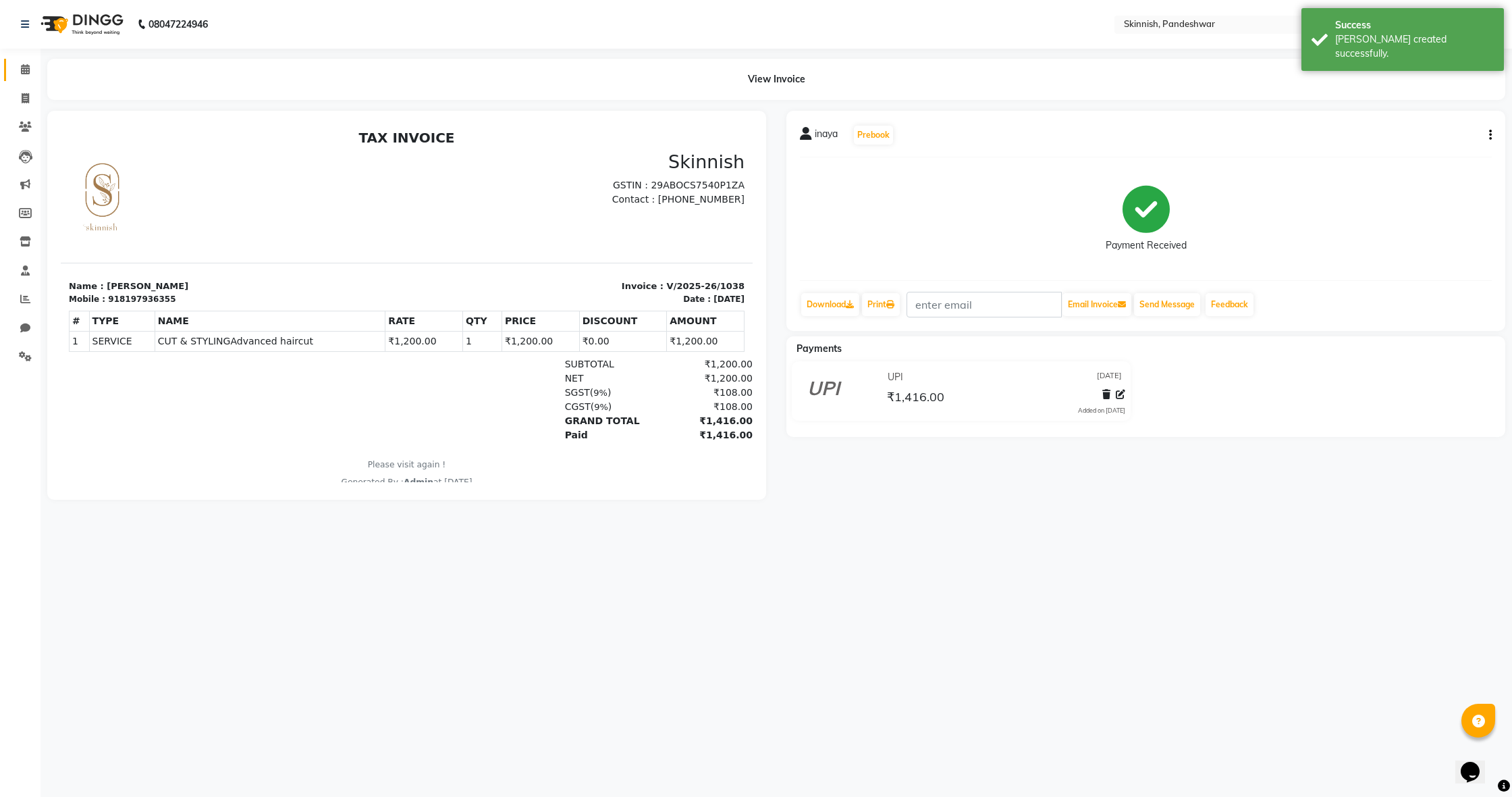
click at [23, 61] on link "Calendar" at bounding box center [20, 70] width 33 height 23
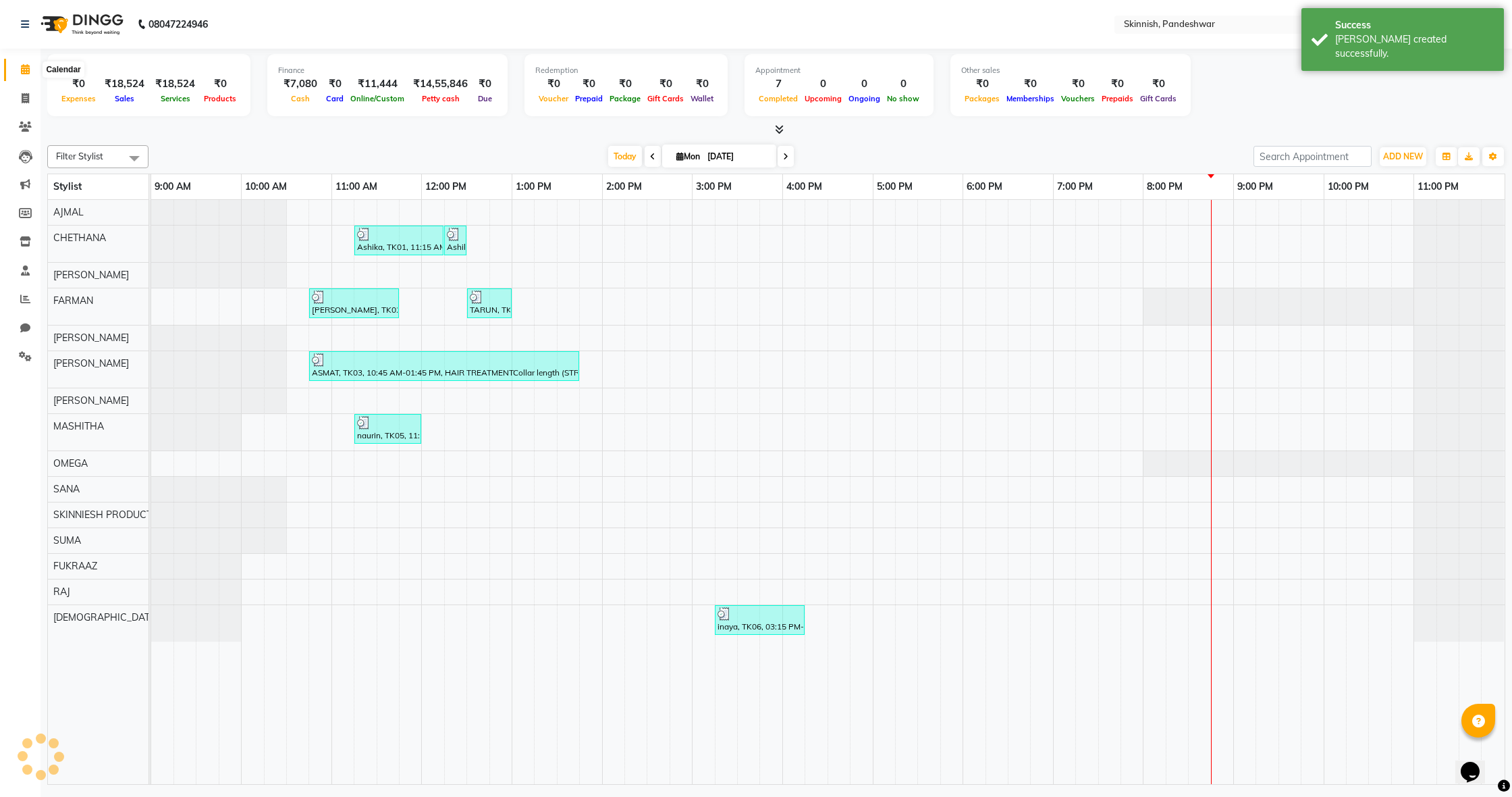
click at [23, 63] on span at bounding box center [25, 70] width 24 height 15
click at [29, 96] on icon at bounding box center [25, 98] width 8 height 10
select select "service"
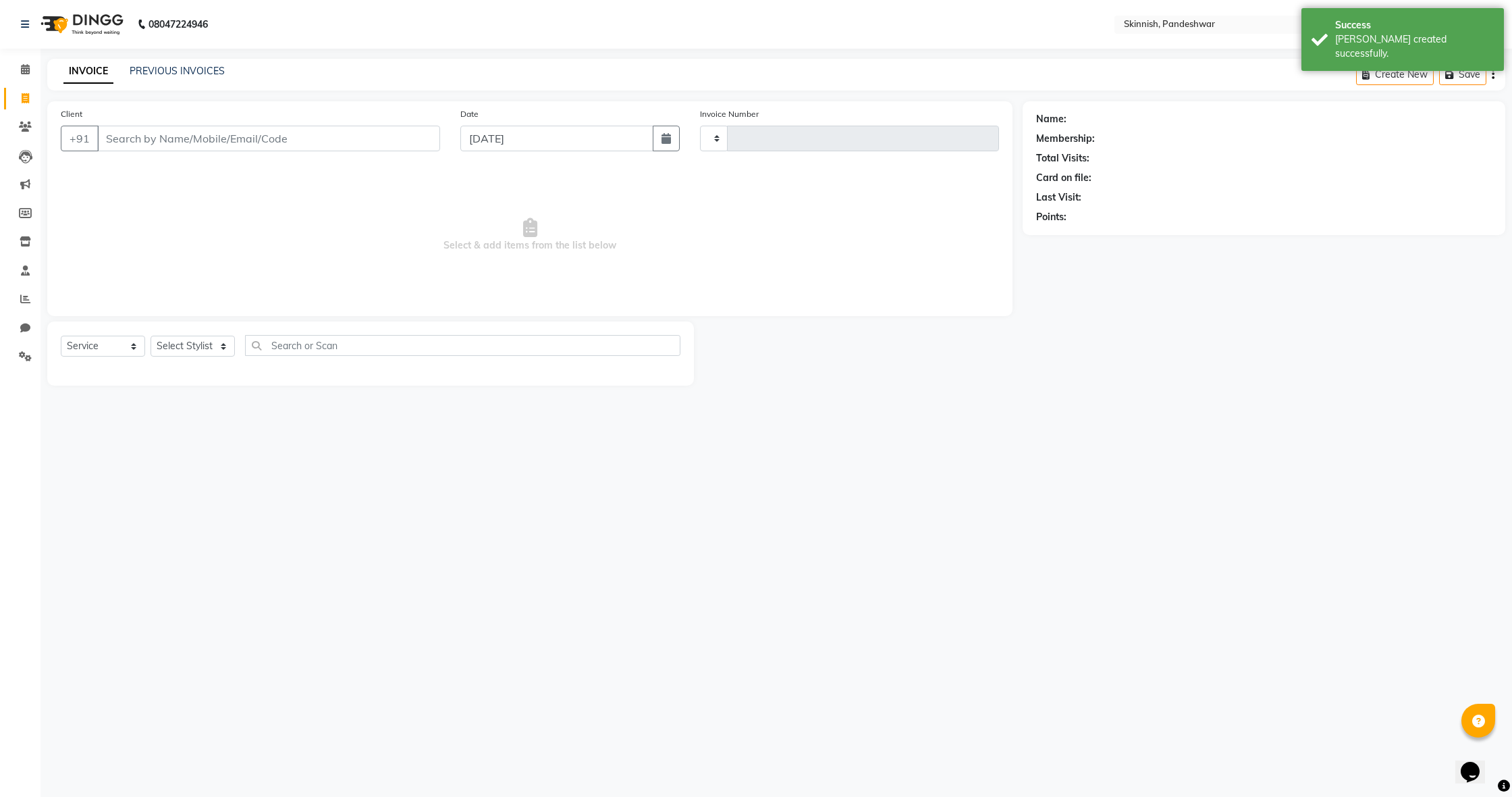
type input "1039"
select select "7886"
click at [165, 76] on link "PREVIOUS INVOICES" at bounding box center [176, 71] width 95 height 12
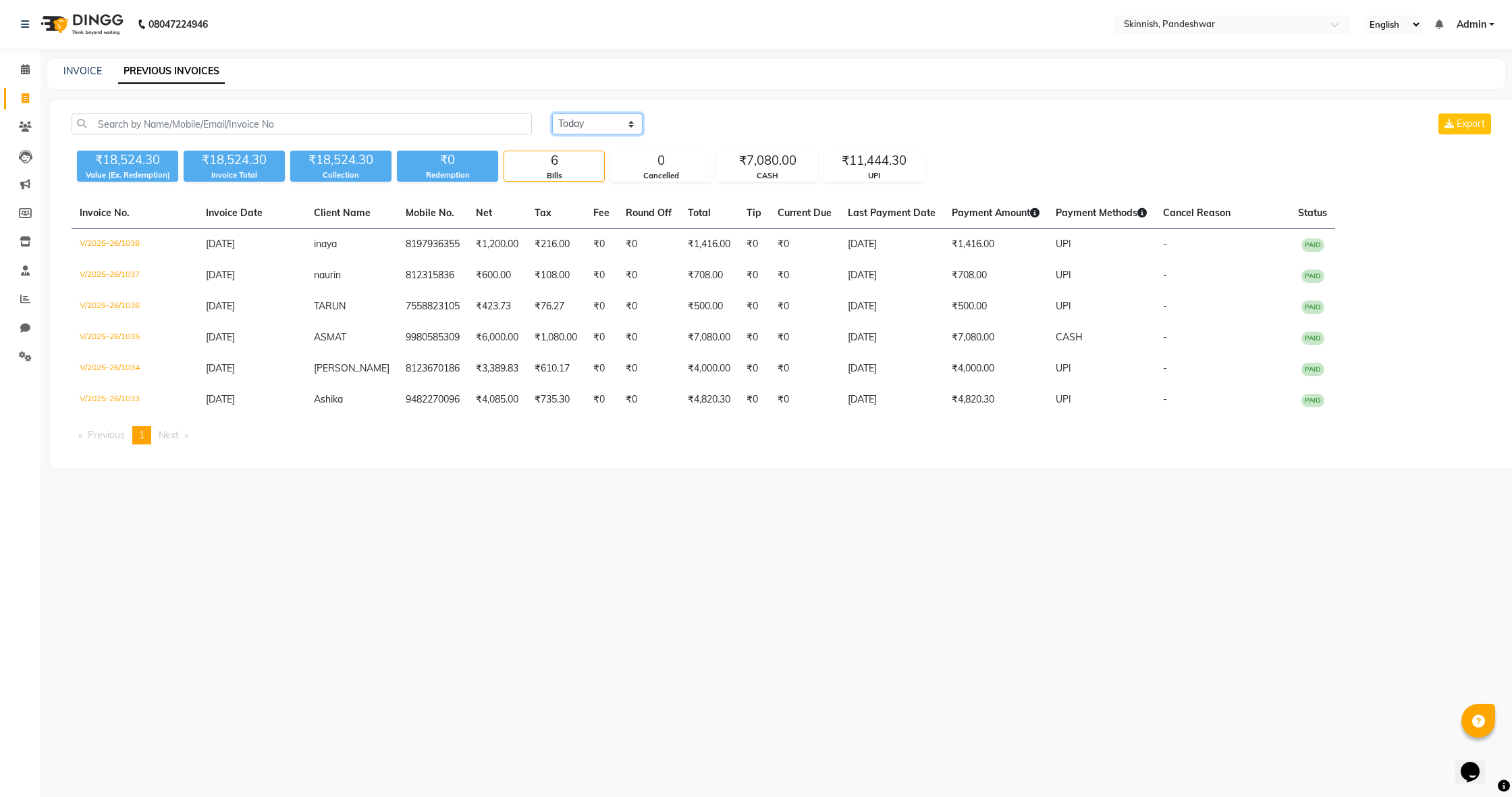
select select "range"
click at [743, 115] on input "[DATE]" at bounding box center [707, 124] width 95 height 19
select select "9"
select select "2025"
drag, startPoint x: 673, startPoint y: 149, endPoint x: 680, endPoint y: 155, distance: 9.2
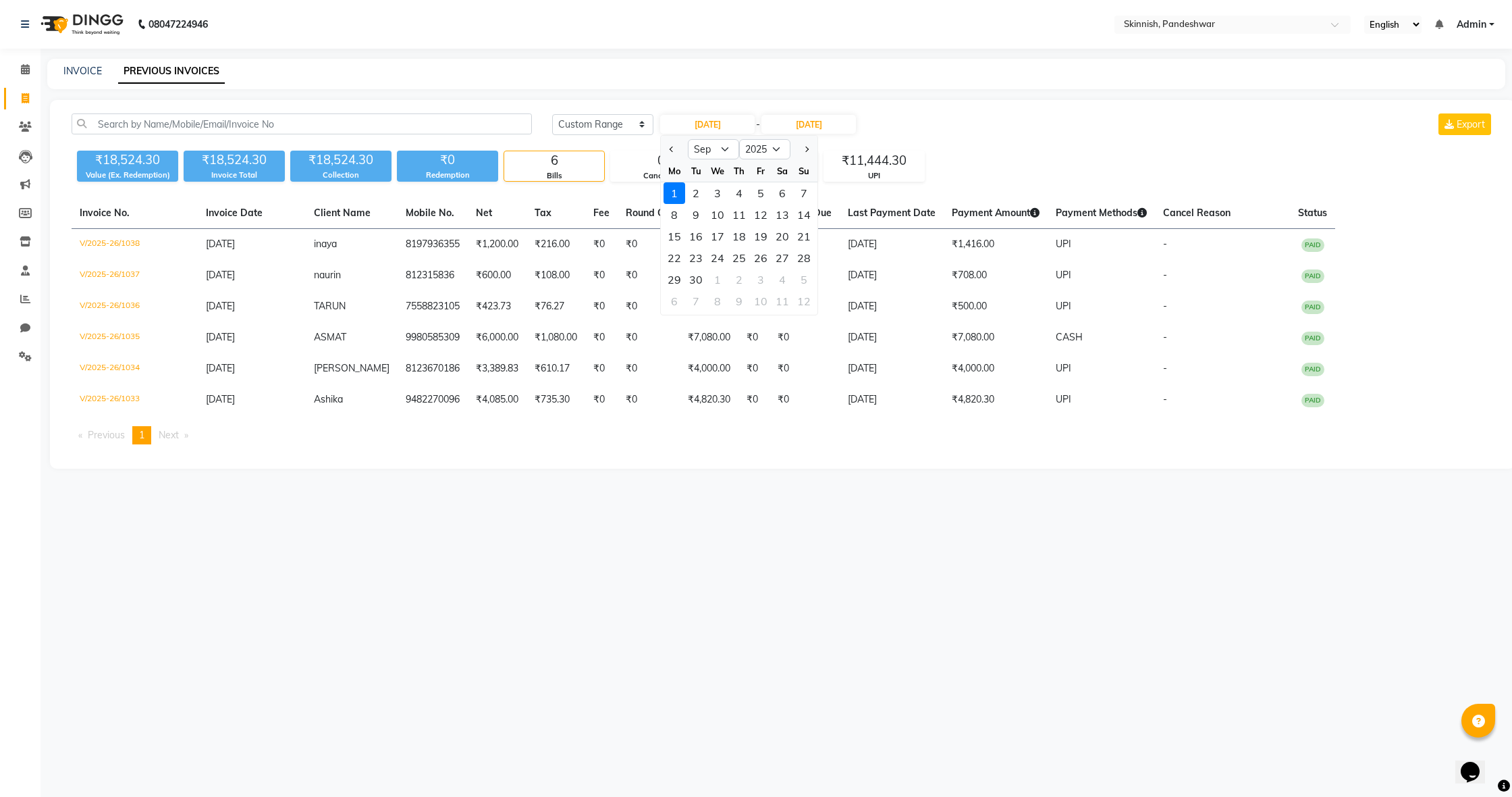
click at [673, 149] on span "Previous month" at bounding box center [672, 149] width 5 height 5
select select "8"
click at [702, 275] on div "26" at bounding box center [696, 280] width 22 height 22
type input "[DATE]"
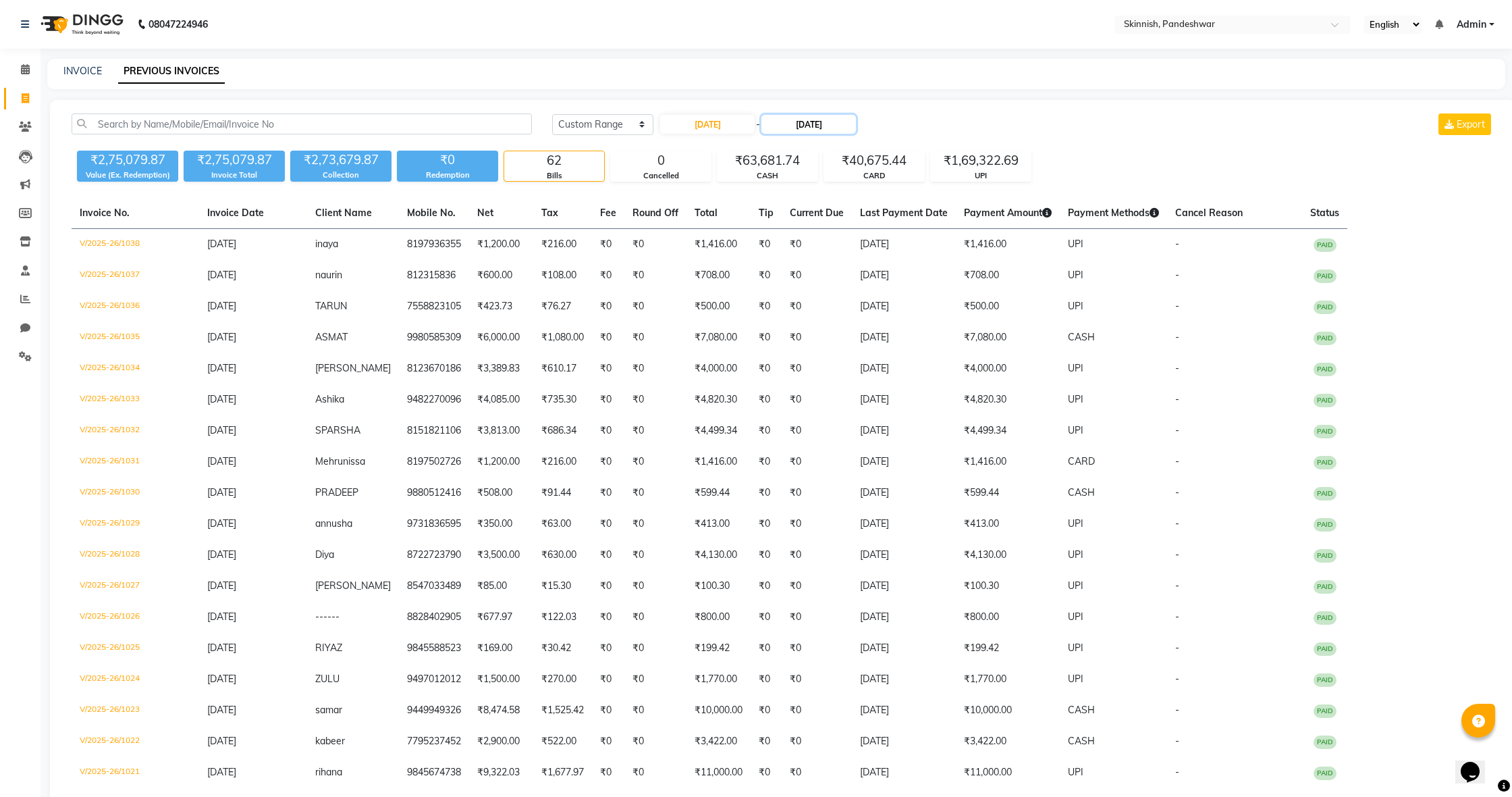
click at [837, 117] on input "[DATE]" at bounding box center [808, 124] width 95 height 19
select select "9"
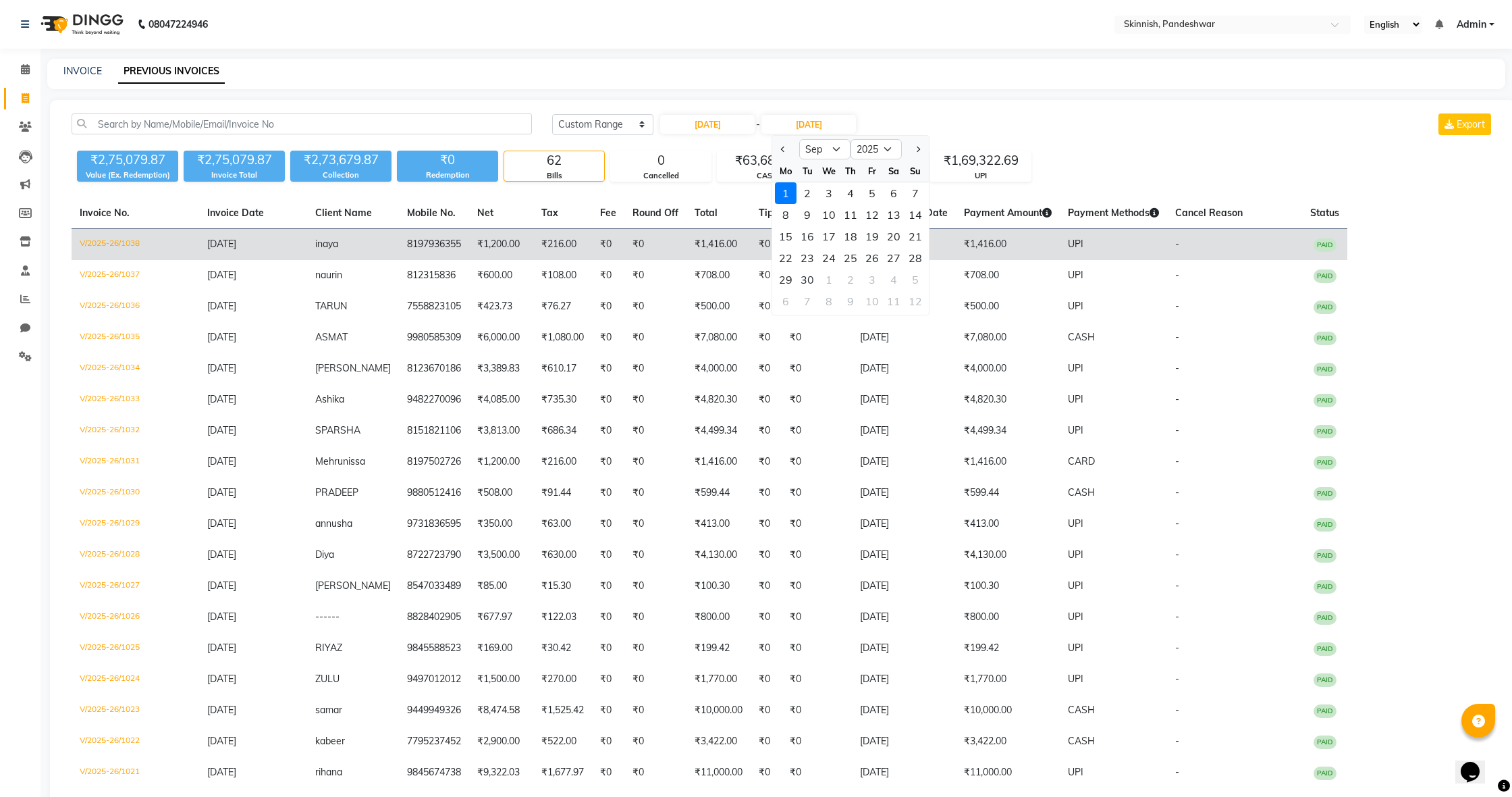
click at [876, 256] on div "26" at bounding box center [872, 258] width 22 height 22
type input "[DATE]"
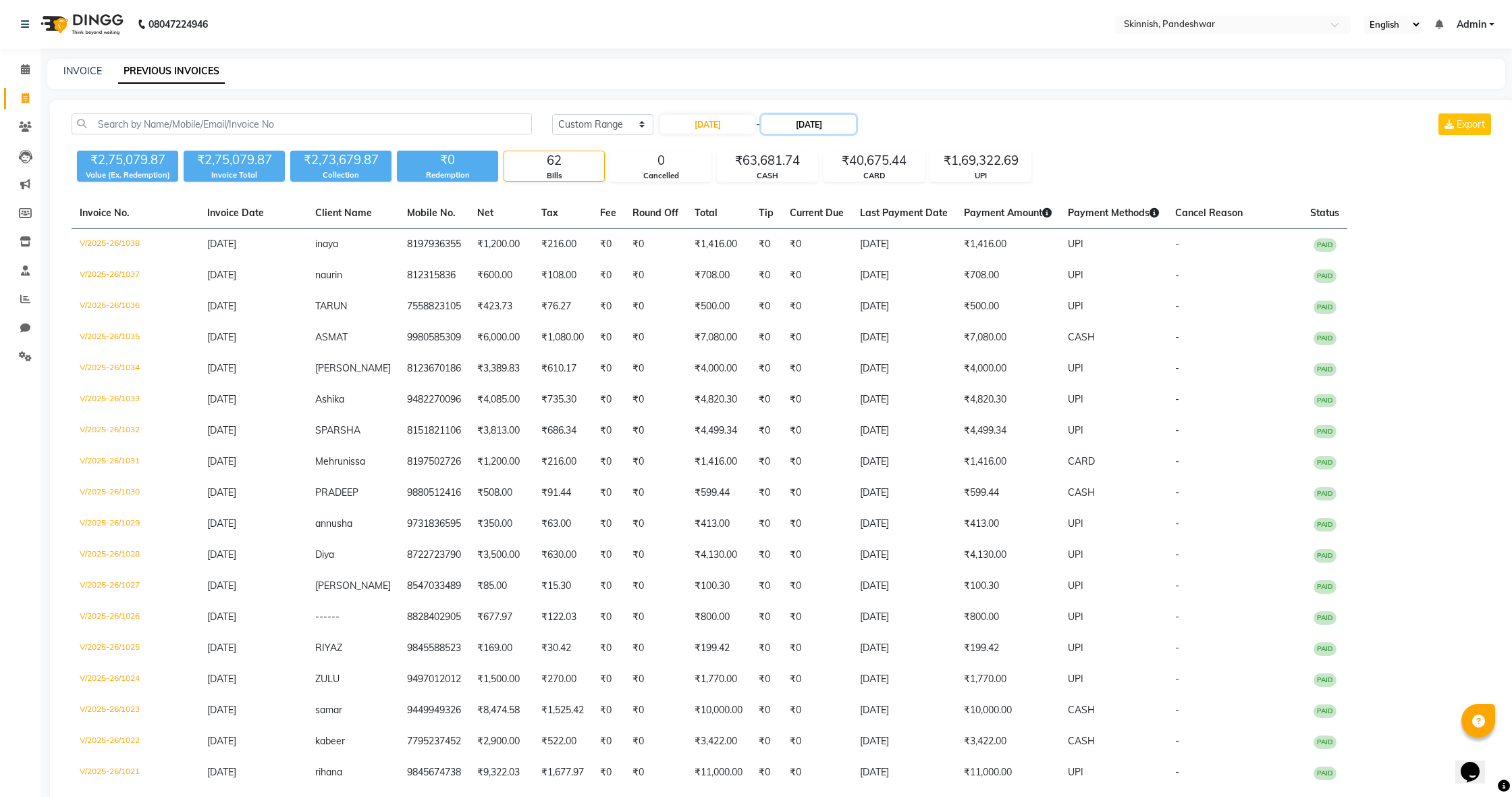
click at [826, 121] on input "[DATE]" at bounding box center [808, 124] width 95 height 19
click at [779, 147] on button "Previous month" at bounding box center [783, 149] width 12 height 22
select select "8"
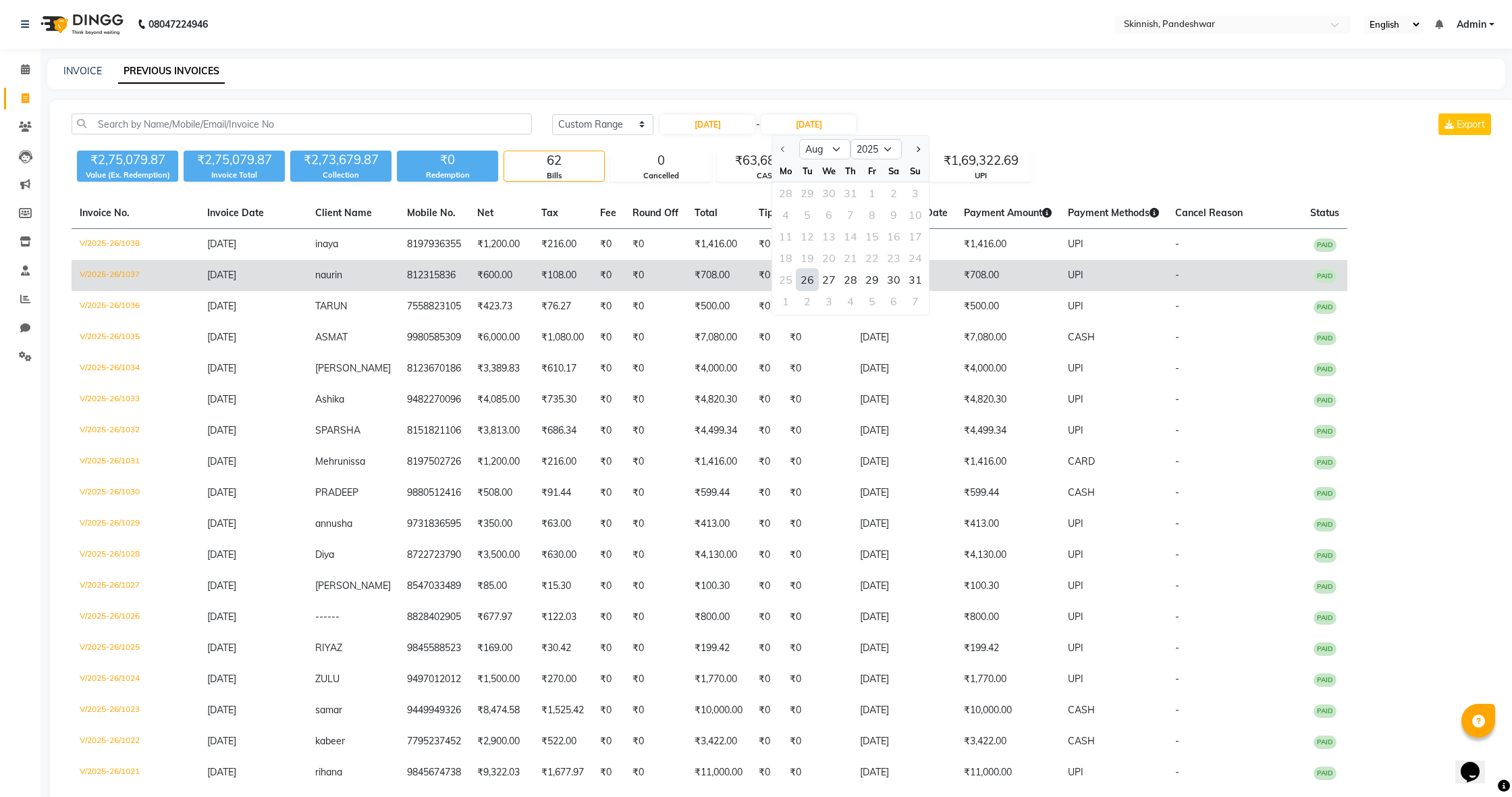
click at [811, 277] on div "26" at bounding box center [808, 280] width 22 height 22
type input "[DATE]"
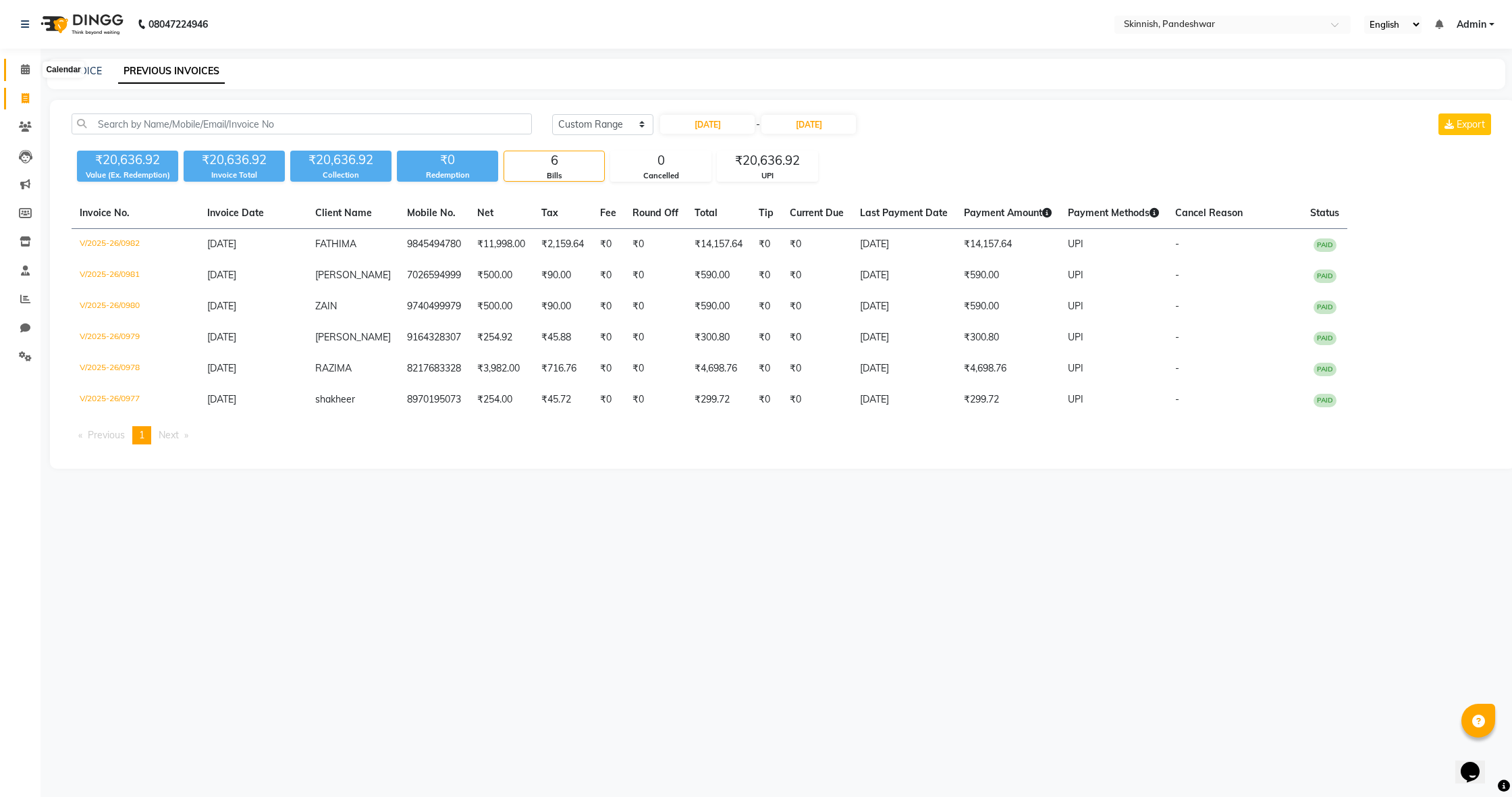
click at [29, 67] on icon at bounding box center [25, 69] width 8 height 10
